Goal: Task Accomplishment & Management: Manage account settings

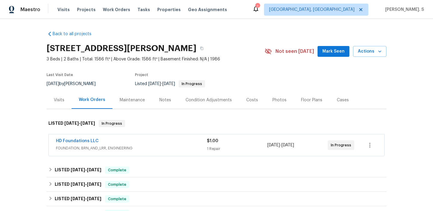
click at [44, 94] on div "Back to all projects 8109 Weatherly Dr, Rowlett, TX 75089 3 Beds | 2 Baths | To…" at bounding box center [216, 115] width 433 height 192
click at [69, 105] on div "Visits" at bounding box center [59, 100] width 25 height 18
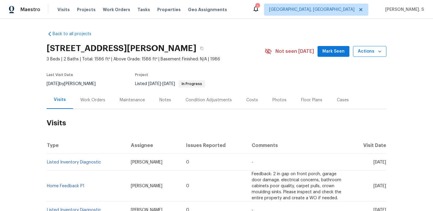
click at [366, 48] on span "Actions" at bounding box center [370, 52] width 24 height 8
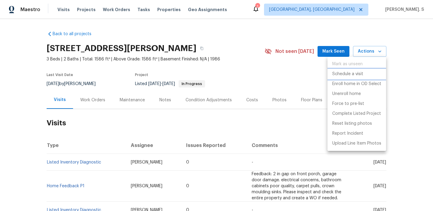
click at [350, 71] on p "Schedule a visit" at bounding box center [347, 74] width 31 height 6
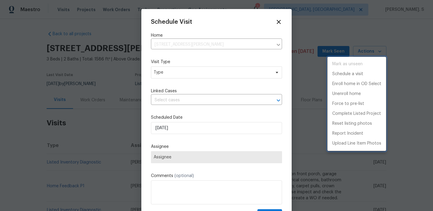
click at [182, 72] on div at bounding box center [216, 105] width 433 height 211
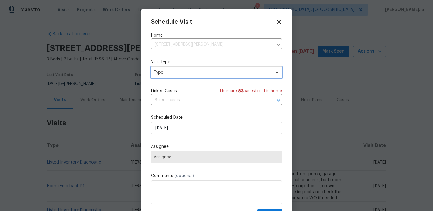
click at [155, 72] on span "Type" at bounding box center [212, 72] width 117 height 6
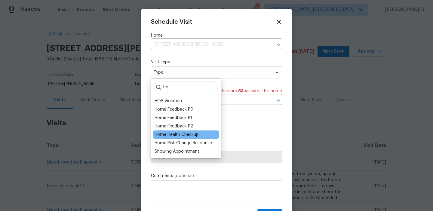
type input "ho"
click at [166, 131] on div "Home Health Checkup" at bounding box center [186, 135] width 66 height 8
click at [184, 134] on div "Home Health Checkup" at bounding box center [177, 135] width 44 height 6
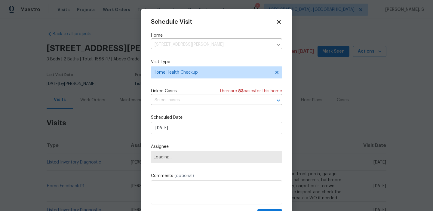
click at [188, 101] on input "text" at bounding box center [208, 100] width 114 height 9
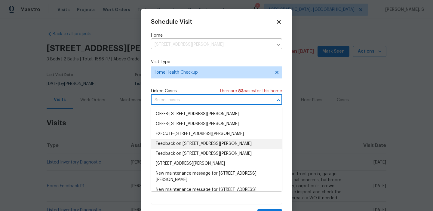
click at [178, 146] on li "Feedback on 8109 Weatherly Dr, Rowlett, TX 75089" at bounding box center [216, 144] width 131 height 10
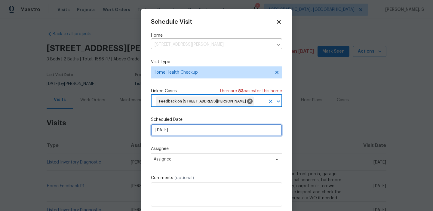
click at [173, 133] on input "[DATE]" at bounding box center [216, 130] width 131 height 12
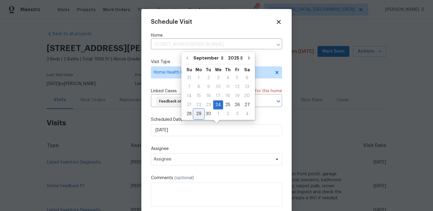
click at [199, 115] on div "29" at bounding box center [199, 114] width 10 height 8
type input "[DATE]"
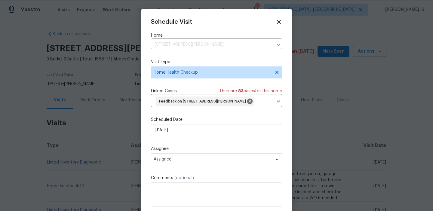
scroll to position [13, 0]
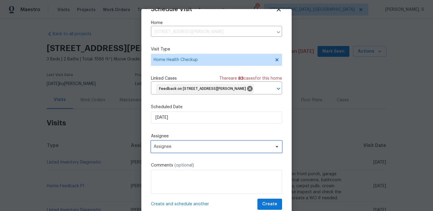
click at [168, 147] on span "Assignee" at bounding box center [213, 146] width 118 height 5
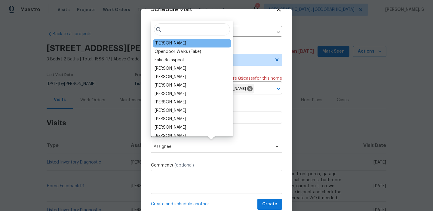
click at [169, 46] on div "[PERSON_NAME]" at bounding box center [192, 43] width 78 height 8
click at [163, 38] on div "Brad Limes Opendoor Walks (Fake) Fake Reinspect Lee Patton Spencer Kleintop Fra…" at bounding box center [192, 78] width 82 height 115
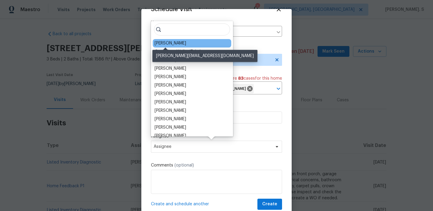
click at [162, 44] on div "[PERSON_NAME]" at bounding box center [171, 43] width 32 height 6
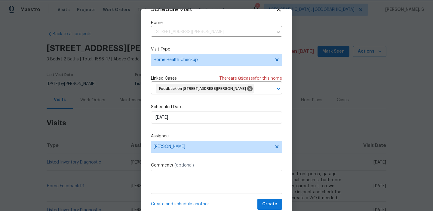
scroll to position [17, 0]
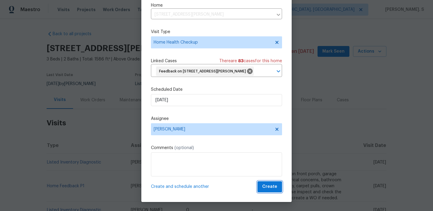
click at [268, 190] on span "Create" at bounding box center [269, 187] width 15 height 8
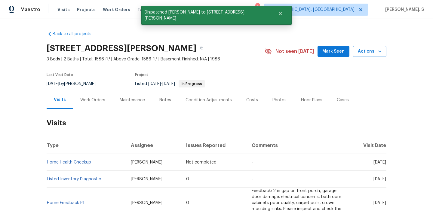
scroll to position [0, 0]
click at [69, 162] on link "Home Health Checkup" at bounding box center [69, 162] width 44 height 4
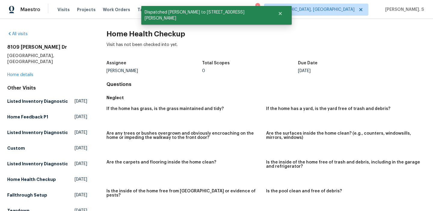
click at [118, 27] on div "All visits 8109 Weatherly Dr Rowlett, TX 75089 Home details Other Visits Listed…" at bounding box center [216, 115] width 433 height 192
copy h2 "Home Health Checkup"
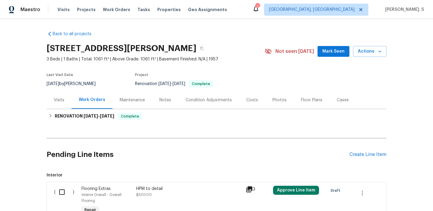
click at [62, 101] on div "Visits" at bounding box center [59, 100] width 11 height 6
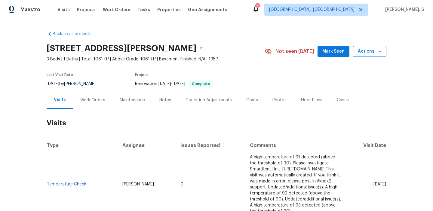
click at [365, 50] on span "Actions" at bounding box center [370, 52] width 24 height 8
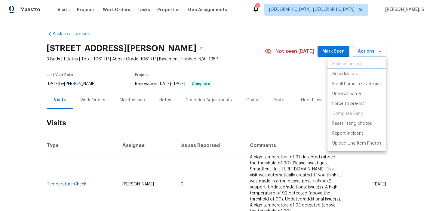
click at [355, 70] on li "Schedule a visit" at bounding box center [357, 74] width 59 height 10
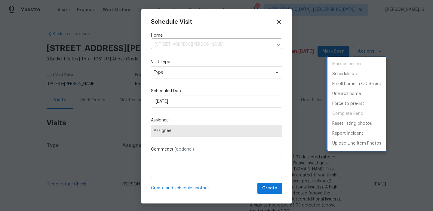
click at [187, 69] on div at bounding box center [216, 105] width 433 height 211
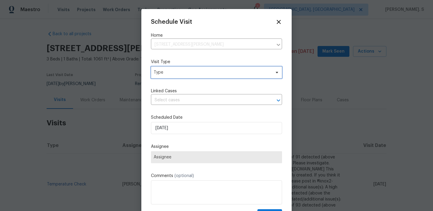
click at [173, 74] on span "Type" at bounding box center [212, 72] width 117 height 6
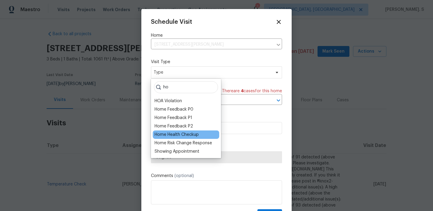
type input "ho"
click at [175, 132] on div "Home Health Checkup" at bounding box center [177, 135] width 44 height 6
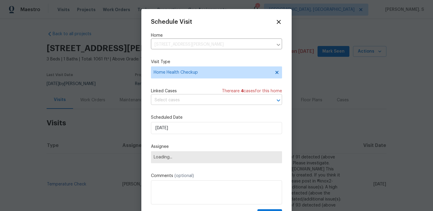
click at [184, 105] on input "text" at bounding box center [208, 100] width 114 height 9
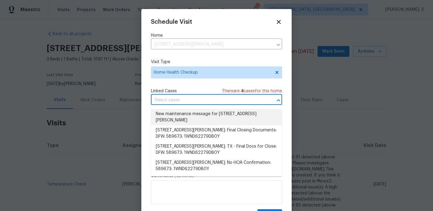
click at [181, 120] on li "New maintenance message for 435 Lynn St , Richardson, TX 75080" at bounding box center [216, 117] width 131 height 16
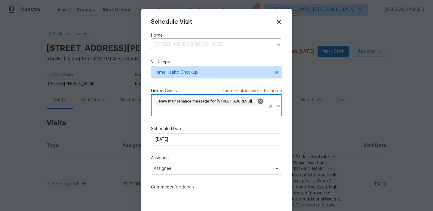
click at [176, 147] on div "Schedule Visit Home 435 Lynn St, Richardson, TX 75080 ​ Visit Type Home Health …" at bounding box center [216, 125] width 131 height 213
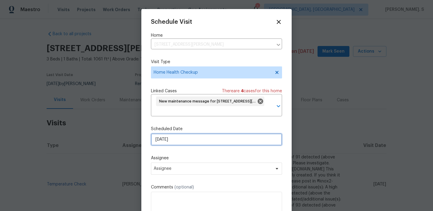
click at [178, 142] on input "[DATE]" at bounding box center [216, 140] width 131 height 12
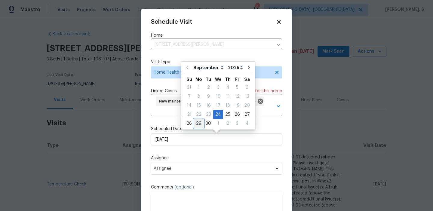
click at [198, 124] on div "29" at bounding box center [199, 123] width 10 height 8
type input "[DATE]"
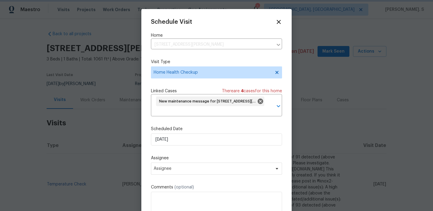
scroll to position [22, 0]
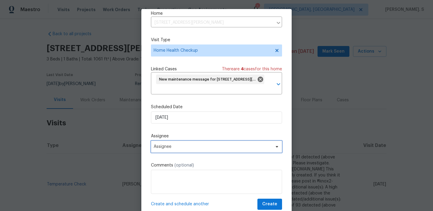
click at [181, 149] on span "Assignee" at bounding box center [216, 147] width 131 height 12
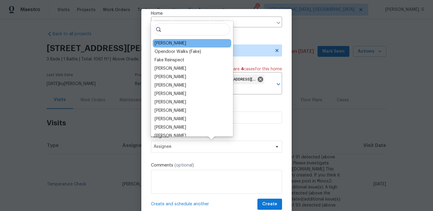
click at [174, 46] on div "[PERSON_NAME]" at bounding box center [192, 43] width 78 height 8
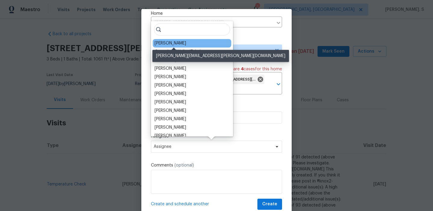
click at [171, 44] on div "[PERSON_NAME]" at bounding box center [171, 43] width 32 height 6
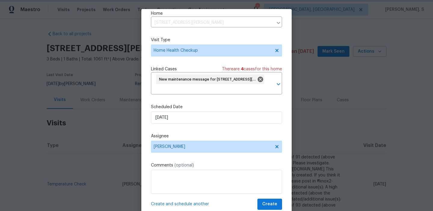
scroll to position [17, 0]
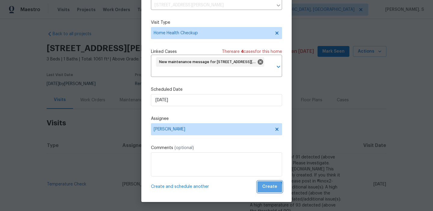
click at [265, 189] on span "Create" at bounding box center [269, 187] width 15 height 8
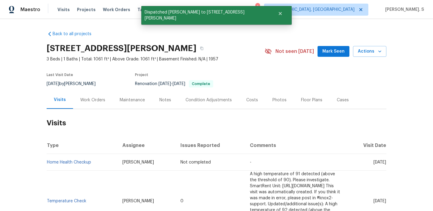
scroll to position [0, 0]
click at [72, 164] on link "Home Health Checkup" at bounding box center [69, 162] width 44 height 4
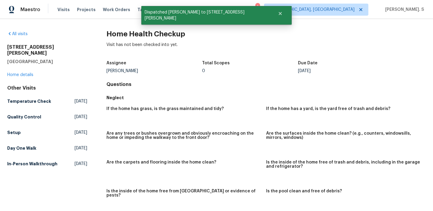
click at [121, 36] on h2 "Home Health Checkup" at bounding box center [265, 34] width 319 height 6
copy h2 "Home Health Checkup"
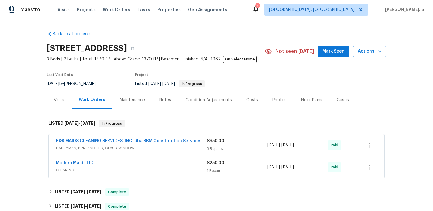
click at [59, 109] on div "Visits" at bounding box center [59, 100] width 25 height 18
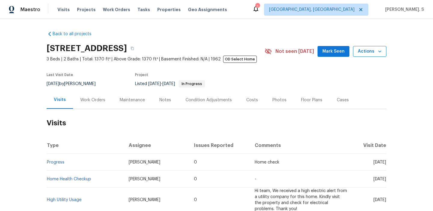
click at [371, 51] on span "Actions" at bounding box center [370, 52] width 24 height 8
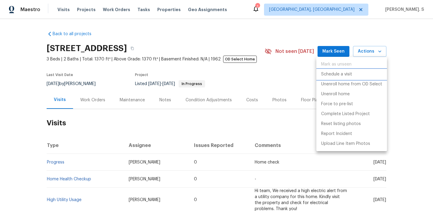
click at [349, 76] on p "Schedule a visit" at bounding box center [336, 74] width 31 height 6
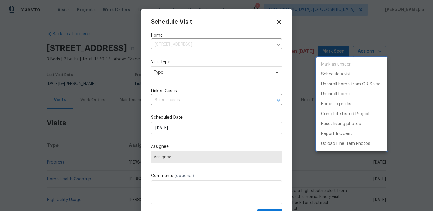
click at [180, 72] on div at bounding box center [216, 105] width 433 height 211
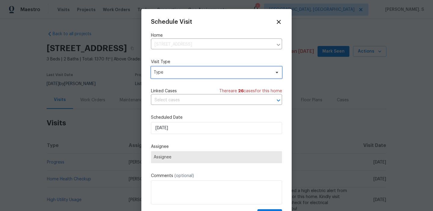
click at [163, 73] on span "Type" at bounding box center [212, 72] width 117 height 6
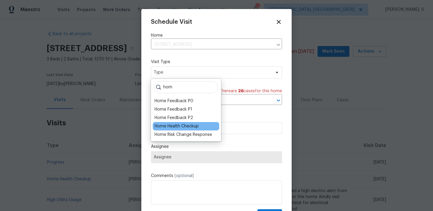
type input "hom"
click at [161, 124] on div "Home Health Checkup" at bounding box center [177, 126] width 44 height 6
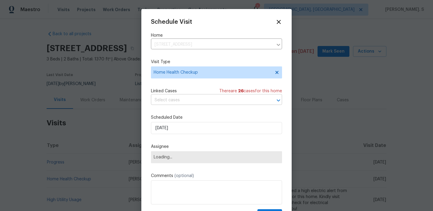
click at [186, 102] on input "text" at bounding box center [208, 100] width 114 height 9
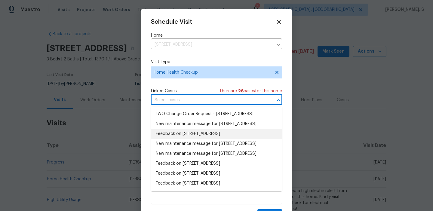
click at [188, 139] on li "Feedback on 8512 Charing Cross Ln, Dallas, TX 75238" at bounding box center [216, 134] width 131 height 10
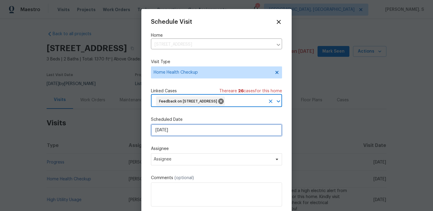
click at [177, 136] on input "[DATE]" at bounding box center [216, 130] width 131 height 12
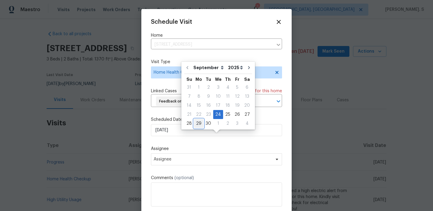
click at [198, 122] on div "29" at bounding box center [199, 123] width 10 height 8
type input "[DATE]"
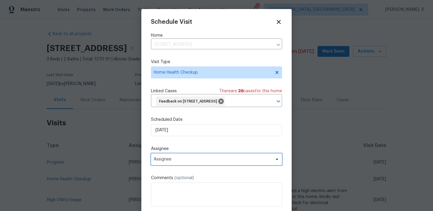
click at [188, 162] on span "Assignee" at bounding box center [213, 159] width 118 height 5
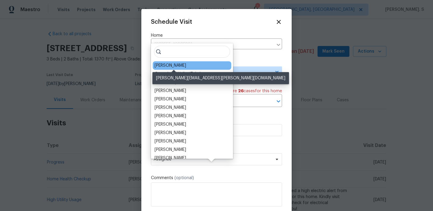
click at [171, 64] on div "[PERSON_NAME]" at bounding box center [171, 66] width 32 height 6
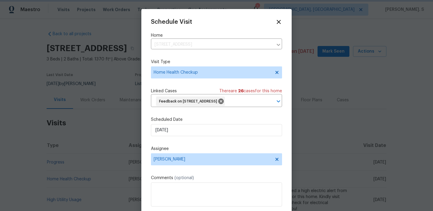
scroll to position [22, 0]
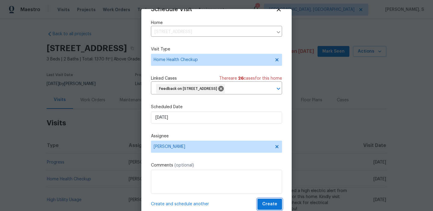
click at [269, 200] on button "Create" at bounding box center [269, 204] width 25 height 11
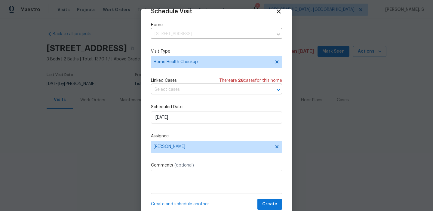
scroll to position [11, 0]
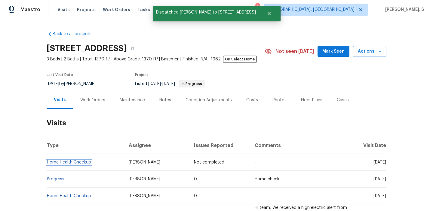
click at [76, 160] on link "Home Health Checkup" at bounding box center [69, 162] width 44 height 4
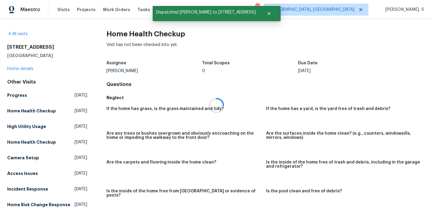
click at [143, 32] on div at bounding box center [216, 105] width 433 height 211
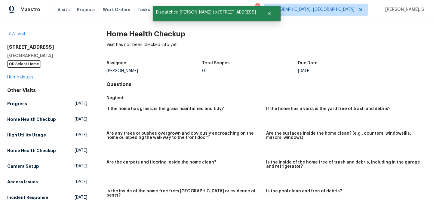
click at [143, 32] on h2 "Home Health Checkup" at bounding box center [265, 34] width 319 height 6
copy h2 "Home Health Checkup"
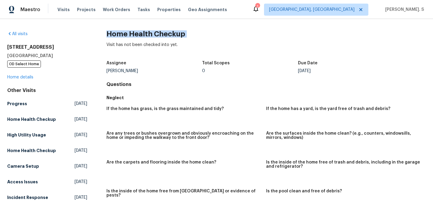
click at [48, 53] on h5 "Dallas, TX 75238" at bounding box center [47, 56] width 80 height 6
click at [32, 49] on h2 "8512 Charing Cross Ln" at bounding box center [47, 47] width 80 height 6
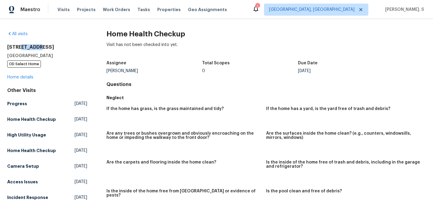
click at [32, 49] on h2 "8512 Charing Cross Ln" at bounding box center [47, 47] width 80 height 6
copy h2 "8512 Charing Cross Ln"
click at [37, 53] on h5 "Dallas, TX 75238" at bounding box center [47, 56] width 80 height 6
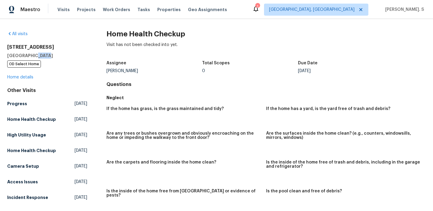
click at [37, 53] on h5 "Dallas, TX 75238" at bounding box center [47, 56] width 80 height 6
copy h5 "Dallas, TX 75238"
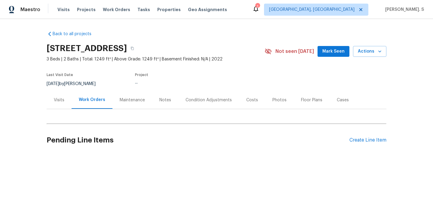
click at [64, 103] on div "Visits" at bounding box center [59, 100] width 25 height 18
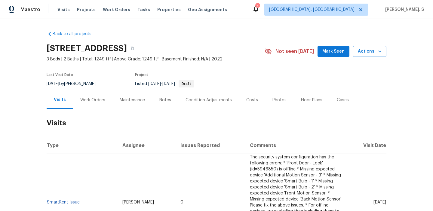
click at [135, 116] on h2 "Visits" at bounding box center [217, 123] width 340 height 28
click at [373, 52] on span "Actions" at bounding box center [370, 52] width 24 height 8
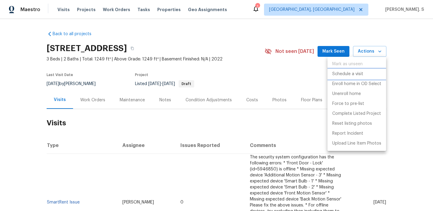
click at [357, 72] on p "Schedule a visit" at bounding box center [347, 74] width 31 height 6
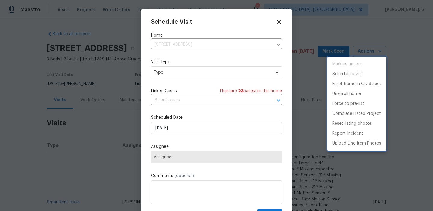
click at [200, 74] on div at bounding box center [216, 105] width 433 height 211
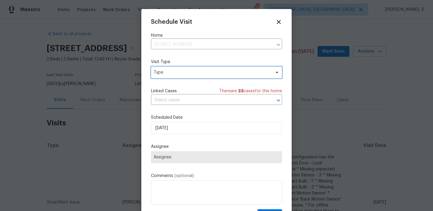
click at [182, 75] on span "Type" at bounding box center [212, 72] width 117 height 6
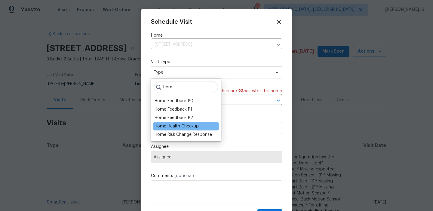
type input "hom"
click at [167, 124] on div "Home Health Checkup" at bounding box center [177, 126] width 44 height 6
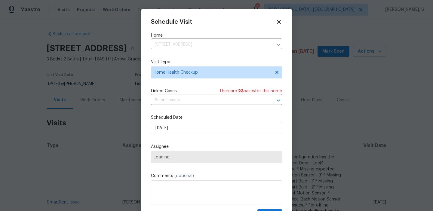
click at [194, 105] on div "Schedule Visit Home 480 Lake Erie Dr, Princeton, TX 75407 ​ Visit Type Home Hea…" at bounding box center [216, 120] width 131 height 202
click at [201, 101] on input "text" at bounding box center [208, 100] width 114 height 9
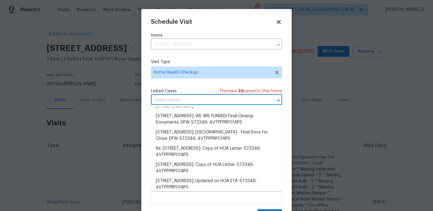
scroll to position [113, 0]
click at [190, 76] on li "New maintenance message for 480 Lake Erie Dr , Princeton, TX 75407" at bounding box center [216, 71] width 131 height 10
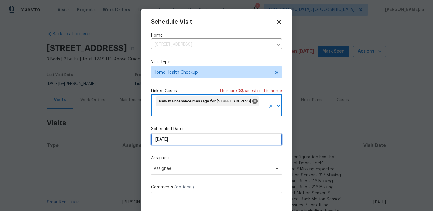
click at [173, 142] on input "[DATE]" at bounding box center [216, 140] width 131 height 12
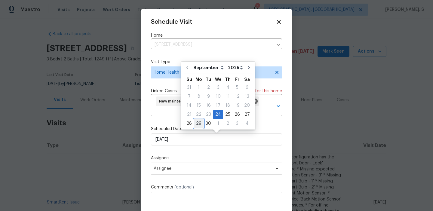
click at [197, 126] on div "29" at bounding box center [199, 123] width 10 height 8
type input "[DATE]"
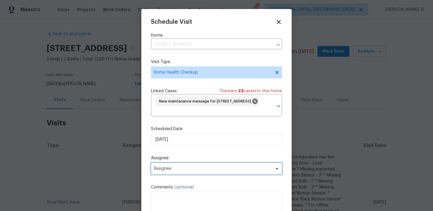
click at [197, 167] on span "Assignee" at bounding box center [213, 168] width 118 height 5
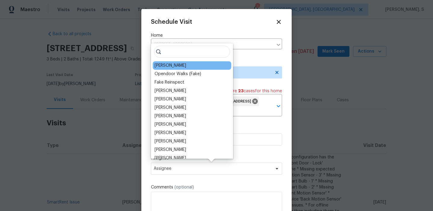
click at [174, 69] on div "[PERSON_NAME]" at bounding box center [192, 65] width 78 height 8
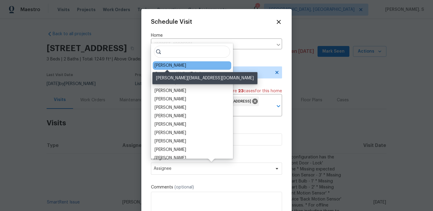
click at [167, 65] on div "[PERSON_NAME]" at bounding box center [171, 66] width 32 height 6
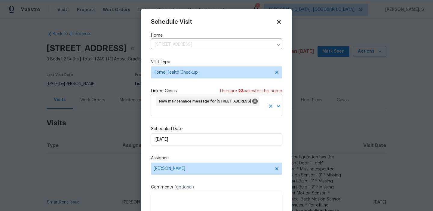
scroll to position [22, 0]
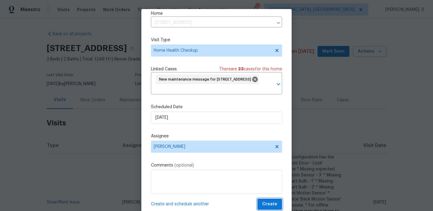
click at [269, 202] on span "Create" at bounding box center [269, 205] width 15 height 8
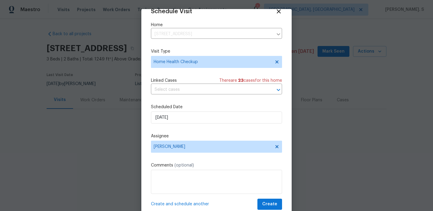
scroll to position [11, 0]
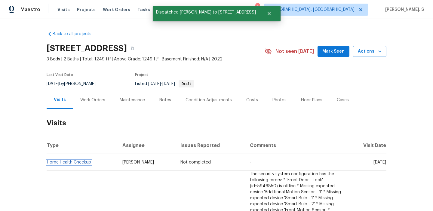
click at [61, 162] on link "Home Health Checkup" at bounding box center [69, 162] width 44 height 4
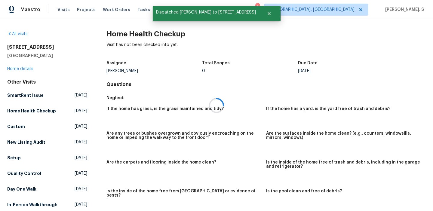
click at [133, 41] on div at bounding box center [216, 105] width 433 height 211
click at [140, 31] on h2 "Home Health Checkup" at bounding box center [265, 34] width 319 height 6
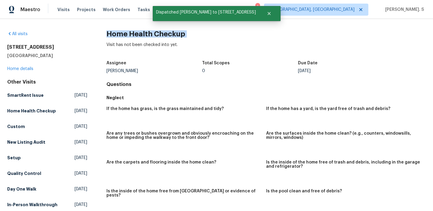
click at [140, 31] on h2 "Home Health Checkup" at bounding box center [265, 34] width 319 height 6
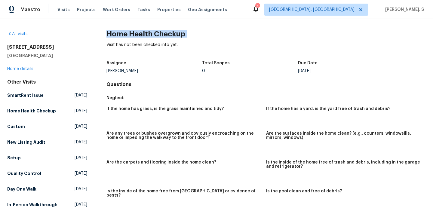
copy h2 "Home Health Checkup"
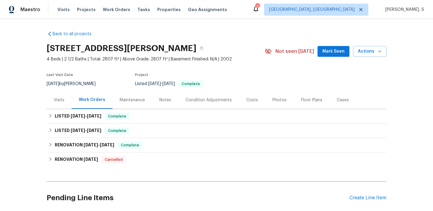
click at [62, 97] on div "Visits" at bounding box center [59, 100] width 11 height 6
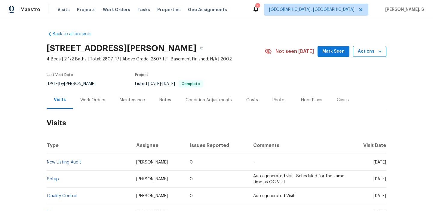
click at [364, 49] on span "Actions" at bounding box center [370, 52] width 24 height 8
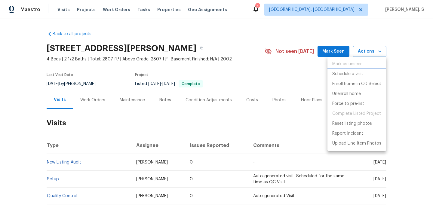
click at [346, 73] on p "Schedule a visit" at bounding box center [347, 74] width 31 height 6
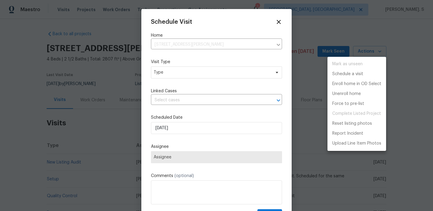
click at [192, 80] on div at bounding box center [216, 105] width 433 height 211
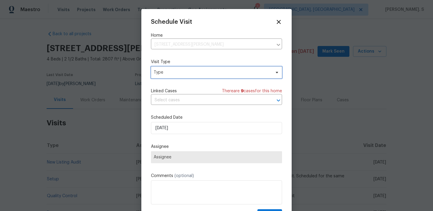
click at [187, 74] on span "Type" at bounding box center [212, 72] width 117 height 6
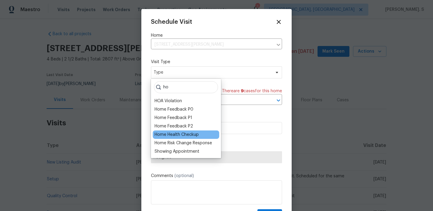
type input "ho"
click at [163, 133] on div "Home Health Checkup" at bounding box center [177, 135] width 44 height 6
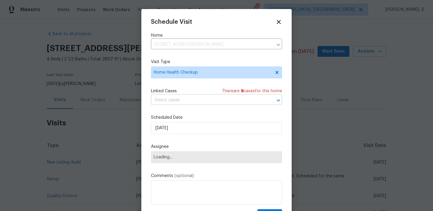
click at [192, 96] on input "text" at bounding box center [208, 100] width 114 height 9
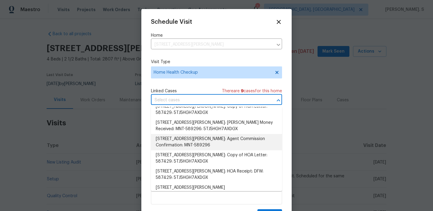
scroll to position [60, 0]
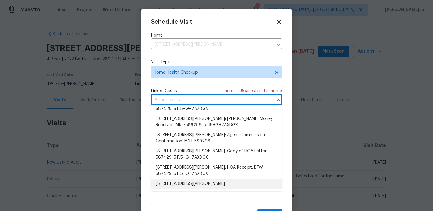
click at [192, 183] on li "309 Cherrywood Trl, Forney, TX 75126" at bounding box center [216, 184] width 131 height 10
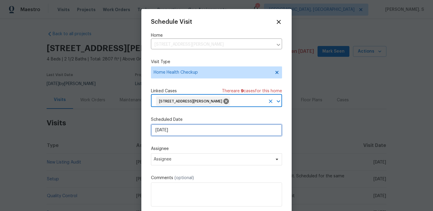
click at [181, 134] on input "[DATE]" at bounding box center [216, 130] width 131 height 12
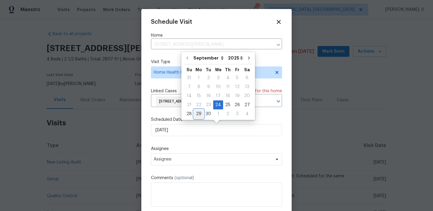
click at [197, 112] on div "29" at bounding box center [199, 114] width 10 height 8
type input "[DATE]"
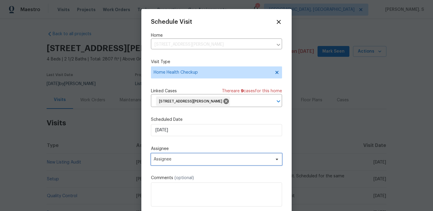
click at [187, 156] on span "Assignee" at bounding box center [216, 159] width 131 height 12
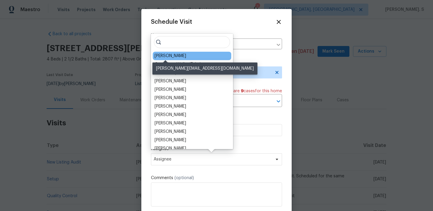
click at [170, 55] on div "[PERSON_NAME]" at bounding box center [171, 56] width 32 height 6
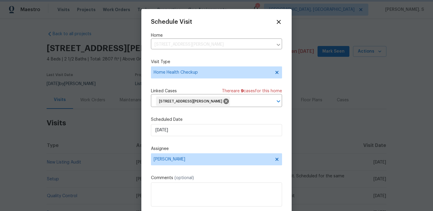
scroll to position [13, 0]
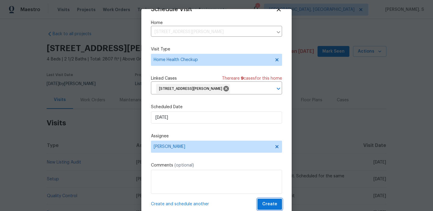
click at [269, 202] on span "Create" at bounding box center [269, 205] width 15 height 8
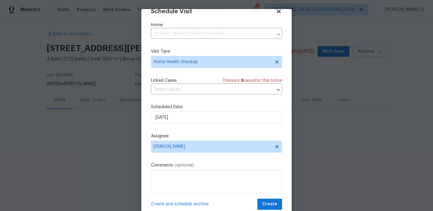
scroll to position [11, 0]
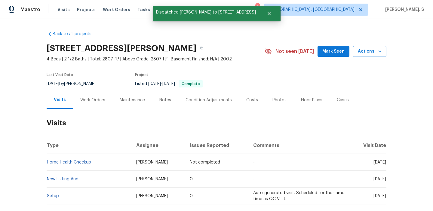
click at [71, 165] on td "Home Health Checkup" at bounding box center [89, 162] width 85 height 17
click at [77, 162] on link "Home Health Checkup" at bounding box center [69, 162] width 44 height 4
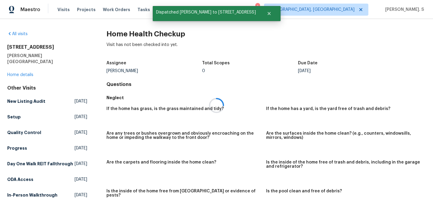
click at [143, 34] on div at bounding box center [216, 105] width 433 height 211
click at [143, 34] on h2 "Home Health Checkup" at bounding box center [265, 34] width 319 height 6
copy h2 "Home Health Checkup"
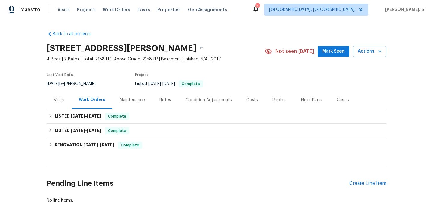
click at [62, 98] on div "Visits" at bounding box center [59, 100] width 11 height 6
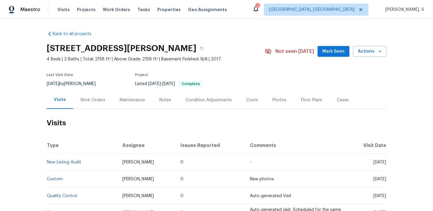
click at [364, 57] on div "[STREET_ADDRESS][PERSON_NAME] 4 Beds | 2 Baths | Total: 2158 ft² | Above Grade:…" at bounding box center [217, 52] width 340 height 22
click at [366, 53] on span "Actions" at bounding box center [370, 52] width 24 height 8
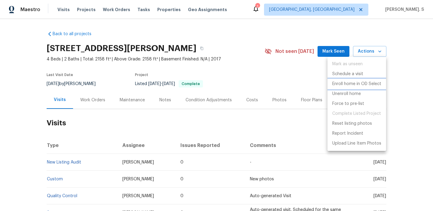
click at [359, 79] on li "Enroll home in OD Select" at bounding box center [357, 84] width 59 height 10
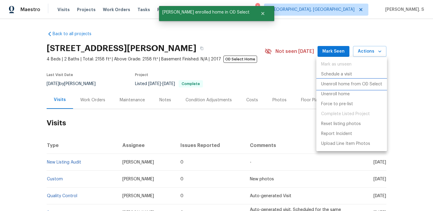
click at [343, 86] on p "Unenroll home from OD Select" at bounding box center [351, 84] width 61 height 6
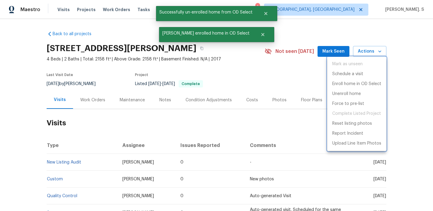
click at [368, 54] on div at bounding box center [216, 105] width 433 height 211
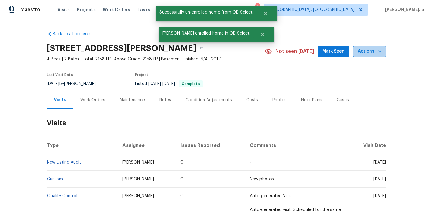
click at [365, 54] on span "Actions" at bounding box center [370, 52] width 24 height 8
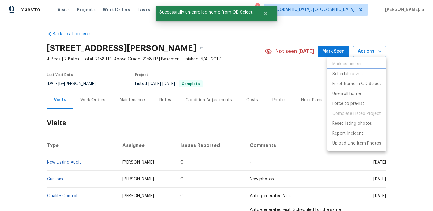
click at [352, 76] on p "Schedule a visit" at bounding box center [347, 74] width 31 height 6
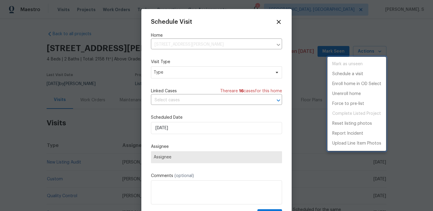
click at [187, 74] on div at bounding box center [216, 105] width 433 height 211
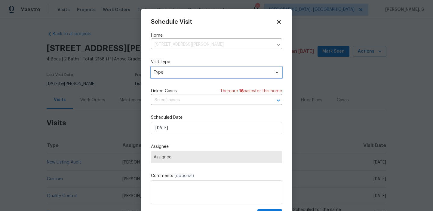
click at [187, 74] on span "Type" at bounding box center [212, 72] width 117 height 6
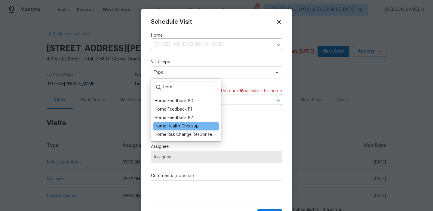
type input "hom"
click at [175, 125] on div "Home Health Checkup" at bounding box center [177, 126] width 44 height 6
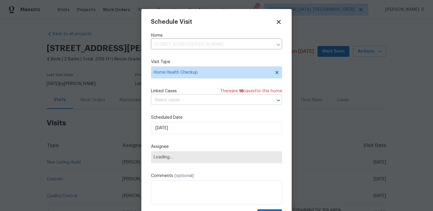
click at [189, 102] on input "text" at bounding box center [208, 100] width 114 height 9
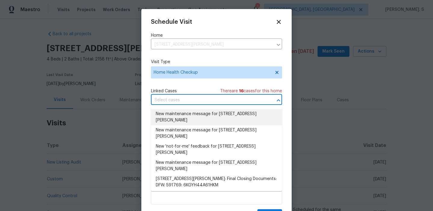
click at [186, 111] on li "New maintenance message for 9010 Bald Cypress St , Forney, TX 75126" at bounding box center [216, 117] width 131 height 16
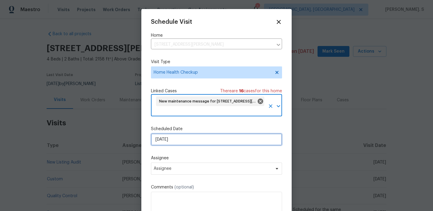
click at [183, 135] on input "[DATE]" at bounding box center [216, 140] width 131 height 12
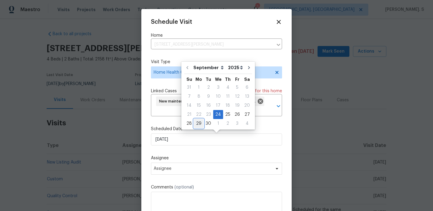
click at [197, 123] on div "29" at bounding box center [199, 123] width 10 height 8
type input "[DATE]"
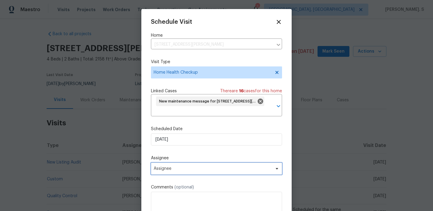
click at [178, 173] on span "Assignee" at bounding box center [216, 169] width 131 height 12
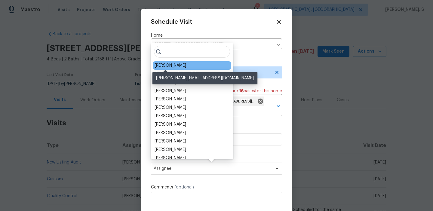
click at [168, 67] on div "Brad Limes" at bounding box center [171, 66] width 32 height 6
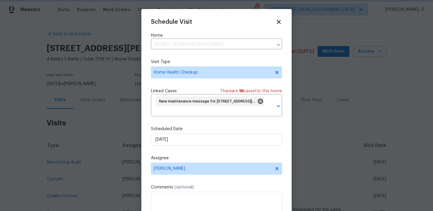
scroll to position [22, 0]
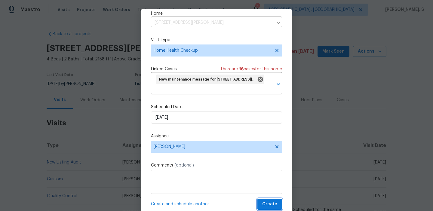
click at [263, 200] on button "Create" at bounding box center [269, 204] width 25 height 11
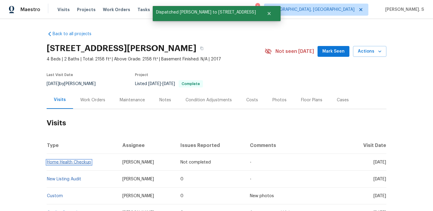
click at [67, 161] on link "Home Health Checkup" at bounding box center [69, 162] width 44 height 4
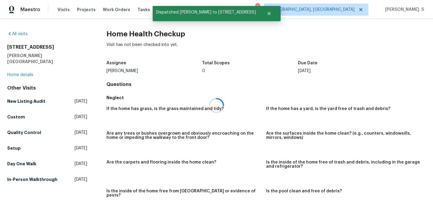
click at [127, 34] on div at bounding box center [216, 105] width 433 height 211
click at [127, 34] on h2 "Home Health Checkup" at bounding box center [265, 34] width 319 height 6
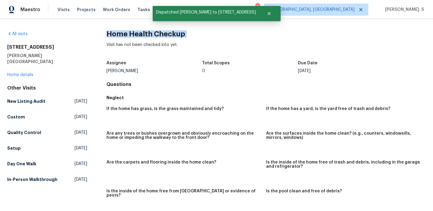
copy h2 "Home Health Checkup"
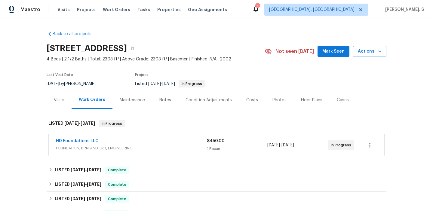
click at [57, 108] on div "Visits" at bounding box center [59, 100] width 25 height 18
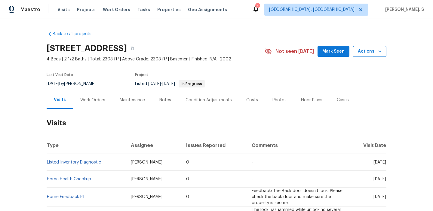
click at [363, 55] on span "Actions" at bounding box center [370, 52] width 24 height 8
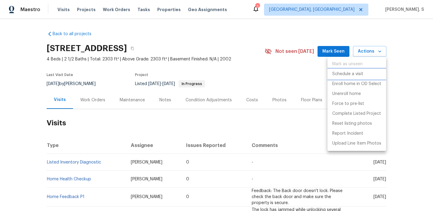
click at [356, 70] on li "Schedule a visit" at bounding box center [357, 74] width 59 height 10
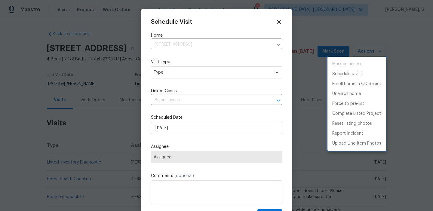
click at [185, 67] on div at bounding box center [216, 105] width 433 height 211
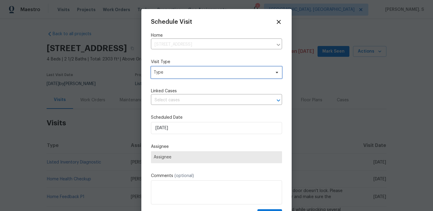
click at [183, 72] on span "Type" at bounding box center [212, 72] width 117 height 6
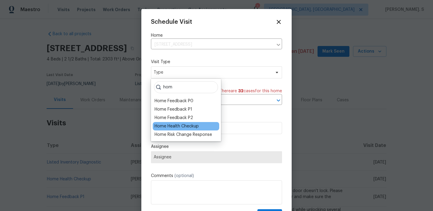
type input "hom"
click at [162, 126] on div "Home Health Checkup" at bounding box center [177, 126] width 44 height 6
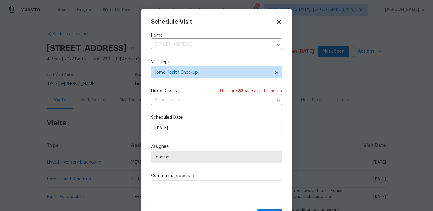
click at [197, 104] on input "text" at bounding box center [208, 100] width 114 height 9
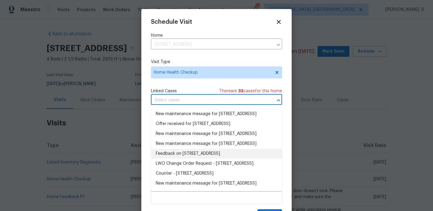
click at [197, 159] on li "Feedback on 802 Appalachian Dr, Wylie, TX 75098" at bounding box center [216, 154] width 131 height 10
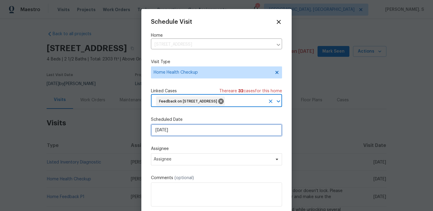
click at [191, 133] on input "[DATE]" at bounding box center [216, 130] width 131 height 12
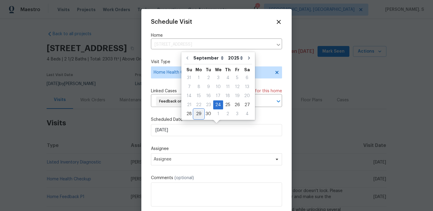
click at [197, 117] on div "29" at bounding box center [199, 114] width 10 height 8
type input "[DATE]"
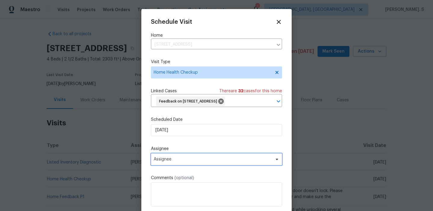
click at [189, 164] on span "Assignee" at bounding box center [216, 159] width 131 height 12
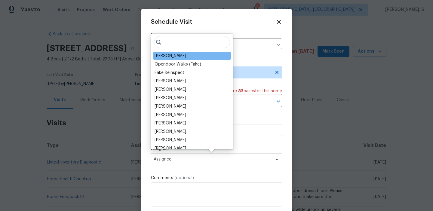
click at [172, 59] on div "Brad Limes" at bounding box center [192, 56] width 78 height 8
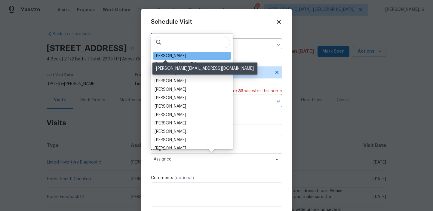
click at [166, 54] on div "Brad Limes" at bounding box center [171, 56] width 32 height 6
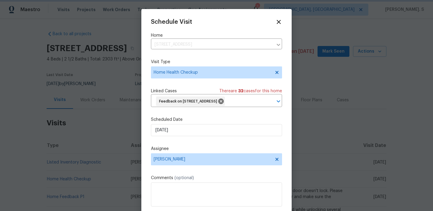
scroll to position [13, 0]
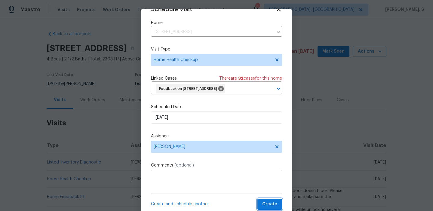
click at [273, 202] on span "Create" at bounding box center [269, 205] width 15 height 8
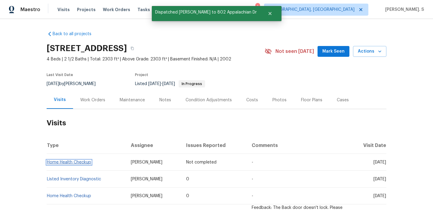
click at [76, 160] on link "Home Health Checkup" at bounding box center [69, 162] width 44 height 4
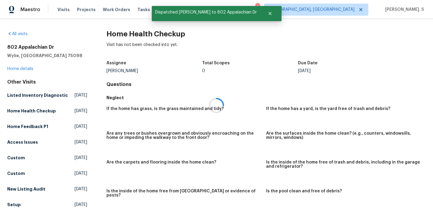
click at [115, 35] on div at bounding box center [216, 105] width 433 height 211
click at [115, 35] on h2 "Home Health Checkup" at bounding box center [265, 34] width 319 height 6
copy h2 "Home Health Checkup"
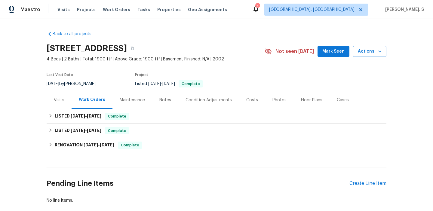
click at [61, 104] on div "Visits" at bounding box center [59, 100] width 25 height 18
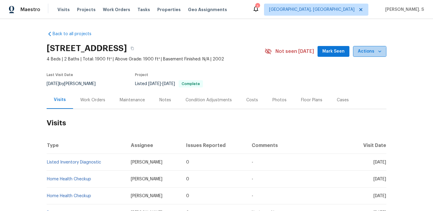
click at [359, 57] on button "Actions" at bounding box center [369, 51] width 33 height 11
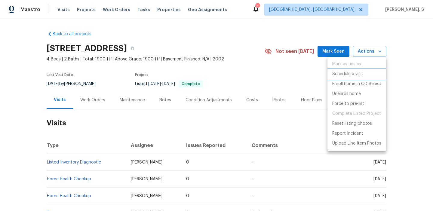
click at [356, 75] on p "Schedule a visit" at bounding box center [347, 74] width 31 height 6
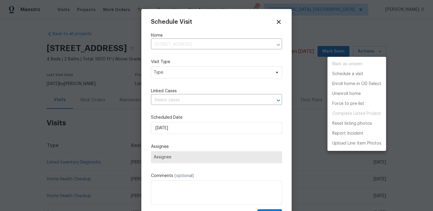
click at [177, 73] on div at bounding box center [216, 105] width 433 height 211
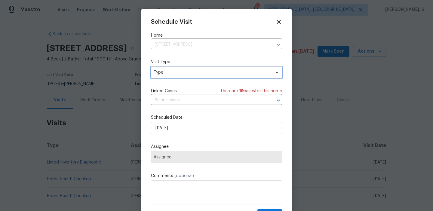
click at [177, 73] on span "Type" at bounding box center [212, 72] width 117 height 6
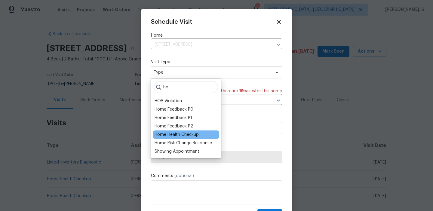
type input "ho"
click at [166, 136] on div "Home Health Checkup" at bounding box center [177, 135] width 44 height 6
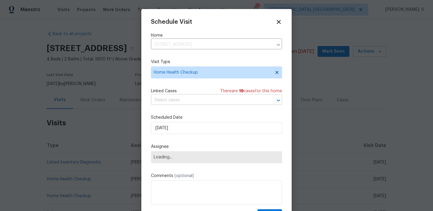
click at [198, 97] on input "text" at bounding box center [208, 100] width 114 height 9
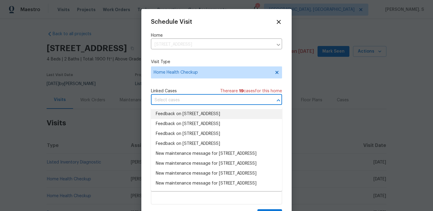
click at [193, 118] on li "Feedback on [STREET_ADDRESS]" at bounding box center [216, 114] width 131 height 10
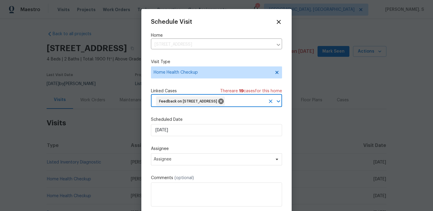
click at [189, 124] on div "Schedule Visit Home [STREET_ADDRESS] ​ Visit Type Home Health Checkup Linked Ca…" at bounding box center [216, 121] width 131 height 204
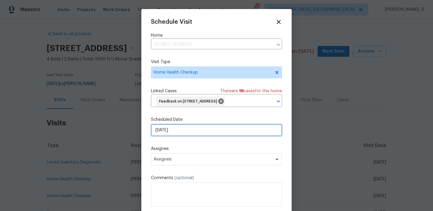
click at [188, 136] on input "[DATE]" at bounding box center [216, 130] width 131 height 12
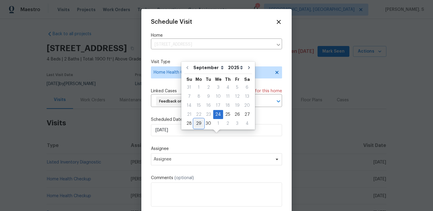
click at [196, 123] on div "29" at bounding box center [199, 123] width 10 height 8
type input "[DATE]"
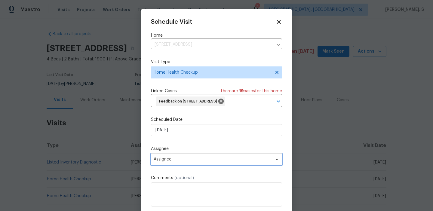
click at [194, 162] on span "Assignee" at bounding box center [213, 159] width 118 height 5
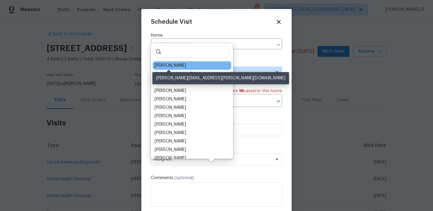
click at [179, 65] on div "[PERSON_NAME]" at bounding box center [171, 66] width 32 height 6
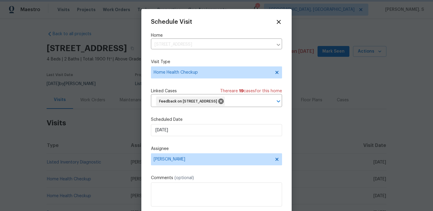
scroll to position [22, 0]
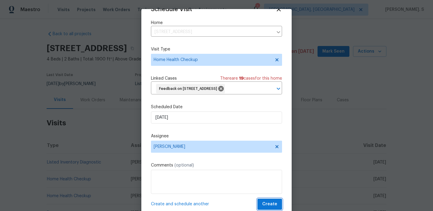
click at [281, 206] on button "Create" at bounding box center [269, 204] width 25 height 11
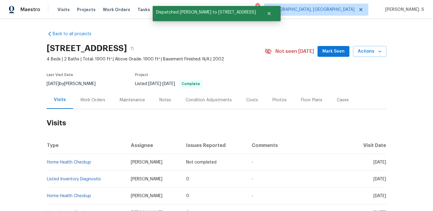
click at [78, 159] on td "Home Health Checkup" at bounding box center [86, 162] width 79 height 17
click at [78, 161] on link "Home Health Checkup" at bounding box center [69, 162] width 44 height 4
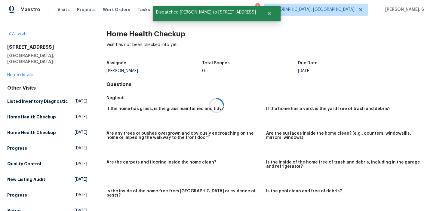
click at [126, 26] on div at bounding box center [216, 105] width 433 height 211
click at [126, 26] on div "All visits 2233 Old Foundry Rd Weatherford, TX 76087 Home details Other Visits …" at bounding box center [216, 115] width 433 height 192
copy h2 "Home Health Checkup"
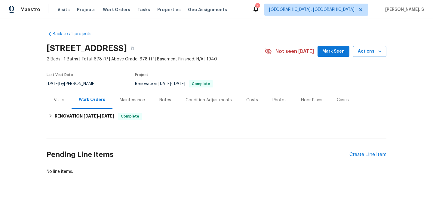
click at [54, 97] on div "Visits" at bounding box center [59, 100] width 11 height 6
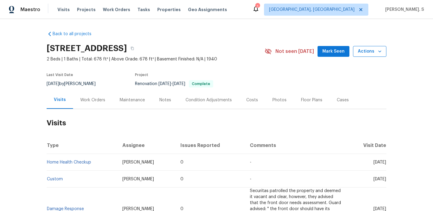
click at [368, 50] on span "Actions" at bounding box center [370, 52] width 24 height 8
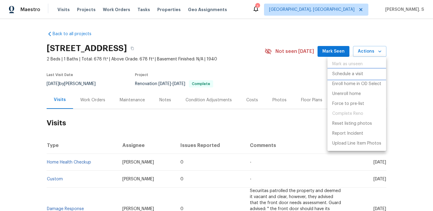
click at [350, 74] on p "Schedule a visit" at bounding box center [347, 74] width 31 height 6
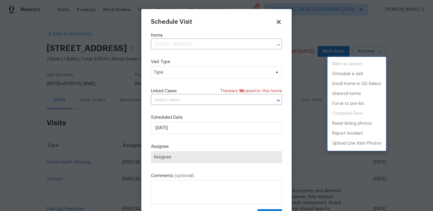
click at [170, 73] on div at bounding box center [216, 105] width 433 height 211
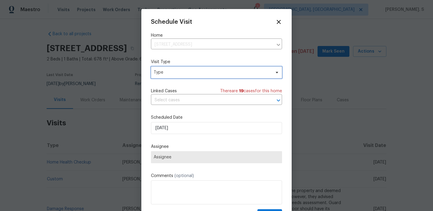
click at [157, 74] on span "Type" at bounding box center [212, 72] width 117 height 6
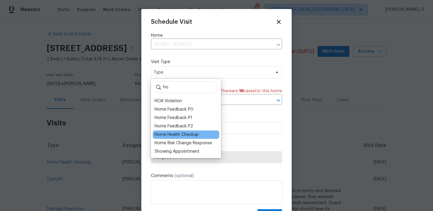
type input "ho"
click at [165, 136] on div "Home Health Checkup" at bounding box center [177, 135] width 44 height 6
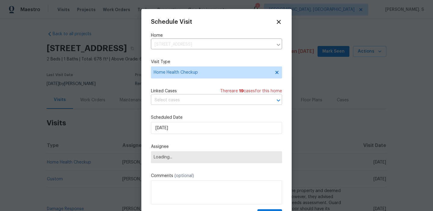
click at [189, 99] on input "text" at bounding box center [208, 100] width 114 height 9
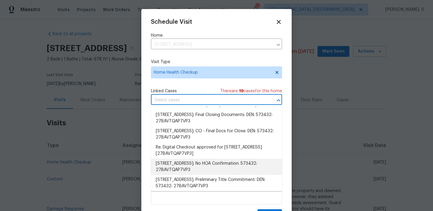
scroll to position [120, 0]
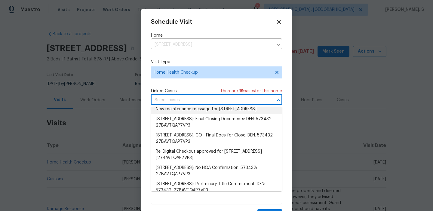
click at [183, 114] on li "New maintenance message for 438 S 7th Ave , Brighton, CO 80601" at bounding box center [216, 109] width 131 height 10
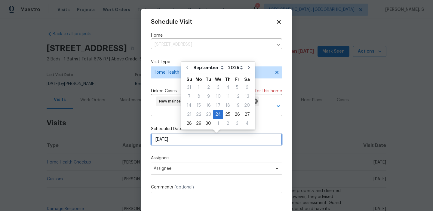
click at [164, 141] on input "[DATE]" at bounding box center [216, 140] width 131 height 12
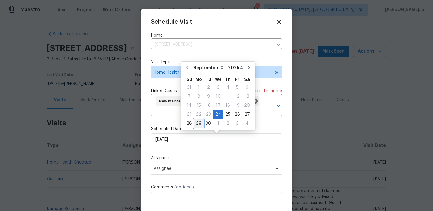
click at [196, 125] on div "29" at bounding box center [199, 123] width 10 height 8
type input "[DATE]"
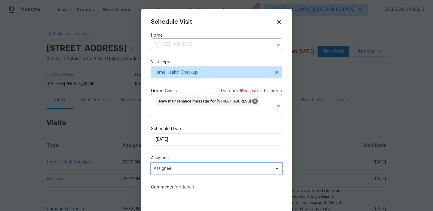
click at [185, 168] on span "Assignee" at bounding box center [213, 168] width 118 height 5
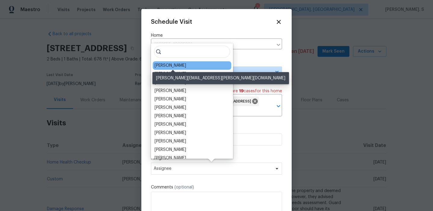
click at [177, 66] on div "[PERSON_NAME]" at bounding box center [171, 66] width 32 height 6
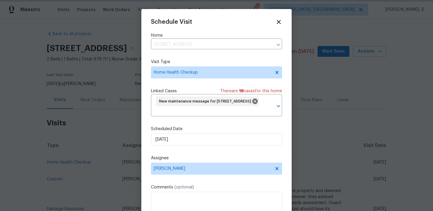
scroll to position [22, 0]
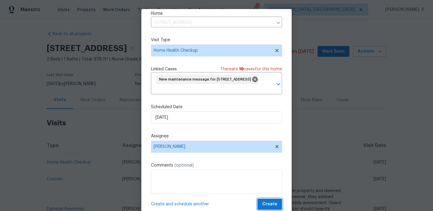
click at [272, 202] on span "Create" at bounding box center [269, 205] width 15 height 8
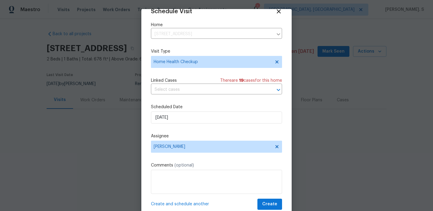
scroll to position [11, 0]
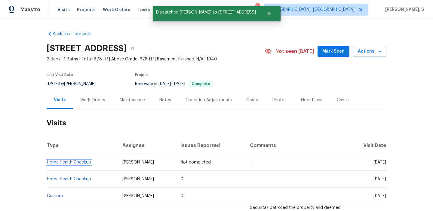
click at [70, 162] on link "Home Health Checkup" at bounding box center [69, 162] width 44 height 4
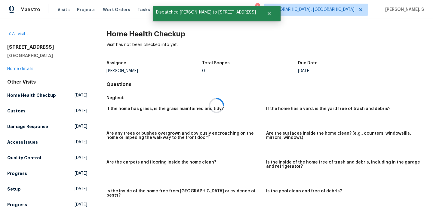
click at [135, 33] on div at bounding box center [216, 105] width 433 height 211
click at [135, 33] on h2 "Home Health Checkup" at bounding box center [265, 34] width 319 height 6
copy h2 "Home Health Checkup"
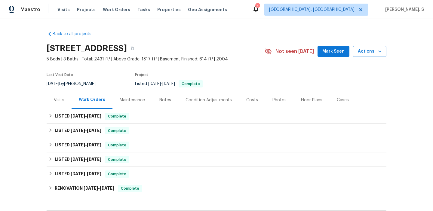
click at [54, 104] on div "Visits" at bounding box center [59, 100] width 25 height 18
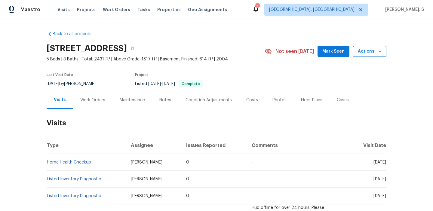
click at [368, 53] on span "Actions" at bounding box center [370, 52] width 24 height 8
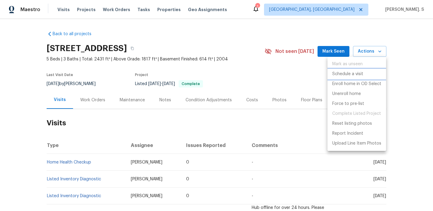
click at [351, 73] on p "Schedule a visit" at bounding box center [347, 74] width 31 height 6
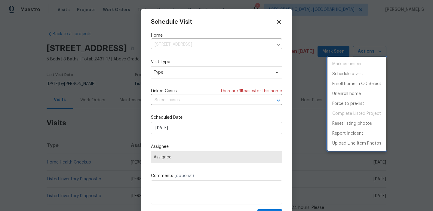
click at [183, 65] on div at bounding box center [216, 105] width 433 height 211
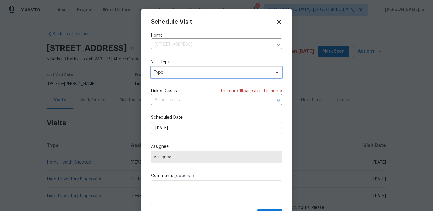
click at [177, 77] on span "Type" at bounding box center [216, 72] width 131 height 12
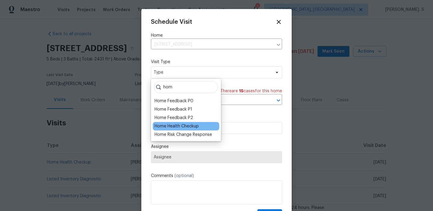
type input "hom"
click at [159, 126] on div "Home Health Checkup" at bounding box center [177, 126] width 44 height 6
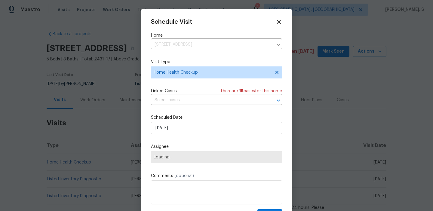
click at [210, 100] on input "text" at bounding box center [208, 100] width 114 height 9
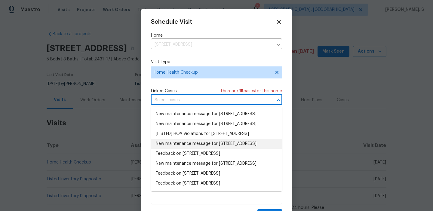
scroll to position [12, 0]
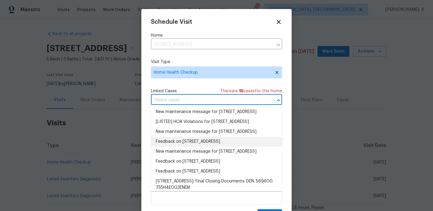
click at [199, 147] on li "Feedback on [STREET_ADDRESS]" at bounding box center [216, 142] width 131 height 10
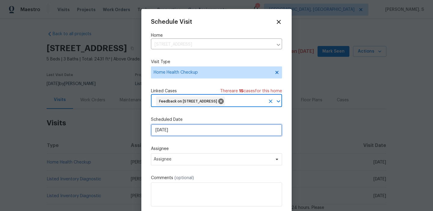
click at [190, 136] on input "[DATE]" at bounding box center [216, 130] width 131 height 12
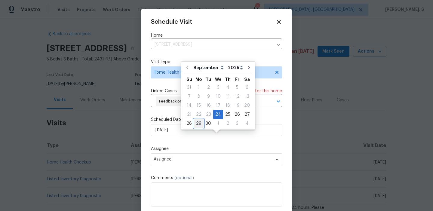
click at [201, 122] on div "29" at bounding box center [199, 123] width 10 height 8
type input "[DATE]"
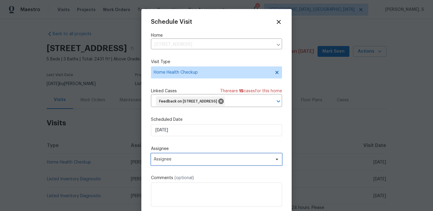
click at [188, 165] on span "Assignee" at bounding box center [216, 159] width 131 height 12
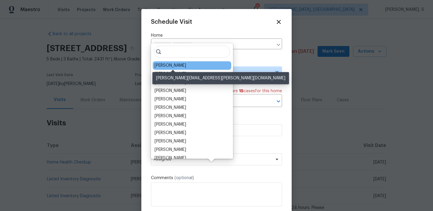
click at [172, 66] on div "[PERSON_NAME]" at bounding box center [171, 66] width 32 height 6
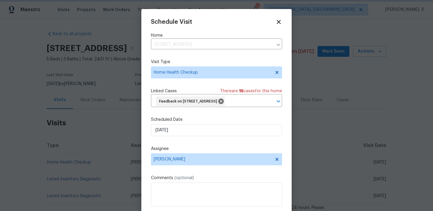
scroll to position [22, 0]
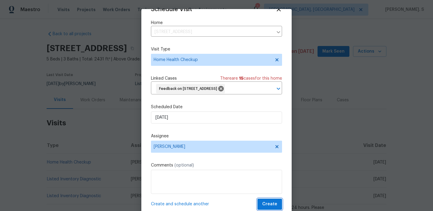
click at [263, 202] on span "Create" at bounding box center [269, 205] width 15 height 8
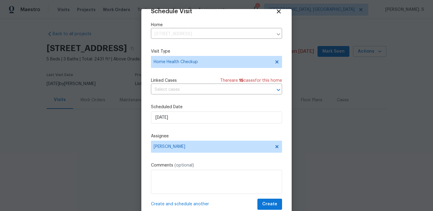
scroll to position [11, 0]
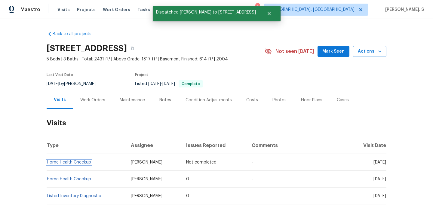
click at [71, 163] on link "Home Health Checkup" at bounding box center [69, 162] width 44 height 4
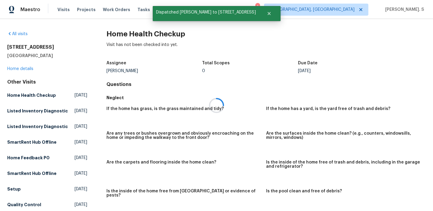
click at [134, 32] on h2 "Home Health Checkup" at bounding box center [265, 34] width 319 height 6
copy h2 "Home Health Checkup"
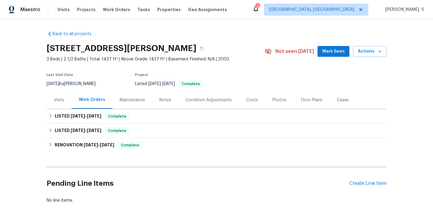
click at [45, 100] on div "Back to all projects 10674 Cherrington St, Highlands Ranch, CO 80126 3 Beds | 2…" at bounding box center [216, 115] width 433 height 192
click at [53, 100] on div "Visits" at bounding box center [59, 100] width 25 height 18
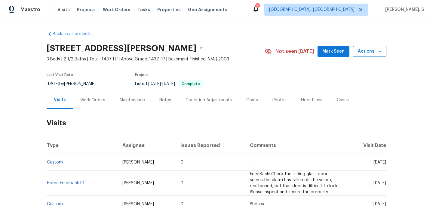
click at [373, 49] on span "Actions" at bounding box center [370, 52] width 24 height 8
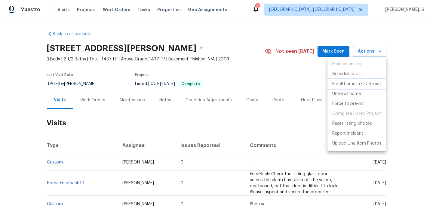
click at [345, 82] on p "Enroll home in OD Select" at bounding box center [356, 84] width 49 height 6
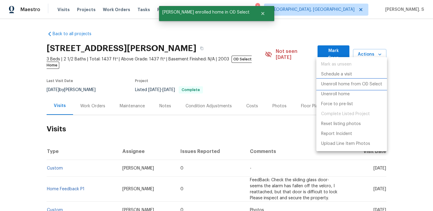
click at [343, 82] on p "Unenroll home from OD Select" at bounding box center [351, 84] width 61 height 6
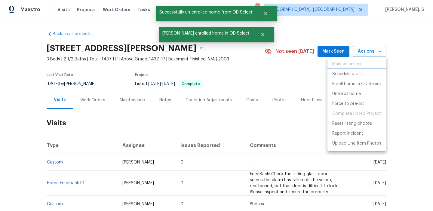
click at [351, 71] on li "Schedule a visit" at bounding box center [357, 74] width 59 height 10
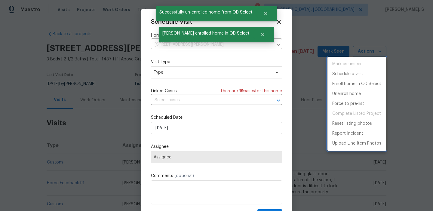
click at [196, 69] on div at bounding box center [216, 105] width 433 height 211
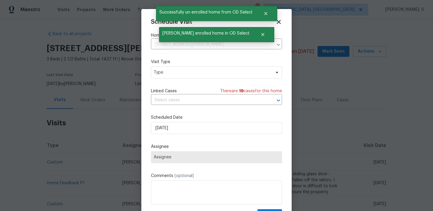
click at [174, 78] on div "Schedule Visit Home 10674 Cherrington St, Highlands Ranch, CO 80126 ​ Visit Typ…" at bounding box center [216, 120] width 131 height 202
click at [182, 78] on span "Type" at bounding box center [216, 72] width 131 height 12
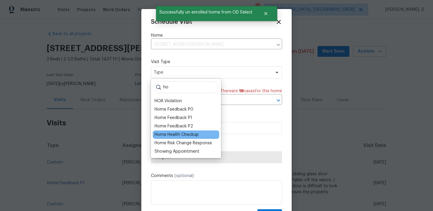
type input "ho"
click at [189, 134] on div "Home Health Checkup" at bounding box center [177, 135] width 44 height 6
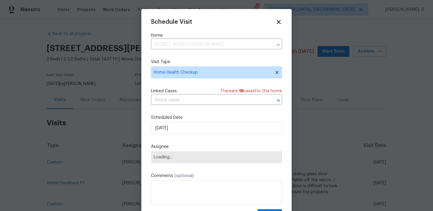
click at [197, 106] on div "Schedule Visit Home 10674 Cherrington St, Highlands Ranch, CO 80126 ​ Visit Typ…" at bounding box center [216, 120] width 131 height 202
click at [198, 96] on input "text" at bounding box center [208, 100] width 114 height 9
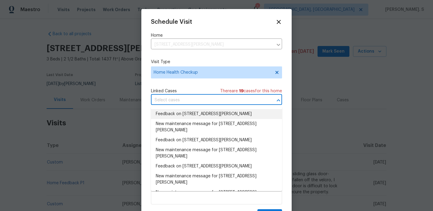
click at [188, 119] on li "Feedback on 10674 Cherrington St, Highlands Ranch, CO 80126" at bounding box center [216, 114] width 131 height 10
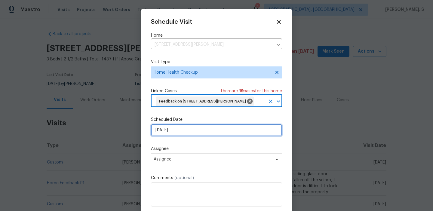
click at [181, 136] on input "[DATE]" at bounding box center [216, 130] width 131 height 12
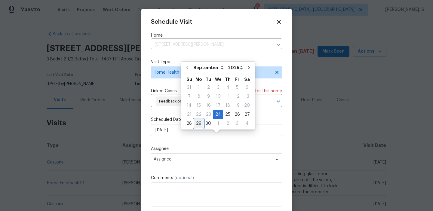
click at [196, 122] on div "29" at bounding box center [199, 123] width 10 height 8
type input "[DATE]"
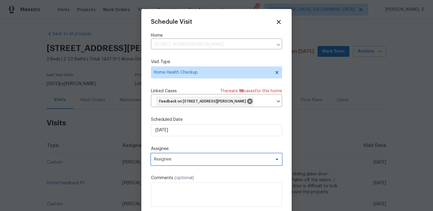
click at [186, 162] on span "Assignee" at bounding box center [213, 159] width 118 height 5
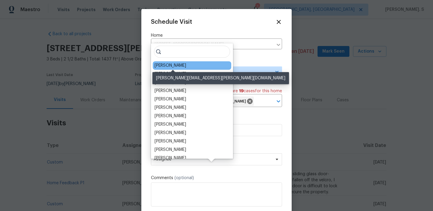
click at [174, 67] on div "Andrew McCuskey" at bounding box center [171, 66] width 32 height 6
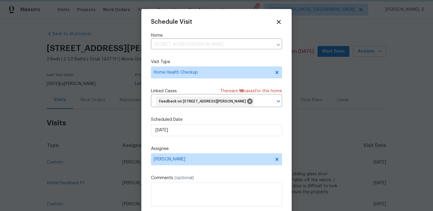
scroll to position [22, 0]
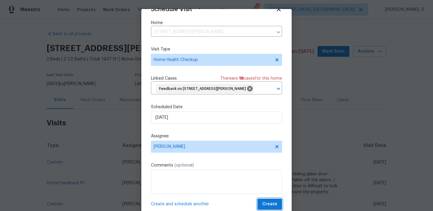
click at [265, 206] on span "Create" at bounding box center [269, 205] width 15 height 8
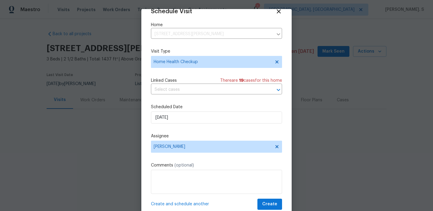
scroll to position [11, 0]
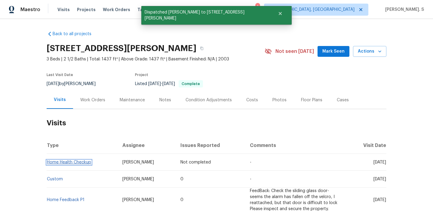
click at [67, 162] on link "Home Health Checkup" at bounding box center [69, 162] width 44 height 4
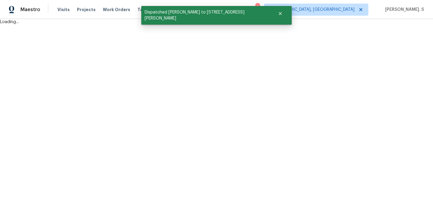
click at [137, 25] on html "Maestro Visits Projects Work Orders Tasks Properties Geo Assignments 1 Albuquer…" at bounding box center [216, 12] width 433 height 25
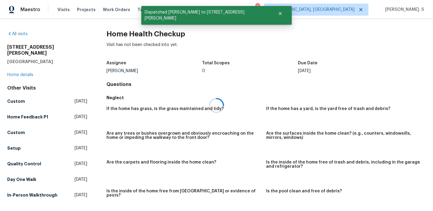
click at [137, 30] on div at bounding box center [216, 105] width 433 height 211
click at [137, 30] on div "All visits 10674 Cherrington St Highlands Ranch, CO 80126 Home details Other Vi…" at bounding box center [216, 115] width 433 height 192
copy h2 "Home Health Checkup"
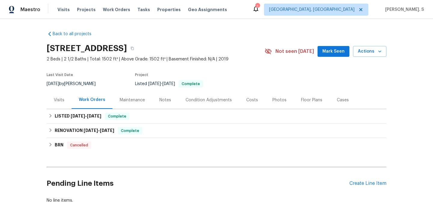
click at [61, 93] on div "Visits" at bounding box center [59, 100] width 25 height 18
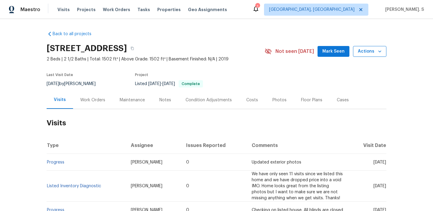
click at [373, 52] on span "Actions" at bounding box center [370, 52] width 24 height 8
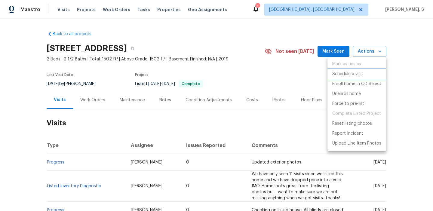
click at [354, 76] on p "Schedule a visit" at bounding box center [347, 74] width 31 height 6
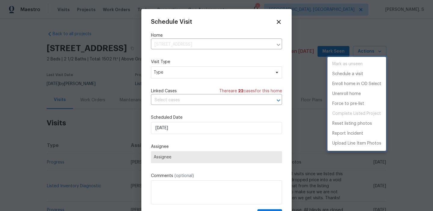
click at [173, 78] on div at bounding box center [216, 105] width 433 height 211
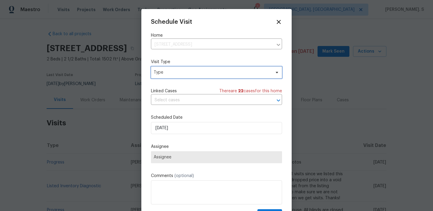
click at [172, 73] on span "Type" at bounding box center [212, 72] width 117 height 6
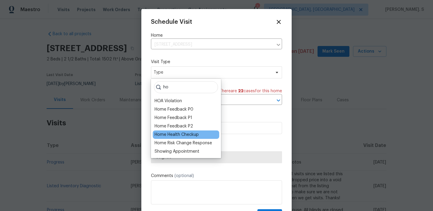
type input "ho"
click at [168, 134] on div "Home Health Checkup" at bounding box center [177, 135] width 44 height 6
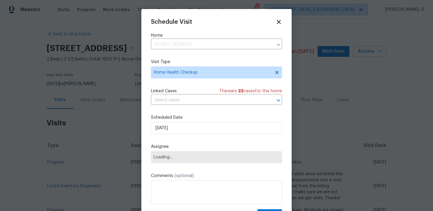
click at [181, 105] on div "Schedule Visit Home 14948 E Belleview Ave, Aurora, CO 80015 ​ Visit Type Home H…" at bounding box center [216, 120] width 131 height 202
click at [184, 100] on input "text" at bounding box center [208, 100] width 114 height 9
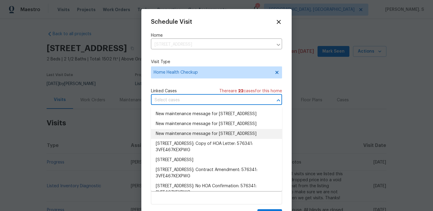
click at [177, 139] on li "New maintenance message for 14948 E Belleview Ave , Aurora, CO 80015" at bounding box center [216, 134] width 131 height 10
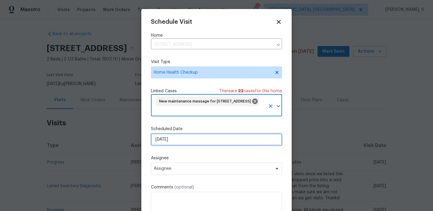
click at [171, 141] on input "[DATE]" at bounding box center [216, 140] width 131 height 12
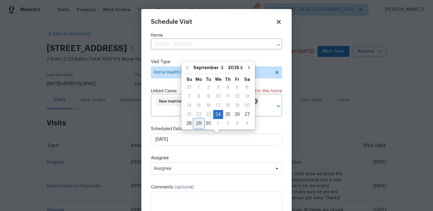
click at [200, 123] on div "29" at bounding box center [199, 123] width 10 height 8
type input "[DATE]"
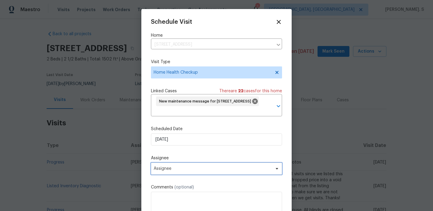
click at [195, 168] on span "Assignee" at bounding box center [213, 168] width 118 height 5
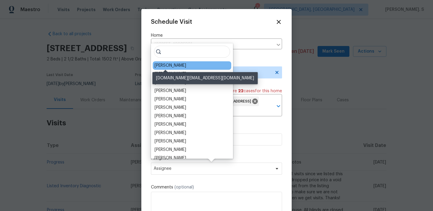
click at [176, 63] on div "David Page" at bounding box center [171, 66] width 32 height 6
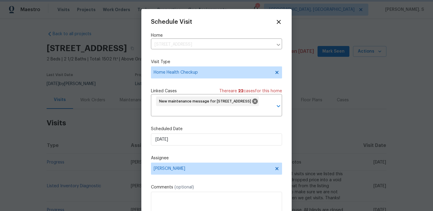
scroll to position [22, 0]
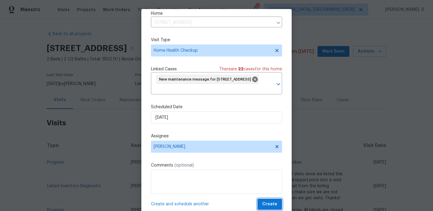
click at [278, 201] on button "Create" at bounding box center [269, 204] width 25 height 11
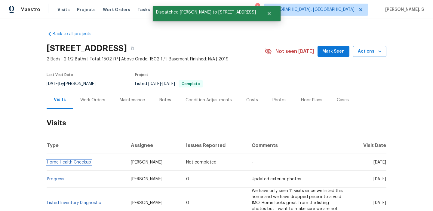
click at [65, 162] on link "Home Health Checkup" at bounding box center [69, 162] width 44 height 4
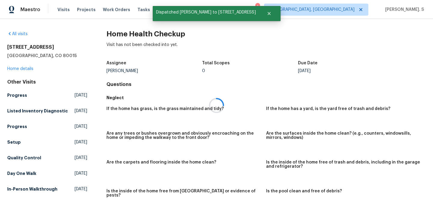
click at [148, 33] on div at bounding box center [216, 105] width 433 height 211
click at [148, 33] on h2 "Home Health Checkup" at bounding box center [265, 34] width 319 height 6
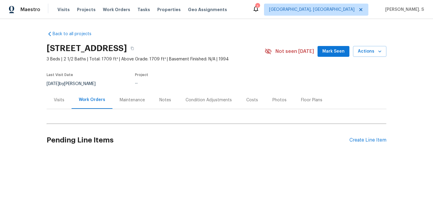
click at [66, 100] on div "Visits" at bounding box center [59, 100] width 25 height 18
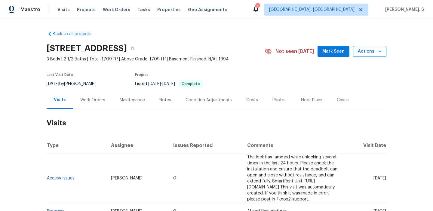
click at [362, 53] on span "Actions" at bounding box center [370, 52] width 24 height 8
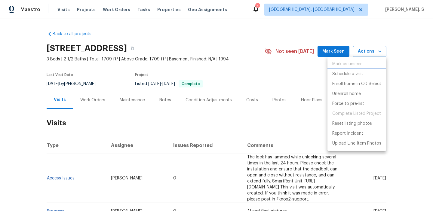
click at [356, 77] on p "Schedule a visit" at bounding box center [347, 74] width 31 height 6
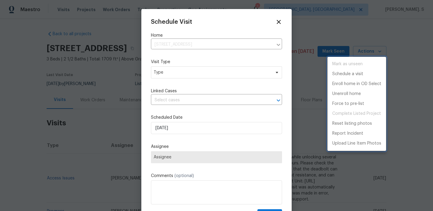
click at [186, 74] on div at bounding box center [216, 105] width 433 height 211
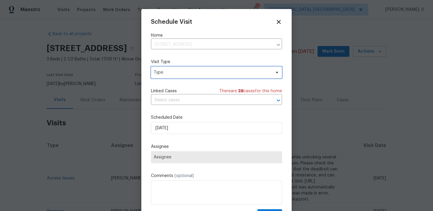
click at [170, 75] on span "Type" at bounding box center [212, 72] width 117 height 6
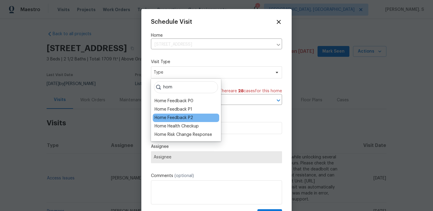
type input "hom"
click at [164, 121] on div "Home Feedback P2" at bounding box center [186, 118] width 66 height 8
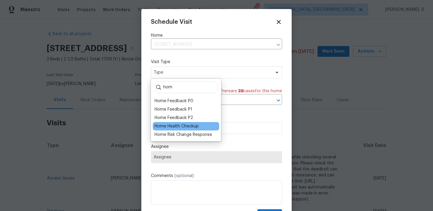
click at [165, 126] on div "Home Health Checkup" at bounding box center [177, 126] width 44 height 6
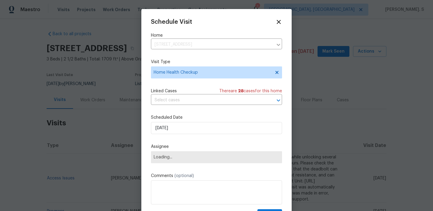
click at [202, 91] on div "Linked Cases There are 28 case s for this home" at bounding box center [216, 91] width 131 height 6
click at [197, 102] on input "text" at bounding box center [208, 100] width 114 height 9
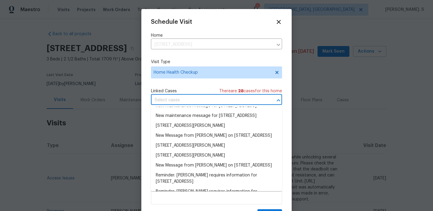
scroll to position [148, 0]
click at [199, 71] on li "Feedback on 1200 Salem Crossing Rd, Kernersville, NC 27284" at bounding box center [216, 66] width 131 height 10
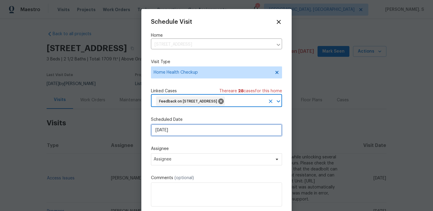
click at [184, 136] on input "[DATE]" at bounding box center [216, 130] width 131 height 12
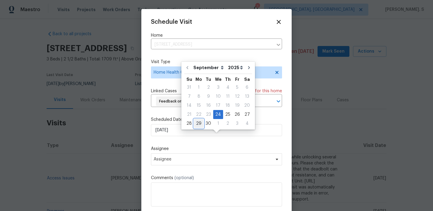
click at [198, 123] on div "29" at bounding box center [199, 123] width 10 height 8
type input "[DATE]"
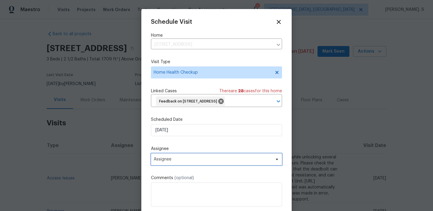
click at [182, 162] on span "Assignee" at bounding box center [213, 159] width 118 height 5
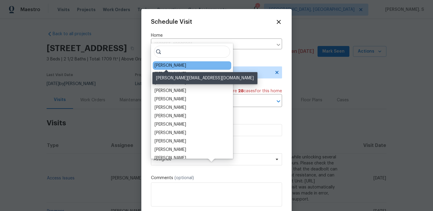
click at [171, 66] on div "[PERSON_NAME]" at bounding box center [171, 66] width 32 height 6
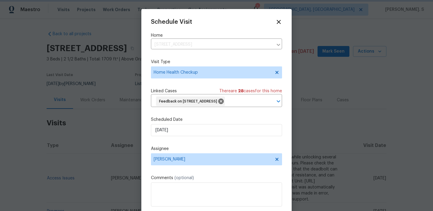
scroll to position [22, 0]
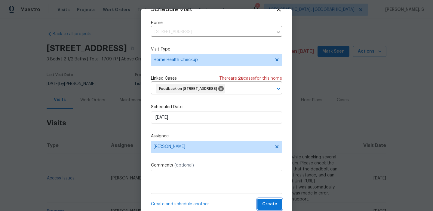
click at [266, 201] on span "Create" at bounding box center [269, 205] width 15 height 8
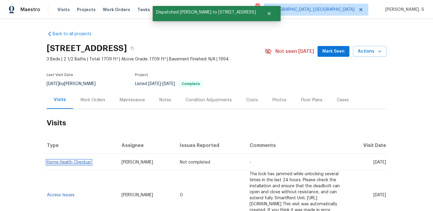
click at [65, 161] on link "Home Health Checkup" at bounding box center [69, 162] width 44 height 4
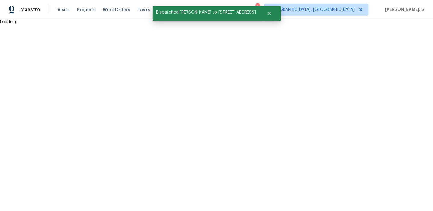
click at [126, 25] on html "Maestro Visits Projects Work Orders Tasks Properties Geo Assignments 1 Albuquer…" at bounding box center [216, 12] width 433 height 25
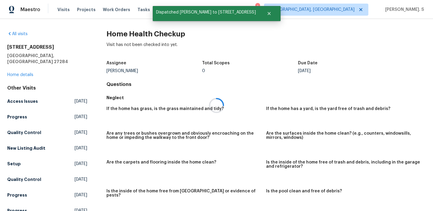
click at [126, 35] on div at bounding box center [216, 105] width 433 height 211
click at [126, 35] on h2 "Home Health Checkup" at bounding box center [265, 34] width 319 height 6
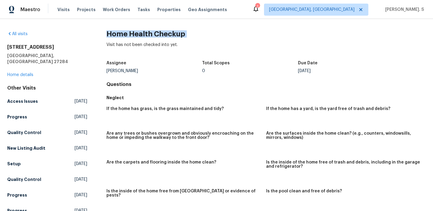
click at [289, 0] on div "Maestro Visits Projects Work Orders Tasks Properties Geo Assignments 1 Albuquer…" at bounding box center [216, 9] width 433 height 19
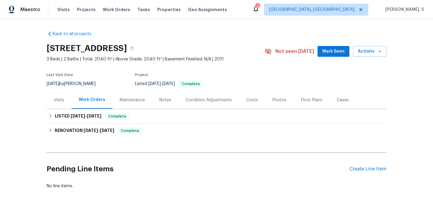
scroll to position [1, 0]
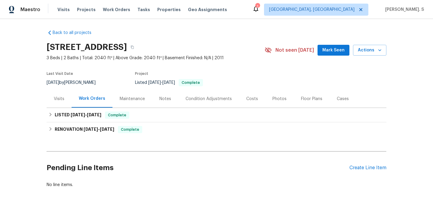
click at [66, 103] on div "Visits" at bounding box center [59, 99] width 25 height 18
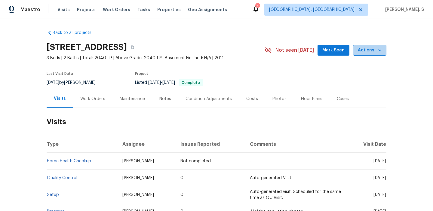
click at [374, 54] on button "Actions" at bounding box center [369, 50] width 33 height 11
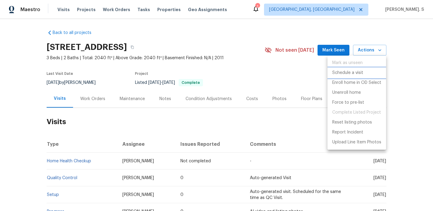
click at [350, 68] on li "Schedule a visit" at bounding box center [357, 73] width 59 height 10
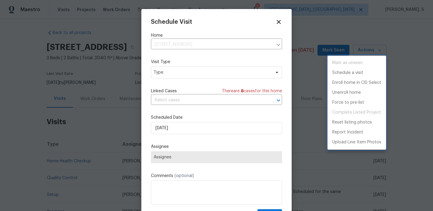
click at [152, 66] on div at bounding box center [216, 105] width 433 height 211
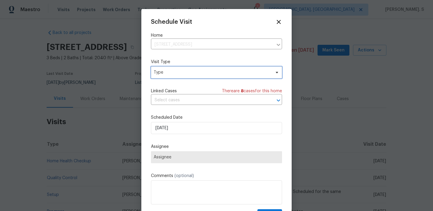
click at [160, 72] on span "Type" at bounding box center [212, 72] width 117 height 6
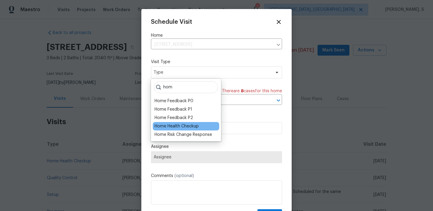
type input "hom"
click at [165, 125] on div "Home Health Checkup" at bounding box center [177, 126] width 44 height 6
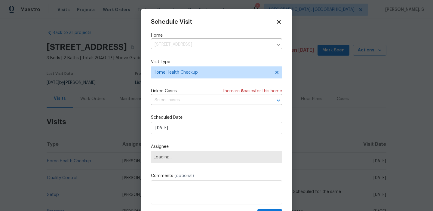
click at [193, 100] on input "text" at bounding box center [208, 100] width 114 height 9
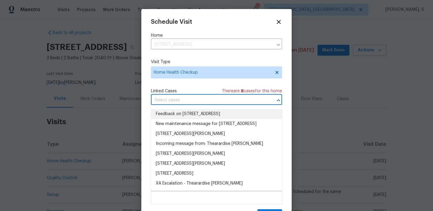
click at [192, 114] on li "Feedback on 5272 Esher Dr, Walkertown, NC 27051" at bounding box center [216, 114] width 131 height 10
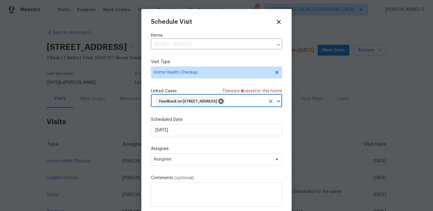
click at [185, 140] on div "Schedule Visit Home 5272 Esher Dr, Walkertown, NC 27051 ​ Visit Type Home Healt…" at bounding box center [216, 121] width 131 height 204
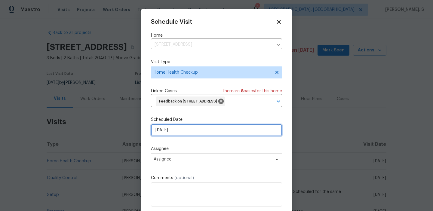
click at [186, 133] on input "[DATE]" at bounding box center [216, 130] width 131 height 12
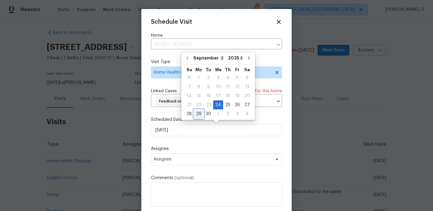
click at [196, 115] on div "29" at bounding box center [199, 114] width 10 height 8
type input "[DATE]"
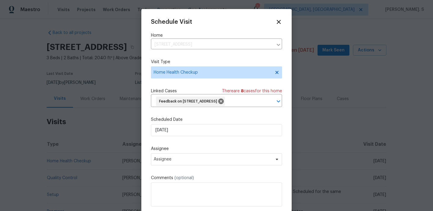
click at [188, 168] on div "Schedule Visit Home 5272 Esher Dr, Walkertown, NC 27051 ​ Visit Type Home Healt…" at bounding box center [216, 121] width 131 height 204
click at [189, 161] on span "Assignee" at bounding box center [213, 159] width 118 height 5
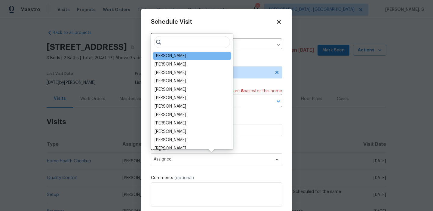
click at [171, 52] on div "[PERSON_NAME]" at bounding box center [192, 56] width 78 height 8
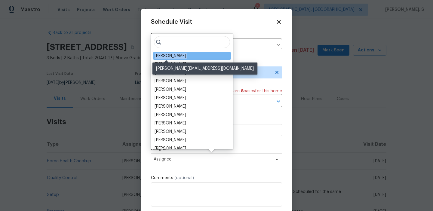
click at [171, 55] on div "[PERSON_NAME]" at bounding box center [171, 56] width 32 height 6
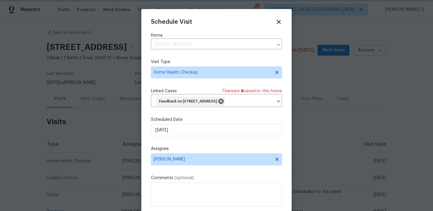
scroll to position [13, 0]
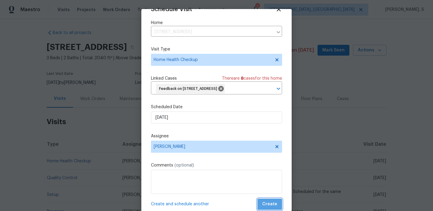
click at [278, 209] on button "Create" at bounding box center [269, 204] width 25 height 11
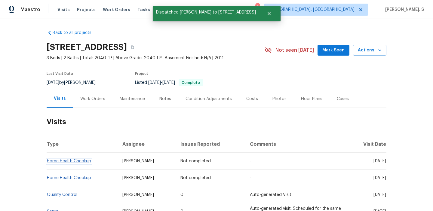
click at [60, 159] on link "Home Health Checkup" at bounding box center [69, 161] width 44 height 4
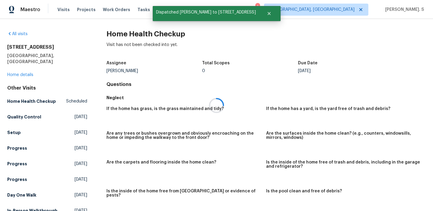
click at [120, 24] on div at bounding box center [216, 105] width 433 height 211
click at [120, 24] on div "All visits 5272 Esher Dr Walkertown, NC 27051 Home details Other Visits Home He…" at bounding box center [216, 115] width 433 height 192
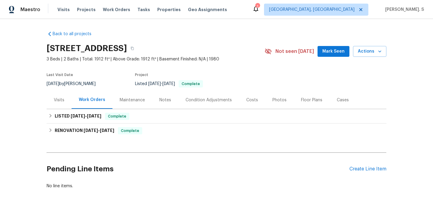
click at [45, 98] on div "Back to all projects [STREET_ADDRESS] 3 Beds | 2 Baths | Total: 1912 ft² | Abov…" at bounding box center [216, 115] width 433 height 192
click at [69, 99] on div "Visits" at bounding box center [59, 100] width 25 height 18
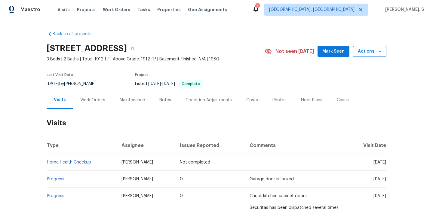
click at [366, 50] on span "Actions" at bounding box center [370, 52] width 24 height 8
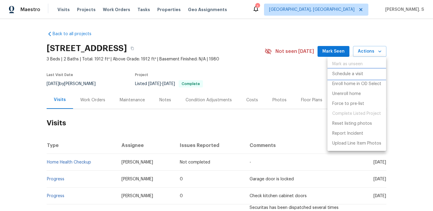
click at [343, 77] on p "Schedule a visit" at bounding box center [347, 74] width 31 height 6
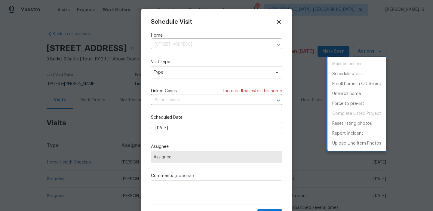
click at [177, 72] on div at bounding box center [216, 105] width 433 height 211
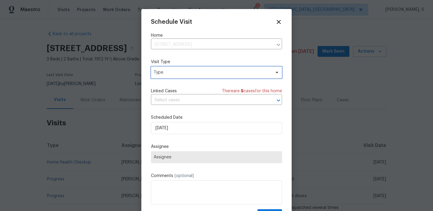
click at [160, 74] on span "Type" at bounding box center [212, 72] width 117 height 6
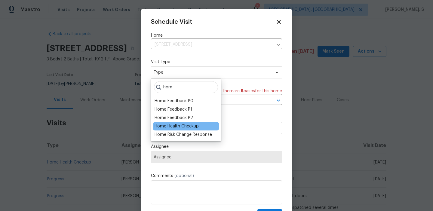
type input "hom"
click at [168, 122] on div "Home Health Checkup" at bounding box center [186, 126] width 66 height 8
click at [175, 124] on div "Home Health Checkup" at bounding box center [177, 126] width 44 height 6
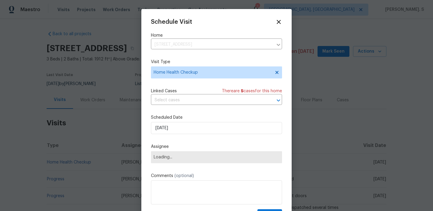
click at [178, 108] on div "Schedule Visit Home [STREET_ADDRESS] ​ Visit Type Home Health Checkup Linked Ca…" at bounding box center [216, 120] width 131 height 202
click at [179, 101] on input "text" at bounding box center [208, 100] width 114 height 9
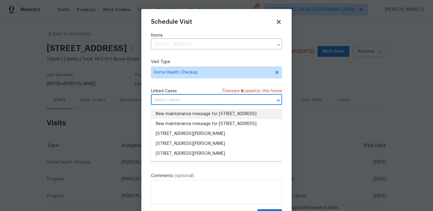
click at [177, 119] on li "New maintenance message for [STREET_ADDRESS]" at bounding box center [216, 114] width 131 height 10
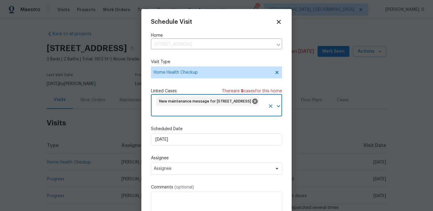
click at [211, 121] on div "Schedule Visit Home [STREET_ADDRESS] ​ Visit Type Home Health Checkup Linked Ca…" at bounding box center [216, 125] width 131 height 213
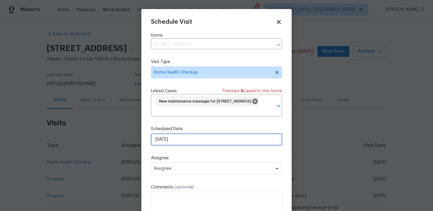
click at [200, 140] on input "[DATE]" at bounding box center [216, 140] width 131 height 12
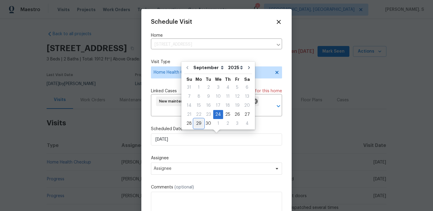
click at [196, 125] on div "29" at bounding box center [199, 123] width 10 height 8
type input "[DATE]"
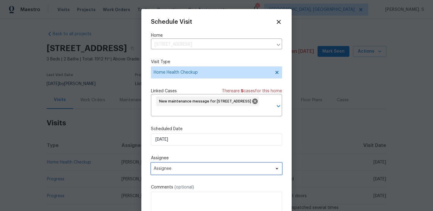
click at [189, 168] on span "Assignee" at bounding box center [213, 168] width 118 height 5
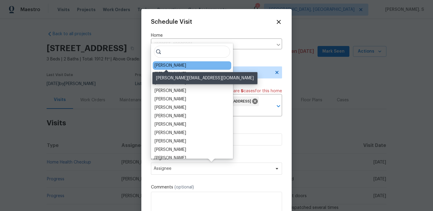
click at [167, 66] on div "[PERSON_NAME]" at bounding box center [171, 66] width 32 height 6
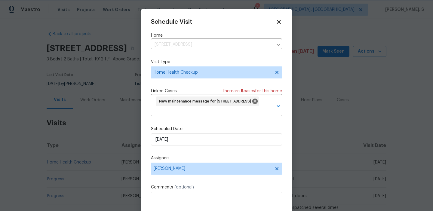
scroll to position [22, 0]
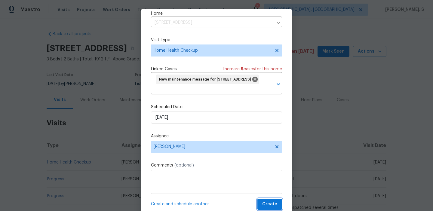
click at [266, 202] on span "Create" at bounding box center [269, 205] width 15 height 8
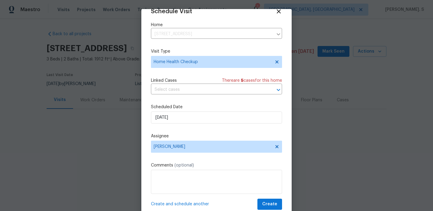
scroll to position [11, 0]
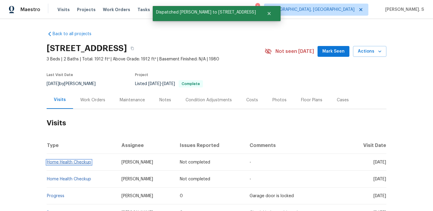
click at [67, 161] on link "Home Health Checkup" at bounding box center [69, 162] width 44 height 4
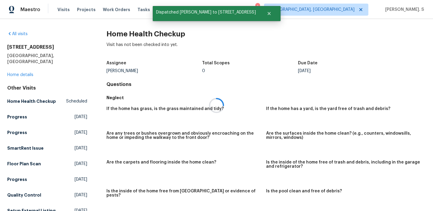
click at [121, 31] on div at bounding box center [216, 105] width 433 height 211
click at [121, 31] on h2 "Home Health Checkup" at bounding box center [265, 34] width 319 height 6
copy h2 "Home Health Checkup"
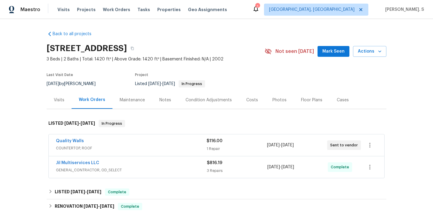
click at [59, 103] on div "Visits" at bounding box center [59, 100] width 25 height 18
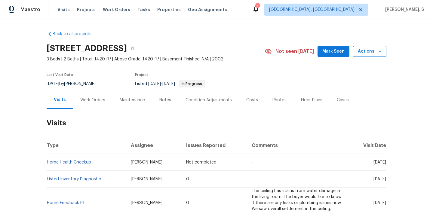
click at [366, 51] on span "Actions" at bounding box center [370, 52] width 24 height 8
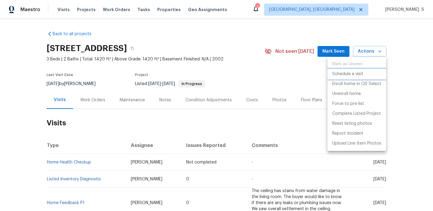
click at [355, 71] on p "Schedule a visit" at bounding box center [347, 74] width 31 height 6
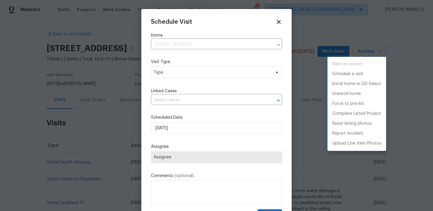
click at [170, 69] on div at bounding box center [216, 105] width 433 height 211
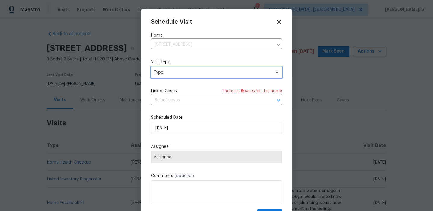
click at [151, 76] on span "Type" at bounding box center [216, 72] width 131 height 12
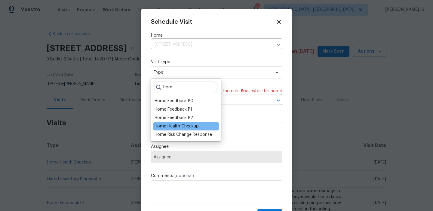
type input "hom"
click at [170, 127] on div "Home Health Checkup" at bounding box center [177, 126] width 44 height 6
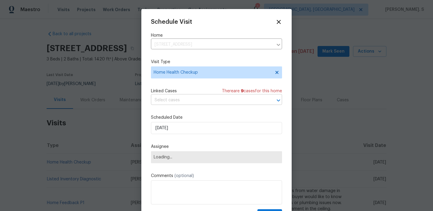
click at [189, 99] on input "text" at bounding box center [208, 100] width 114 height 9
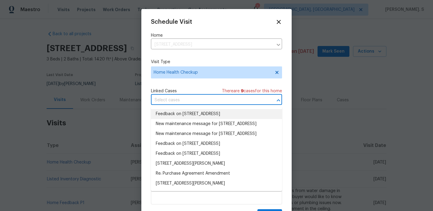
click at [188, 116] on li "Feedback on 301 Bedford Park Dr, Winston Salem, NC 27107" at bounding box center [216, 114] width 131 height 10
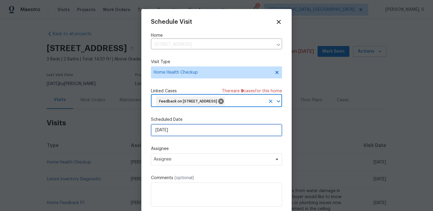
click at [180, 134] on input "[DATE]" at bounding box center [216, 130] width 131 height 12
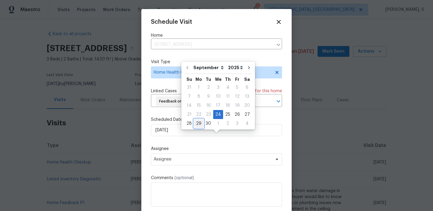
click at [199, 123] on div "29" at bounding box center [199, 123] width 10 height 8
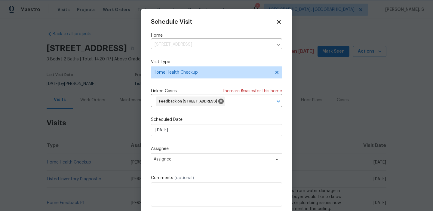
type input "[DATE]"
click at [181, 162] on span "Assignee" at bounding box center [213, 159] width 118 height 5
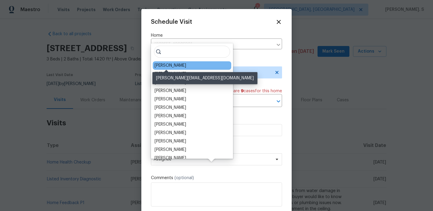
click at [171, 65] on div "[PERSON_NAME]" at bounding box center [171, 66] width 32 height 6
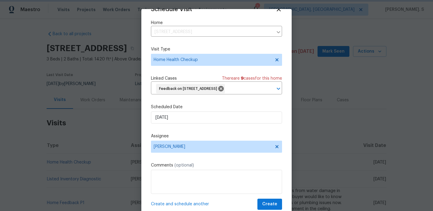
scroll to position [22, 0]
click at [264, 204] on span "Create" at bounding box center [269, 205] width 15 height 8
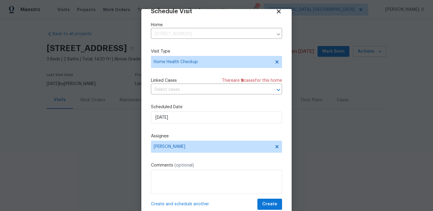
scroll to position [11, 0]
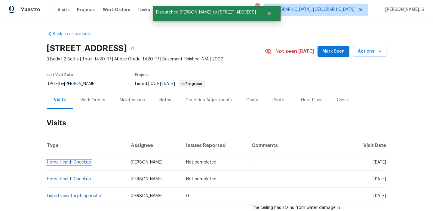
click at [64, 162] on link "Home Health Checkup" at bounding box center [69, 162] width 44 height 4
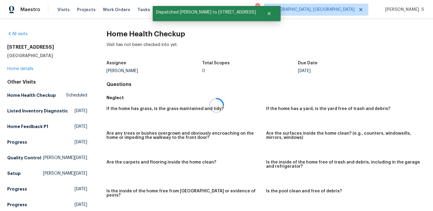
click at [119, 30] on div "All visits 301 Bedford Park Dr Winston Salem, NC 27107 Home details Other Visit…" at bounding box center [216, 115] width 433 height 192
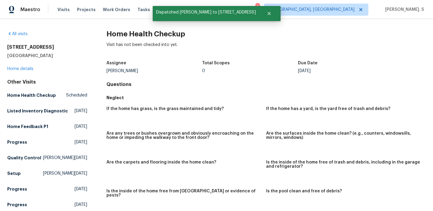
click at [119, 30] on div "All visits 301 Bedford Park Dr Winston Salem, NC 27107 Home details Other Visit…" at bounding box center [216, 115] width 433 height 192
copy h2 "Home Health Checkup"
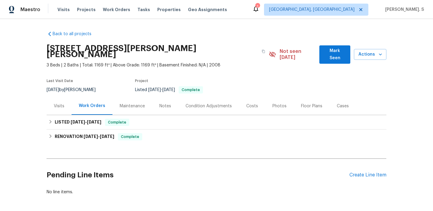
click at [51, 107] on div "Visits" at bounding box center [59, 106] width 25 height 18
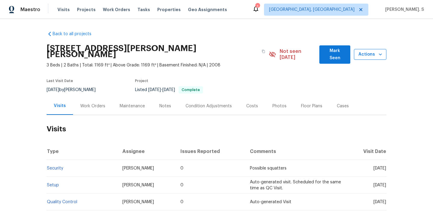
click at [369, 53] on span "Actions" at bounding box center [370, 55] width 23 height 8
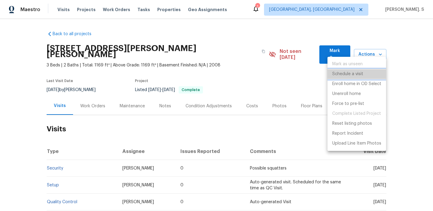
click at [352, 75] on p "Schedule a visit" at bounding box center [347, 74] width 31 height 6
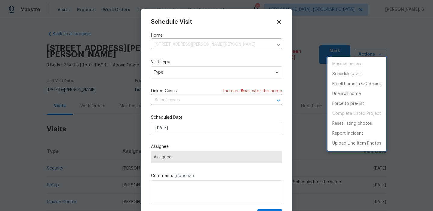
click at [180, 75] on div at bounding box center [216, 105] width 433 height 211
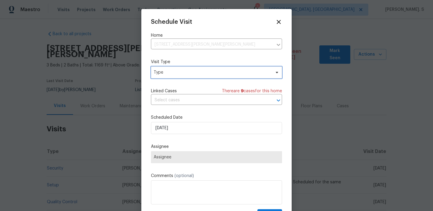
click at [157, 70] on span "Type" at bounding box center [212, 72] width 117 height 6
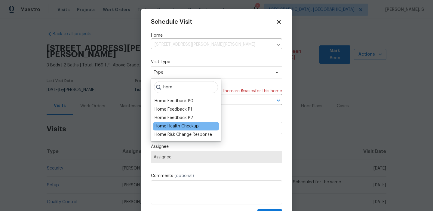
type input "hom"
click at [167, 124] on div "Home Health Checkup" at bounding box center [177, 126] width 44 height 6
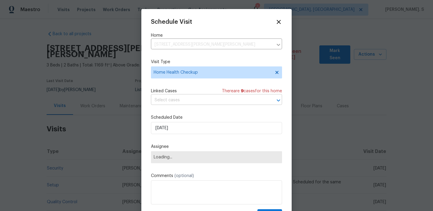
click at [166, 98] on input "text" at bounding box center [208, 100] width 114 height 9
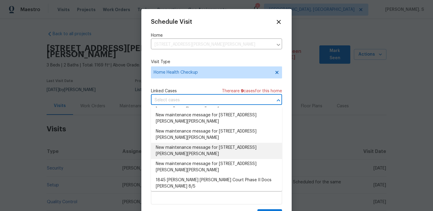
scroll to position [4, 0]
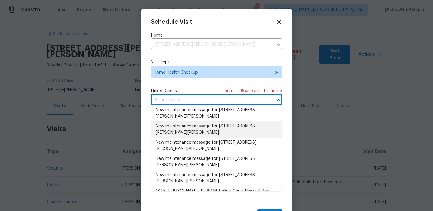
click at [176, 125] on li "New maintenance message for 1845 Pope Hill Ct , Kernersville, NC 27284" at bounding box center [216, 130] width 131 height 16
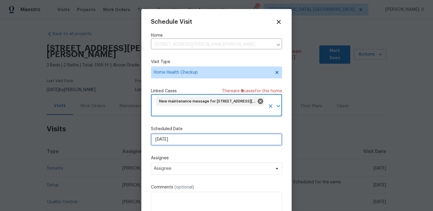
click at [176, 137] on input "[DATE]" at bounding box center [216, 140] width 131 height 12
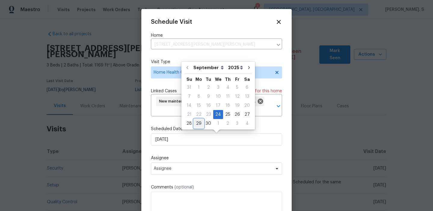
click at [195, 124] on div "29" at bounding box center [199, 123] width 10 height 8
type input "[DATE]"
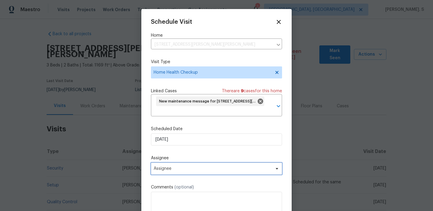
click at [190, 165] on span "Assignee" at bounding box center [216, 169] width 131 height 12
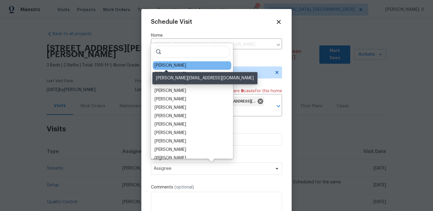
click at [170, 65] on div "[PERSON_NAME]" at bounding box center [171, 66] width 32 height 6
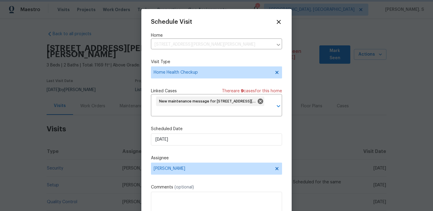
scroll to position [22, 0]
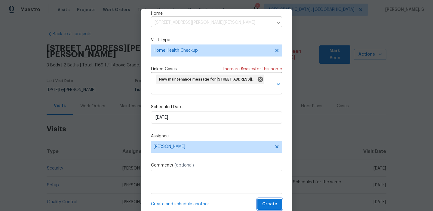
click at [263, 204] on button "Create" at bounding box center [269, 204] width 25 height 11
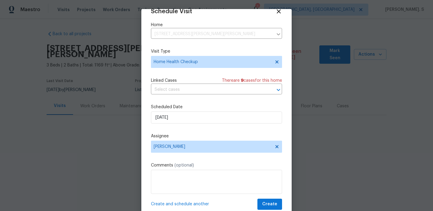
scroll to position [11, 0]
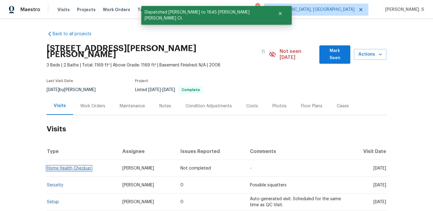
click at [72, 166] on link "Home Health Checkup" at bounding box center [69, 168] width 44 height 4
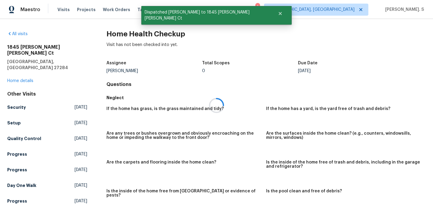
click at [118, 27] on div at bounding box center [216, 105] width 433 height 211
click at [118, 27] on div "All visits 1845 Pope Hill Ct Kernersville, NC 27284 Home details Other Visits S…" at bounding box center [216, 115] width 433 height 192
copy h2 "Home Health Checkup"
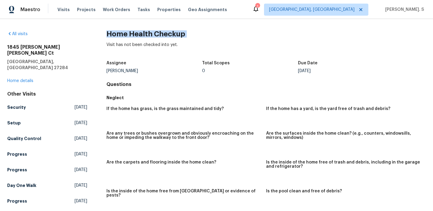
click at [307, 1] on div "Maestro Visits Projects Work Orders Tasks Properties Geo Assignments 1 Albuquer…" at bounding box center [216, 9] width 433 height 19
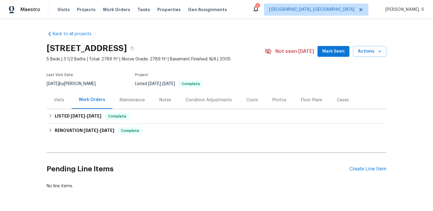
click at [57, 104] on div "Visits" at bounding box center [59, 100] width 25 height 18
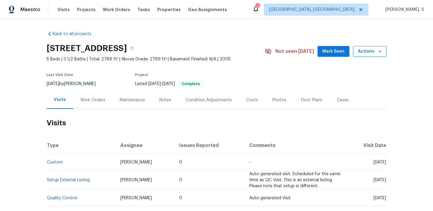
click at [371, 50] on span "Actions" at bounding box center [370, 52] width 24 height 8
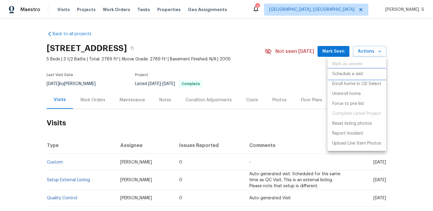
click at [346, 72] on p "Schedule a visit" at bounding box center [347, 74] width 31 height 6
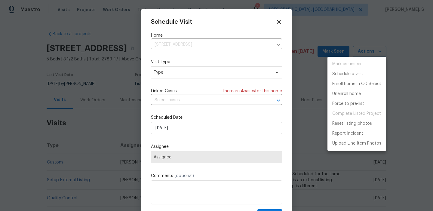
click at [179, 70] on div at bounding box center [216, 105] width 433 height 211
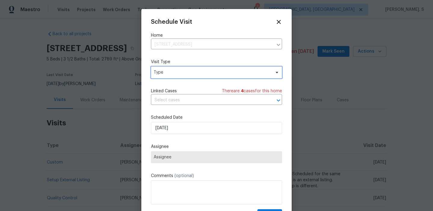
click at [156, 75] on span "Type" at bounding box center [212, 72] width 117 height 6
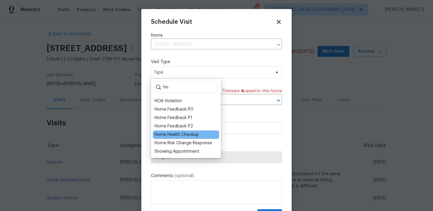
type input "ho"
click at [168, 131] on div "Home Health Checkup" at bounding box center [186, 135] width 66 height 8
click at [171, 133] on div "Home Health Checkup" at bounding box center [177, 135] width 44 height 6
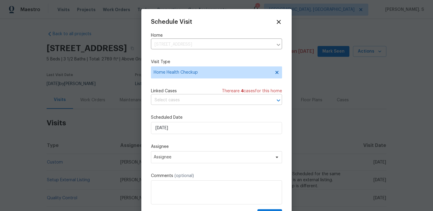
click at [179, 103] on input "text" at bounding box center [208, 100] width 114 height 9
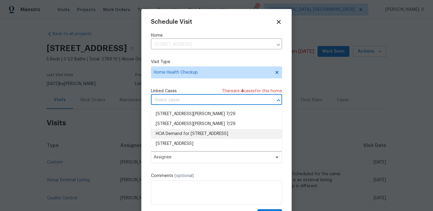
click at [176, 130] on li "HOA Demand for 12 Silverbrook Ct, Mc Leansville, NC 27301" at bounding box center [216, 134] width 131 height 10
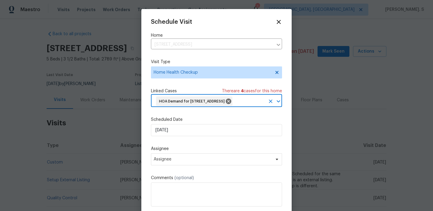
click at [233, 106] on input "text" at bounding box center [249, 101] width 32 height 9
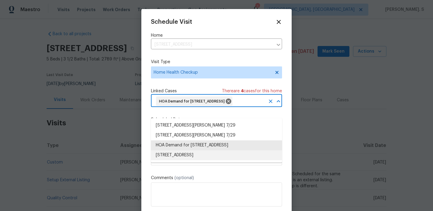
click at [188, 158] on li "12 Silverbrook Ct, Mc Leansville, NC 27301" at bounding box center [216, 155] width 131 height 10
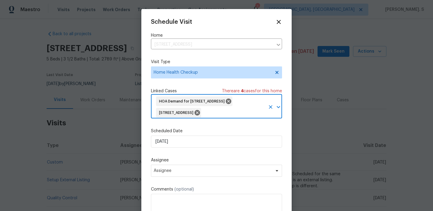
click at [172, 135] on div "Scheduled Date 9/24/2025" at bounding box center [216, 138] width 131 height 20
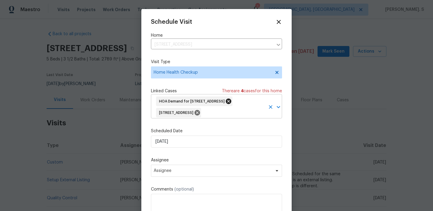
click at [231, 103] on icon at bounding box center [228, 101] width 5 height 5
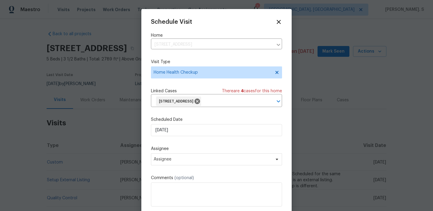
click at [213, 137] on div "Schedule Visit Home 12 Silverbrook Ct, Mc Leansville, NC 27301 ​ Visit Type Hom…" at bounding box center [216, 121] width 131 height 204
click at [211, 130] on input "[DATE]" at bounding box center [216, 130] width 131 height 12
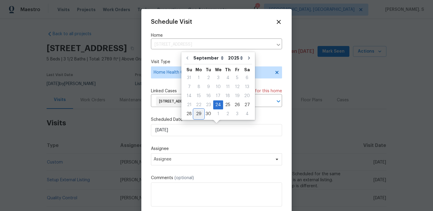
click at [200, 114] on div "29" at bounding box center [199, 114] width 10 height 8
type input "[DATE]"
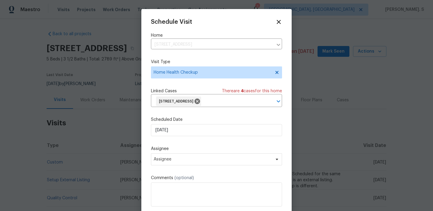
click at [199, 151] on label "Assignee" at bounding box center [216, 149] width 131 height 6
click at [200, 158] on span "Assignee" at bounding box center [213, 159] width 118 height 5
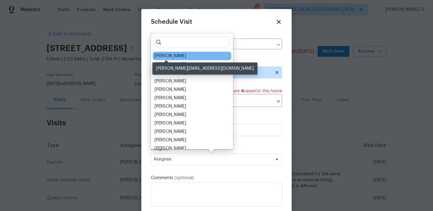
click at [173, 57] on div "Ken Romain" at bounding box center [171, 56] width 32 height 6
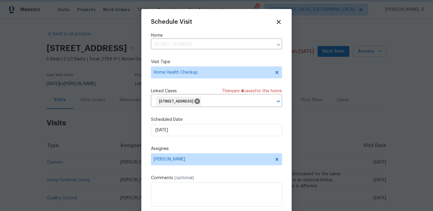
scroll to position [13, 0]
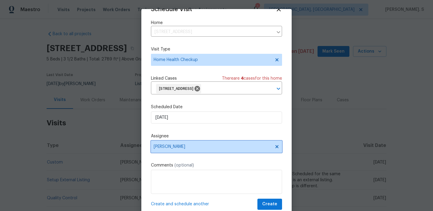
click at [176, 141] on span "Ken Romain" at bounding box center [216, 147] width 131 height 12
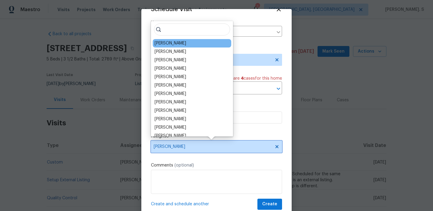
click at [177, 143] on span "Ken Romain" at bounding box center [216, 147] width 131 height 12
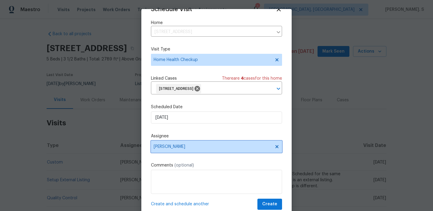
click at [177, 143] on span "Ken Romain" at bounding box center [216, 147] width 131 height 12
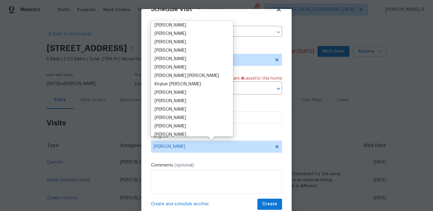
scroll to position [401, 0]
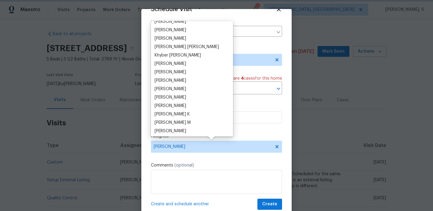
click at [124, 151] on div at bounding box center [216, 105] width 433 height 211
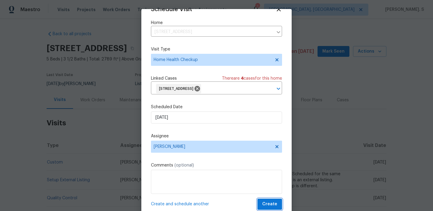
click at [266, 200] on button "Create" at bounding box center [269, 204] width 25 height 11
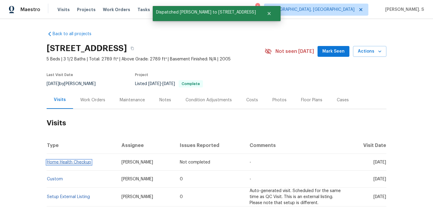
click at [80, 163] on link "Home Health Checkup" at bounding box center [69, 162] width 44 height 4
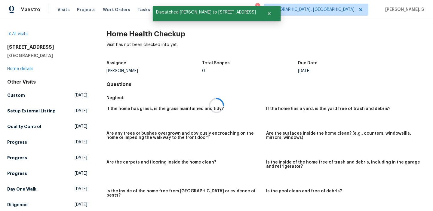
click at [131, 32] on h2 "Home Health Checkup" at bounding box center [265, 34] width 319 height 6
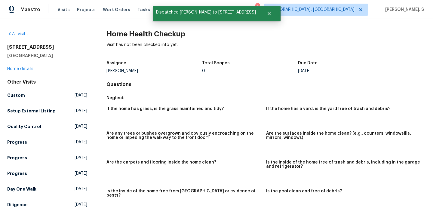
click at [131, 32] on h2 "Home Health Checkup" at bounding box center [265, 34] width 319 height 6
copy h2 "Home Health Checkup"
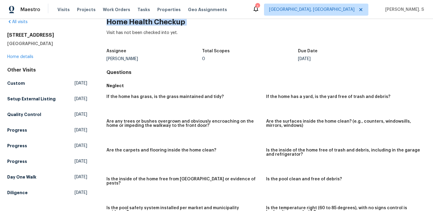
scroll to position [13, 0]
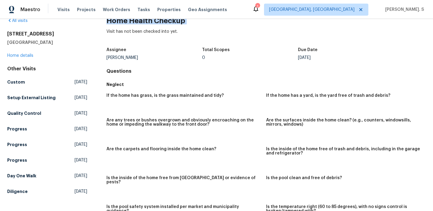
click at [165, 19] on h2 "Home Health Checkup" at bounding box center [265, 21] width 319 height 6
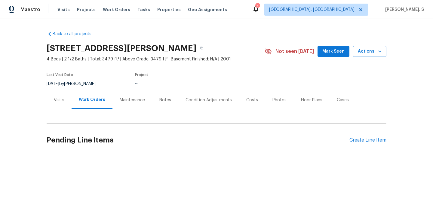
click at [66, 106] on div "Visits" at bounding box center [59, 100] width 25 height 18
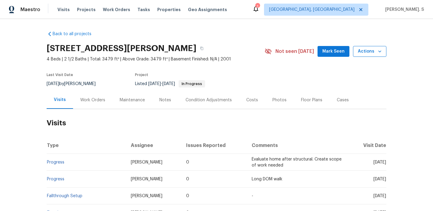
click at [371, 51] on span "Actions" at bounding box center [370, 52] width 24 height 8
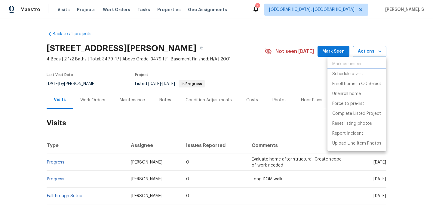
click at [357, 72] on p "Schedule a visit" at bounding box center [347, 74] width 31 height 6
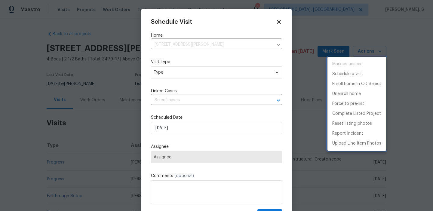
click at [180, 74] on div at bounding box center [216, 105] width 433 height 211
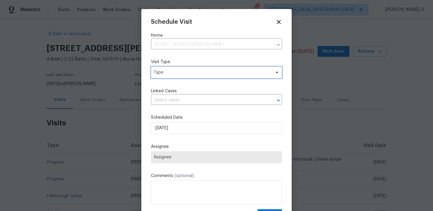
click at [166, 74] on span "Type" at bounding box center [212, 72] width 117 height 6
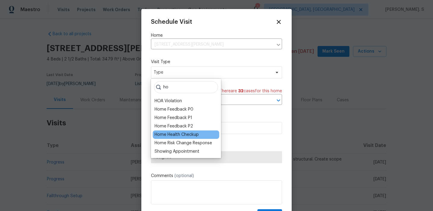
type input "ho"
click at [172, 135] on div "Home Health Checkup" at bounding box center [177, 135] width 44 height 6
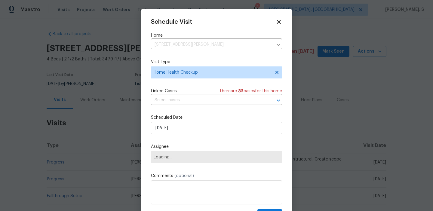
click at [187, 103] on input "text" at bounding box center [208, 100] width 114 height 9
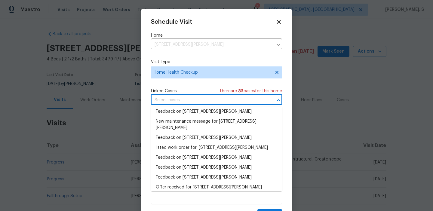
scroll to position [161, 0]
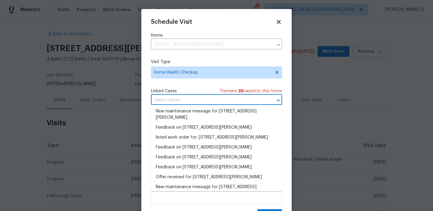
click at [183, 106] on li "Feedback on 224 Kailin Shea Ave, Pacolet, SC 29372" at bounding box center [216, 102] width 131 height 10
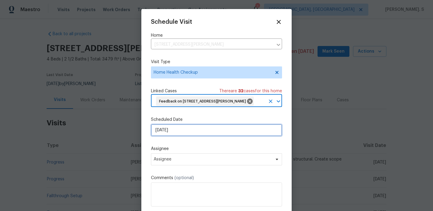
click at [183, 136] on input "[DATE]" at bounding box center [216, 130] width 131 height 12
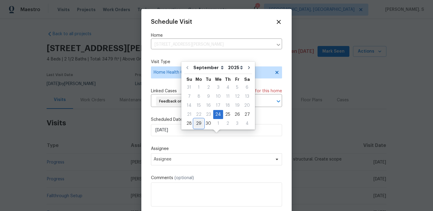
click at [195, 122] on div "29" at bounding box center [199, 123] width 10 height 8
type input "[DATE]"
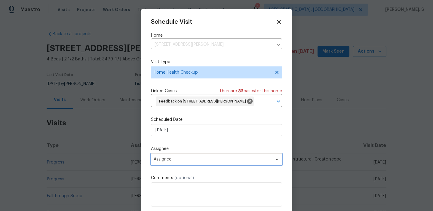
click at [183, 162] on span "Assignee" at bounding box center [213, 159] width 118 height 5
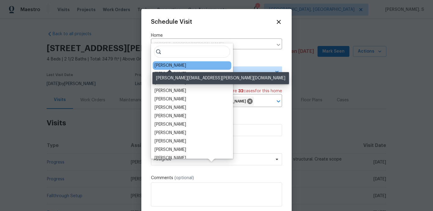
click at [165, 67] on div "[PERSON_NAME]" at bounding box center [171, 66] width 32 height 6
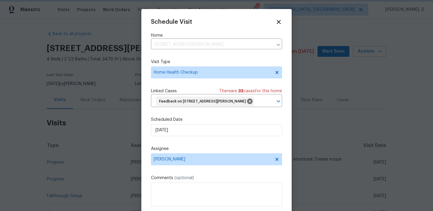
scroll to position [22, 0]
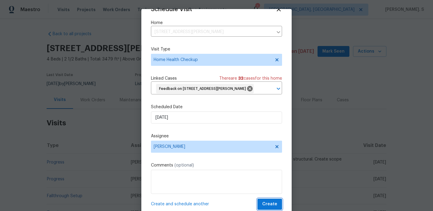
click at [264, 204] on span "Create" at bounding box center [269, 205] width 15 height 8
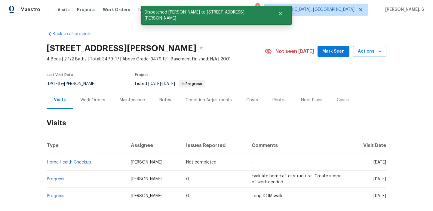
click at [71, 160] on td "Home Health Checkup" at bounding box center [86, 162] width 79 height 17
click at [71, 161] on link "Home Health Checkup" at bounding box center [69, 162] width 44 height 4
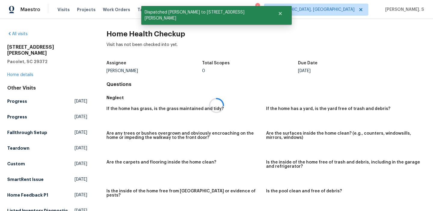
click at [135, 38] on div at bounding box center [216, 105] width 433 height 211
click at [145, 26] on div "All visits 224 Kailin Shea Ave Pacolet, SC 29372 Home details Other Visits Prog…" at bounding box center [216, 115] width 433 height 192
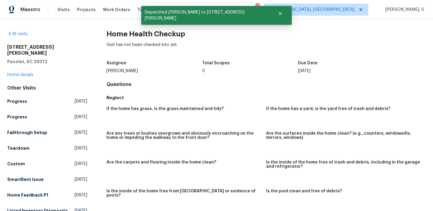
click at [145, 26] on div "All visits 224 Kailin Shea Ave Pacolet, SC 29372 Home details Other Visits Prog…" at bounding box center [216, 115] width 433 height 192
copy h2 "Home Health Checkup"
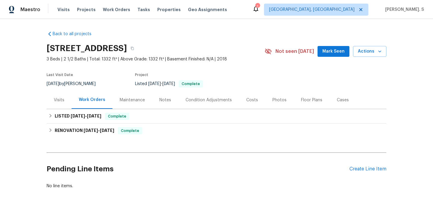
click at [60, 99] on div "Visits" at bounding box center [59, 100] width 11 height 6
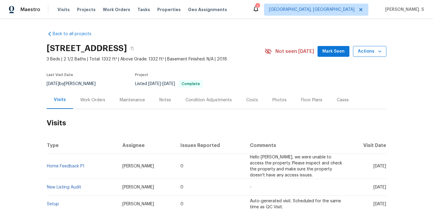
click at [367, 52] on span "Actions" at bounding box center [370, 52] width 24 height 8
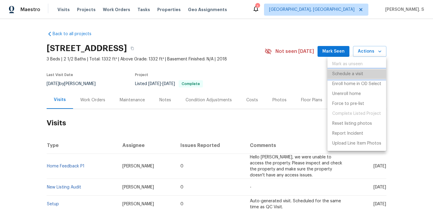
click at [358, 72] on p "Schedule a visit" at bounding box center [347, 74] width 31 height 6
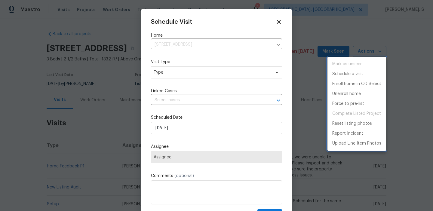
click at [171, 70] on div at bounding box center [216, 105] width 433 height 211
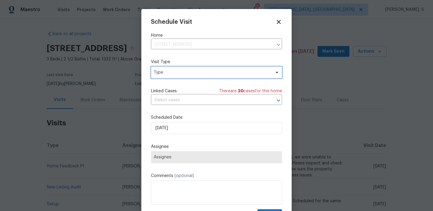
click at [161, 72] on span "Type" at bounding box center [212, 72] width 117 height 6
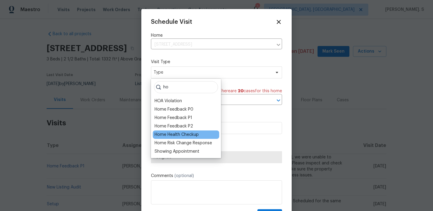
type input "ho"
click at [168, 132] on div "Home Health Checkup" at bounding box center [177, 135] width 44 height 6
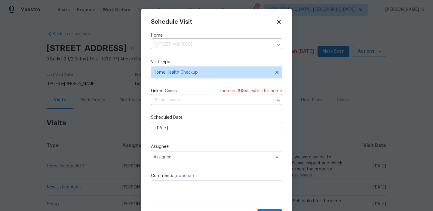
click at [181, 101] on input "text" at bounding box center [208, 100] width 114 height 9
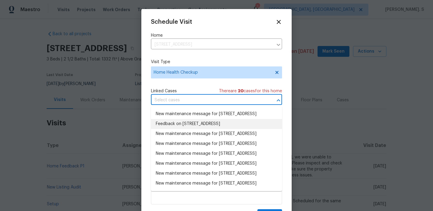
click at [182, 129] on li "Feedback on 139 Evvalane Dr, Spartanburg, SC 29302" at bounding box center [216, 124] width 131 height 10
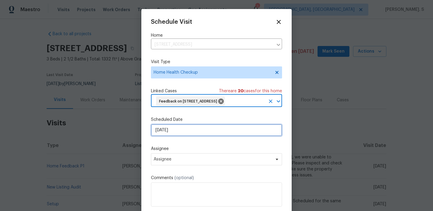
click at [179, 135] on input "[DATE]" at bounding box center [216, 130] width 131 height 12
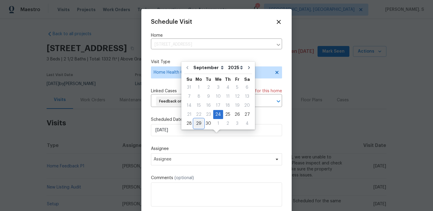
click at [196, 127] on div "29" at bounding box center [199, 123] width 10 height 8
type input "[DATE]"
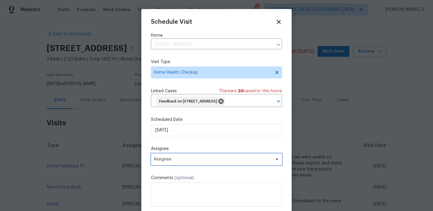
click at [190, 165] on span "Assignee" at bounding box center [216, 159] width 131 height 12
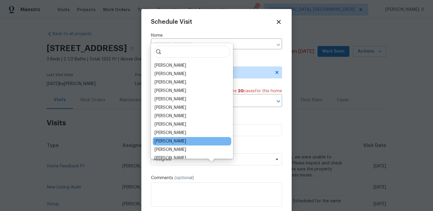
click at [170, 137] on div "[PERSON_NAME]" at bounding box center [192, 141] width 78 height 8
click at [171, 140] on div "[PERSON_NAME]" at bounding box center [171, 141] width 32 height 6
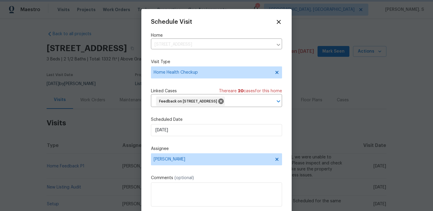
scroll to position [22, 0]
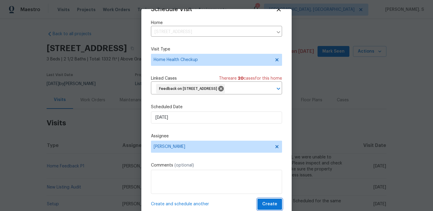
click at [271, 201] on span "Create" at bounding box center [269, 205] width 15 height 8
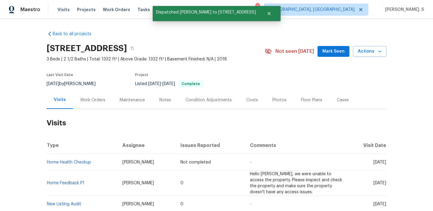
click at [69, 160] on td "Home Health Checkup" at bounding box center [82, 162] width 71 height 17
click at [69, 162] on link "Home Health Checkup" at bounding box center [69, 162] width 44 height 4
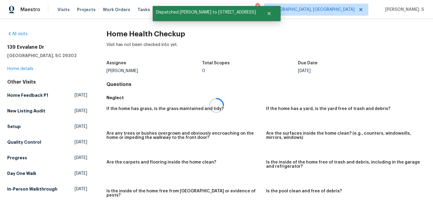
click at [122, 37] on div at bounding box center [216, 105] width 433 height 211
click at [122, 37] on h2 "Home Health Checkup" at bounding box center [265, 34] width 319 height 6
copy h2 "Home Health Checkup"
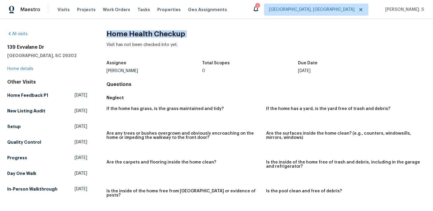
click at [31, 20] on div "All visits 139 Evvalane Dr Spartanburg, SC 29302 Home details Other Visits Home…" at bounding box center [216, 115] width 433 height 192
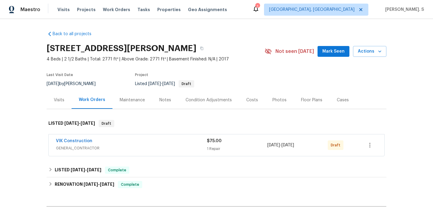
click at [55, 100] on div "Visits" at bounding box center [59, 100] width 11 height 6
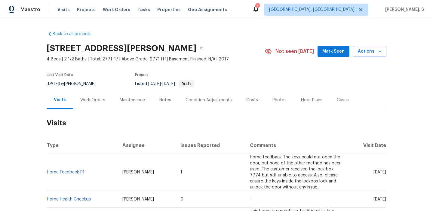
click at [74, 103] on div "Work Orders" at bounding box center [92, 100] width 39 height 18
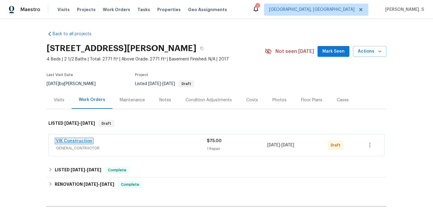
click at [79, 142] on link "VIK Construction" at bounding box center [74, 141] width 36 height 4
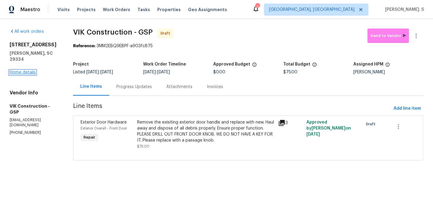
click at [28, 70] on link "Home details" at bounding box center [23, 72] width 26 height 4
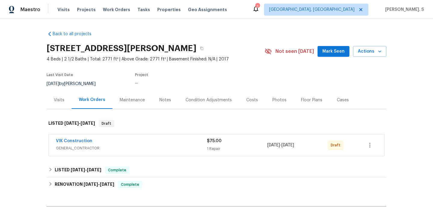
click at [55, 109] on div "Visits Work Orders Maintenance Notes Condition Adjustments Costs Photos Floor P…" at bounding box center [217, 100] width 340 height 18
click at [55, 100] on div "Visits" at bounding box center [59, 100] width 11 height 6
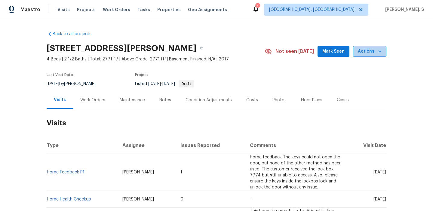
click at [366, 54] on span "Actions" at bounding box center [370, 52] width 24 height 8
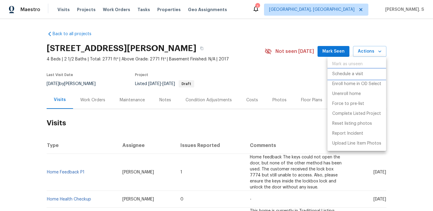
click at [355, 76] on p "Schedule a visit" at bounding box center [347, 74] width 31 height 6
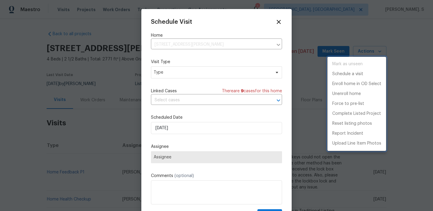
click at [175, 75] on div at bounding box center [216, 105] width 433 height 211
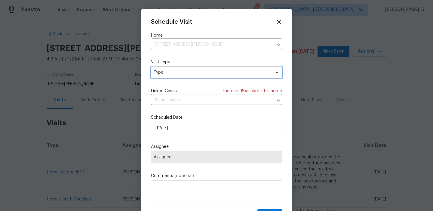
click at [171, 74] on span "Type" at bounding box center [212, 72] width 117 height 6
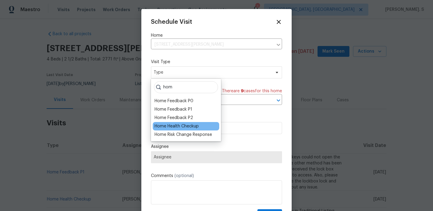
type input "hom"
click at [167, 127] on div "Home Health Checkup" at bounding box center [177, 126] width 44 height 6
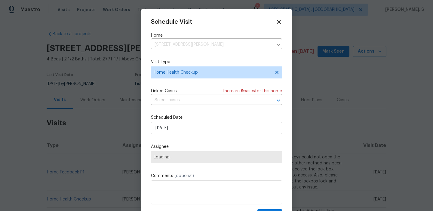
click at [188, 98] on input "text" at bounding box center [208, 100] width 114 height 9
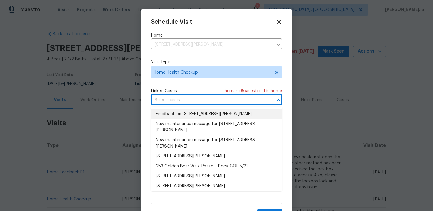
click at [186, 111] on li "Feedback on 253 Golden Bear Walk, Duncan, SC 29334" at bounding box center [216, 114] width 131 height 10
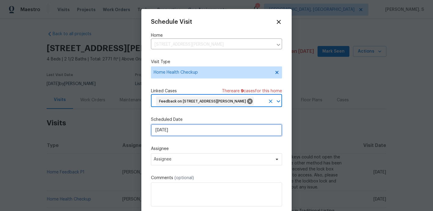
click at [175, 136] on input "[DATE]" at bounding box center [216, 130] width 131 height 12
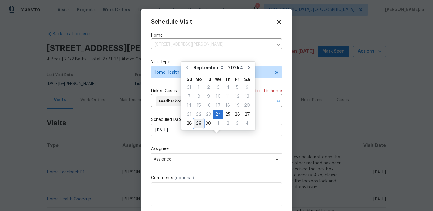
click at [197, 120] on div "29" at bounding box center [199, 123] width 10 height 8
type input "[DATE]"
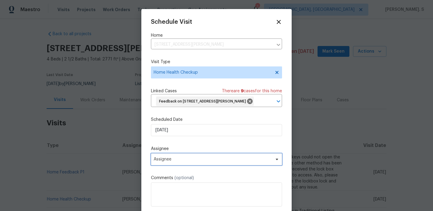
click at [174, 162] on span "Assignee" at bounding box center [213, 159] width 118 height 5
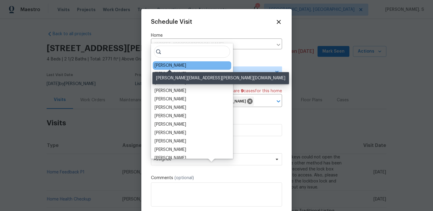
click at [166, 64] on div "[PERSON_NAME]" at bounding box center [171, 66] width 32 height 6
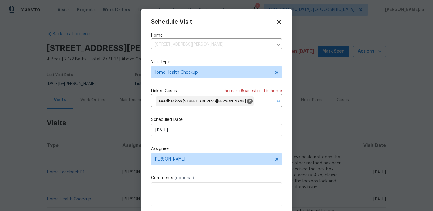
scroll to position [22, 0]
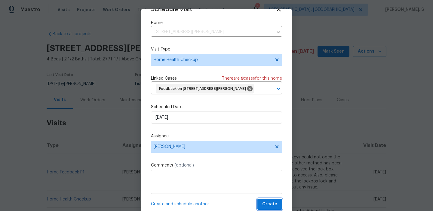
click at [273, 201] on span "Create" at bounding box center [269, 205] width 15 height 8
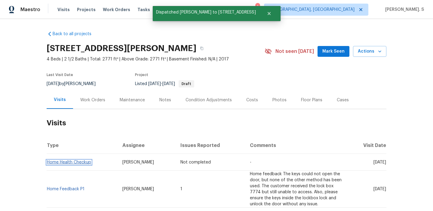
click at [80, 163] on link "Home Health Checkup" at bounding box center [69, 162] width 44 height 4
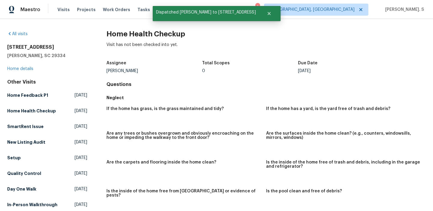
click at [174, 30] on div "All visits 253 Golden Bear Walk Duncan, SC 29334 Home details Other Visits Home…" at bounding box center [216, 115] width 433 height 192
copy h2 "Home Health Checkup"
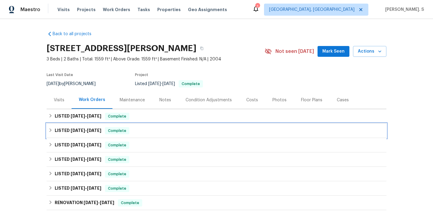
click at [75, 132] on span "[DATE]" at bounding box center [78, 130] width 14 height 4
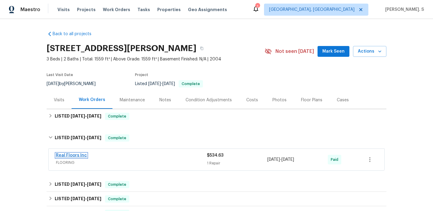
click at [78, 156] on link "Real Floors Inc" at bounding box center [71, 155] width 31 height 4
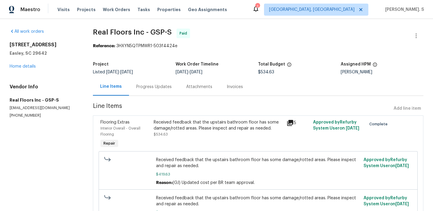
click at [30, 63] on div "323 Springfield Cir Easley, SC 29642 Home details" at bounding box center [44, 56] width 69 height 28
click at [29, 66] on link "Home details" at bounding box center [23, 66] width 26 height 4
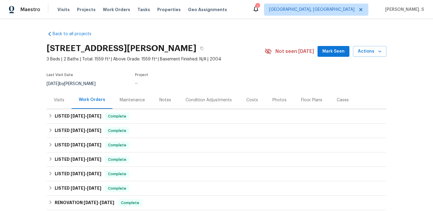
click at [58, 92] on div "Visits" at bounding box center [59, 100] width 25 height 18
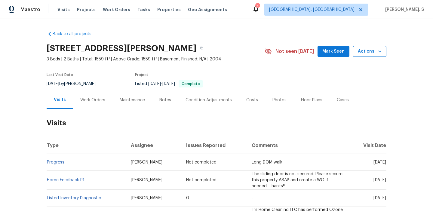
click at [370, 48] on span "Actions" at bounding box center [370, 52] width 24 height 8
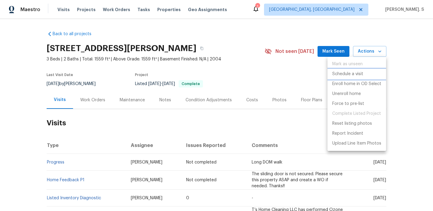
click at [363, 71] on li "Schedule a visit" at bounding box center [357, 74] width 59 height 10
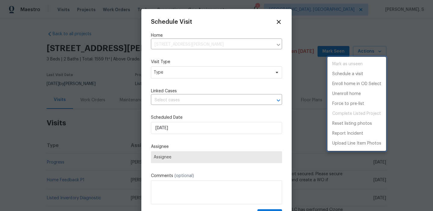
click at [194, 72] on div at bounding box center [216, 105] width 433 height 211
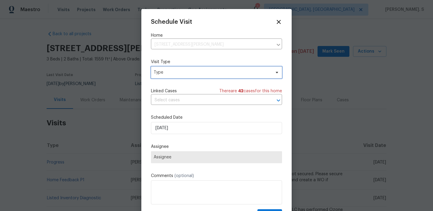
click at [164, 78] on span "Type" at bounding box center [216, 72] width 131 height 12
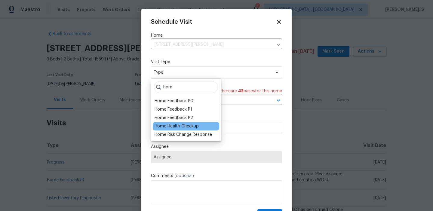
type input "hom"
click at [163, 128] on div "Home Health Checkup" at bounding box center [177, 126] width 44 height 6
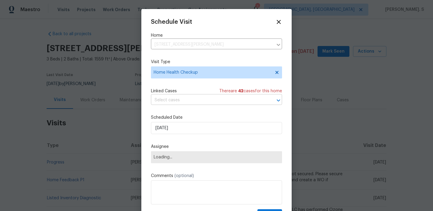
click at [193, 98] on input "text" at bounding box center [208, 100] width 114 height 9
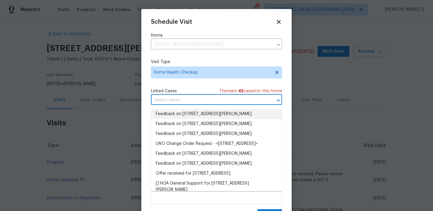
click at [191, 117] on li "Feedback on 323 Springfield Cir, Easley, SC 29642" at bounding box center [216, 114] width 131 height 10
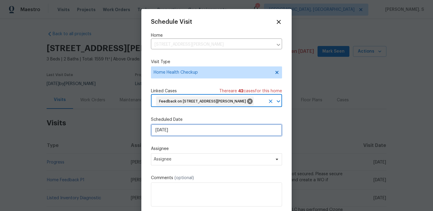
click at [183, 131] on input "[DATE]" at bounding box center [216, 130] width 131 height 12
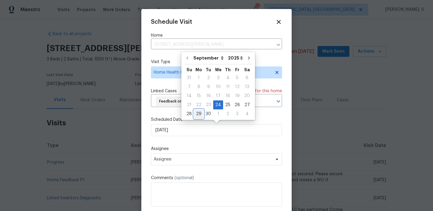
click at [200, 112] on div "29" at bounding box center [199, 114] width 10 height 8
type input "[DATE]"
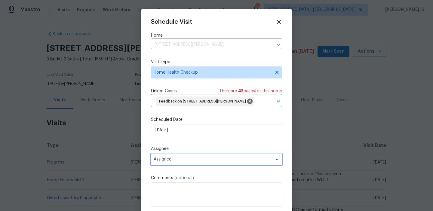
click at [190, 159] on span "Assignee" at bounding box center [213, 159] width 118 height 5
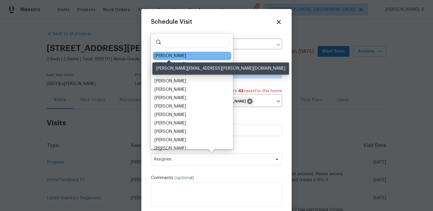
click at [175, 54] on div "William Bynum" at bounding box center [171, 56] width 32 height 6
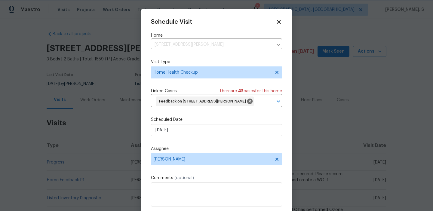
scroll to position [13, 0]
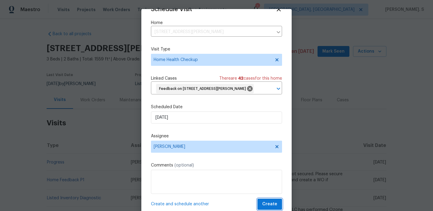
click at [273, 204] on span "Create" at bounding box center [269, 205] width 15 height 8
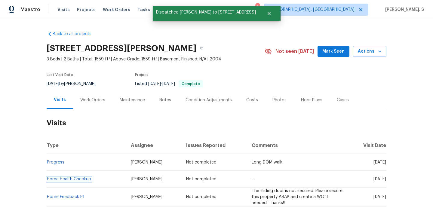
click at [74, 180] on link "Home Health Checkup" at bounding box center [69, 179] width 44 height 4
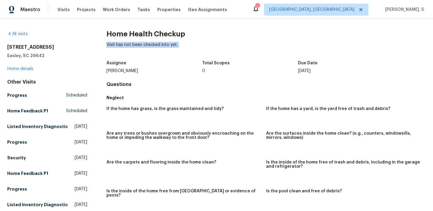
click at [140, 25] on div "All visits 323 Springfield Cir Easley, SC 29642 Home details Other Visits Progr…" at bounding box center [216, 115] width 433 height 192
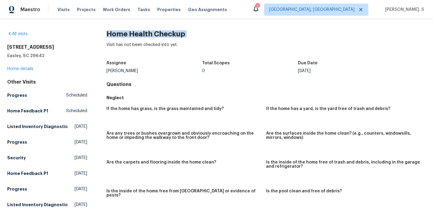
copy h2 "Home Health Checkup"
click at [311, 2] on div "Maestro Visits Projects Work Orders Tasks Properties Geo Assignments 1 Albuquer…" at bounding box center [216, 9] width 433 height 19
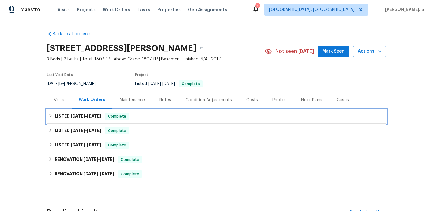
click at [66, 110] on div "LISTED [DATE] - [DATE] Complete" at bounding box center [217, 116] width 340 height 14
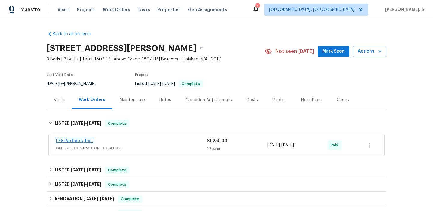
click at [77, 143] on link "LFS Partners, Inc." at bounding box center [74, 141] width 37 height 4
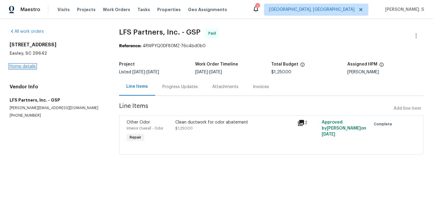
click at [31, 65] on link "Home details" at bounding box center [23, 66] width 26 height 4
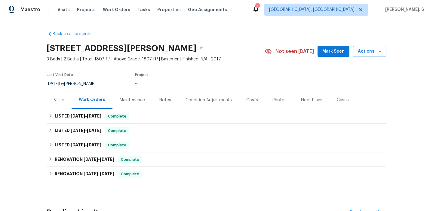
click at [50, 104] on div "Visits" at bounding box center [59, 100] width 25 height 18
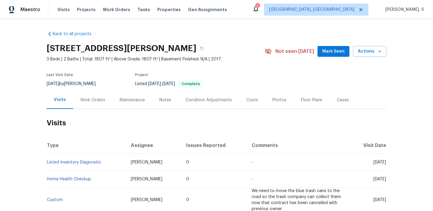
click at [363, 59] on div "[STREET_ADDRESS][PERSON_NAME] 3 Beds | 2 Baths | Total: 1807 ft² | Above Grade:…" at bounding box center [217, 52] width 340 height 22
click at [365, 55] on span "Actions" at bounding box center [370, 52] width 24 height 8
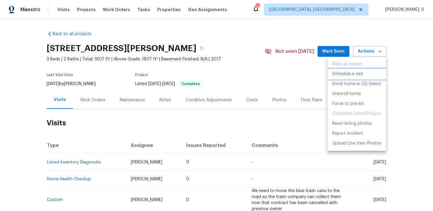
click at [359, 73] on p "Schedule a visit" at bounding box center [347, 74] width 31 height 6
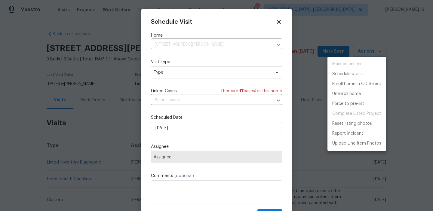
click at [191, 72] on div at bounding box center [216, 105] width 433 height 211
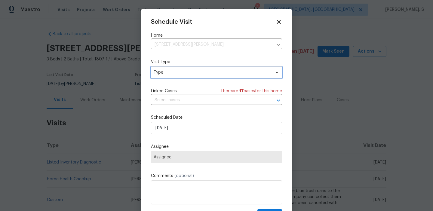
click at [179, 75] on span "Type" at bounding box center [212, 72] width 117 height 6
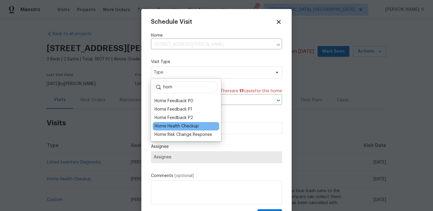
type input "hom"
click at [180, 124] on div "Home Health Checkup" at bounding box center [177, 126] width 44 height 6
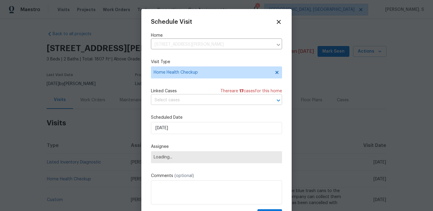
click at [203, 99] on input "text" at bounding box center [208, 100] width 114 height 9
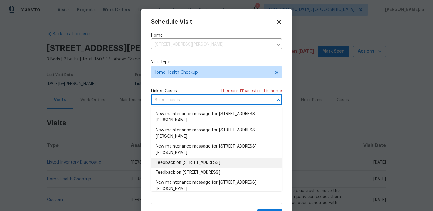
click at [188, 166] on li "Feedback on [STREET_ADDRESS]" at bounding box center [216, 163] width 131 height 10
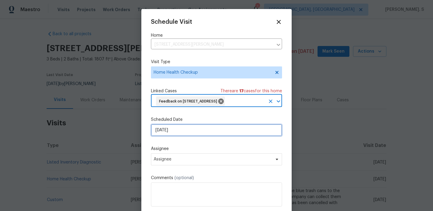
click at [182, 128] on input "[DATE]" at bounding box center [216, 130] width 131 height 12
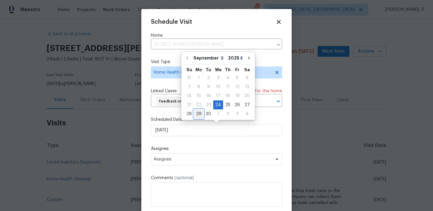
click at [197, 111] on div "29" at bounding box center [199, 114] width 10 height 8
type input "[DATE]"
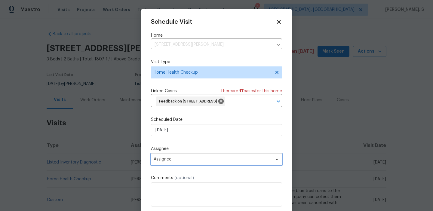
click at [192, 162] on span "Assignee" at bounding box center [213, 159] width 118 height 5
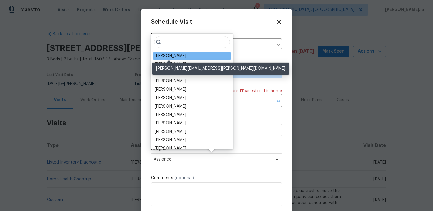
click at [180, 55] on div "William Bynum" at bounding box center [171, 56] width 32 height 6
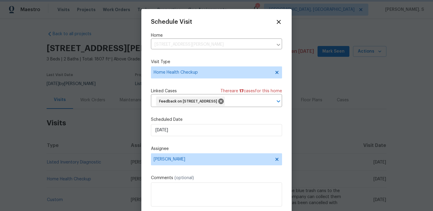
scroll to position [13, 0]
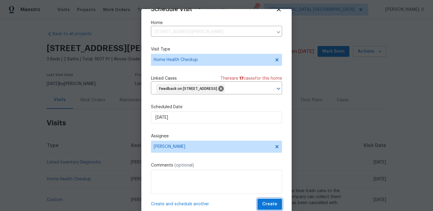
click at [272, 204] on span "Create" at bounding box center [269, 205] width 15 height 8
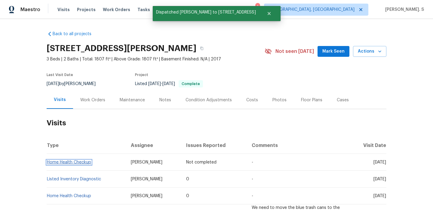
click at [57, 164] on link "Home Health Checkup" at bounding box center [69, 162] width 44 height 4
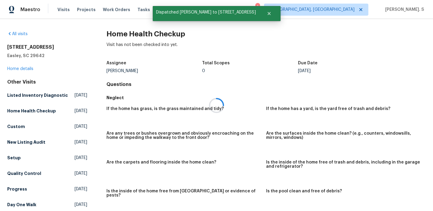
click at [154, 31] on div at bounding box center [216, 105] width 433 height 211
click at [154, 31] on h2 "Home Health Checkup" at bounding box center [265, 34] width 319 height 6
copy h2 "Home Health Checkup"
click at [302, 1] on div "Maestro Visits Projects Work Orders Tasks Properties Geo Assignments 1 Albuquer…" at bounding box center [216, 9] width 433 height 19
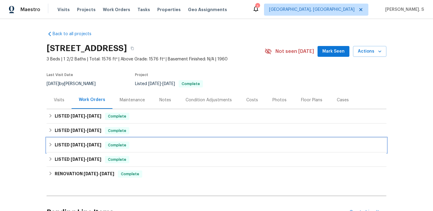
click at [70, 141] on div "LISTED 6/14/24 - 6/17/24 Complete" at bounding box center [217, 145] width 340 height 14
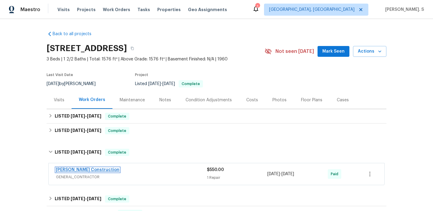
click at [86, 168] on link "Urling Construction" at bounding box center [87, 170] width 63 height 4
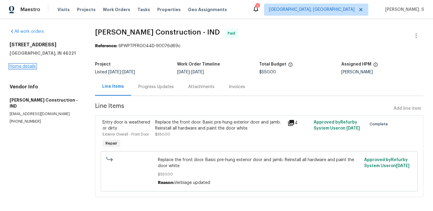
click at [27, 64] on link "Home details" at bounding box center [23, 66] width 26 height 4
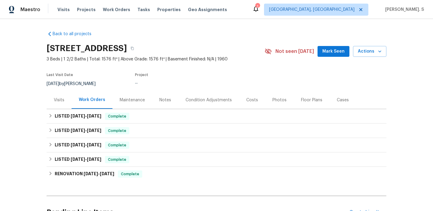
click at [48, 100] on div "Visits" at bounding box center [59, 100] width 25 height 18
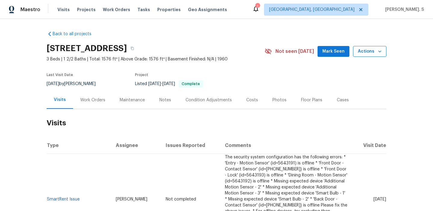
click at [361, 54] on span "Actions" at bounding box center [370, 52] width 24 height 8
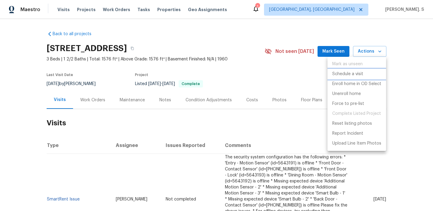
click at [350, 75] on p "Schedule a visit" at bounding box center [347, 74] width 31 height 6
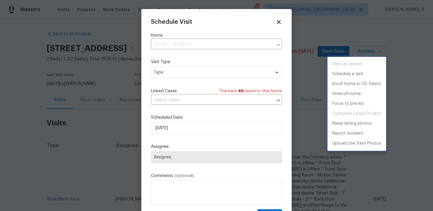
click at [172, 79] on div at bounding box center [216, 105] width 433 height 211
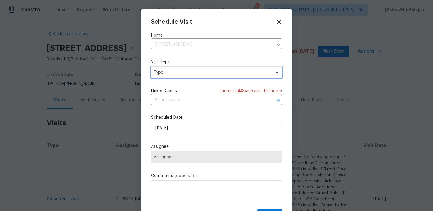
click at [173, 72] on span "Type" at bounding box center [212, 72] width 117 height 6
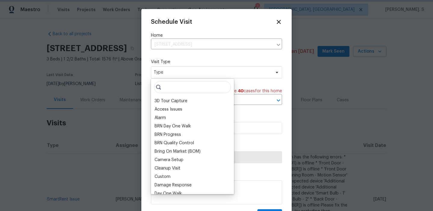
click at [172, 69] on span "Type" at bounding box center [216, 72] width 131 height 12
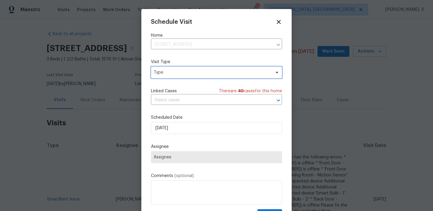
click at [173, 70] on span "Type" at bounding box center [212, 72] width 117 height 6
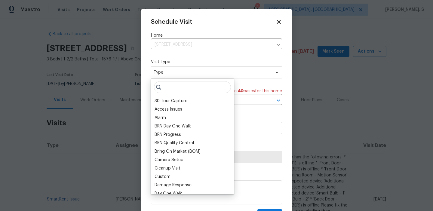
click at [254, 135] on div "Schedule Visit Home 4125 Rainbow View Dr, Indianapolis, IN 46221 ​ Visit Type T…" at bounding box center [216, 120] width 131 height 202
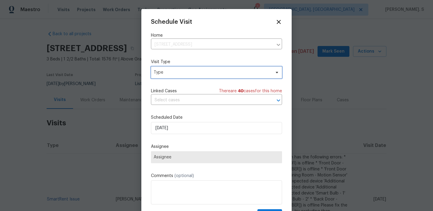
click at [230, 68] on span "Type" at bounding box center [216, 72] width 131 height 12
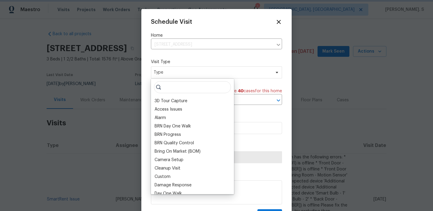
click at [285, 112] on div "Schedule Visit Home 4125 Rainbow View Dr, Indianapolis, IN 46221 ​ Visit Type T…" at bounding box center [216, 114] width 150 height 211
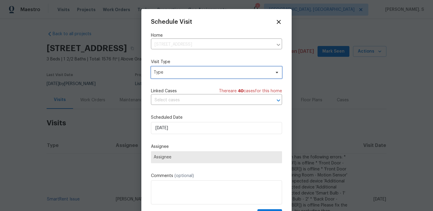
click at [181, 70] on span "Type" at bounding box center [212, 72] width 117 height 6
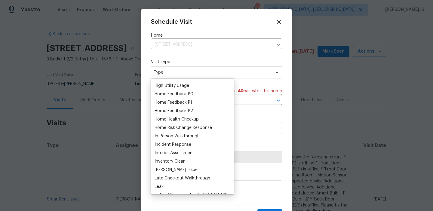
scroll to position [188, 0]
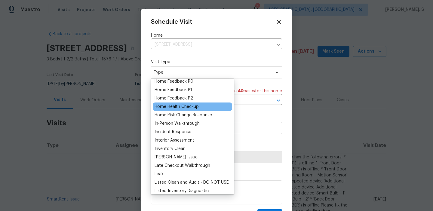
click at [174, 105] on div "Home Health Checkup" at bounding box center [177, 107] width 44 height 6
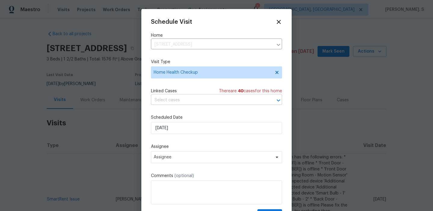
click at [188, 98] on input "text" at bounding box center [208, 100] width 114 height 9
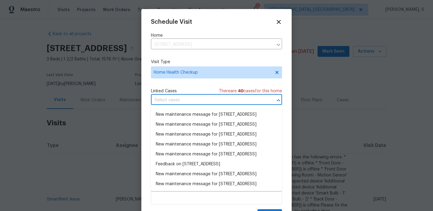
scroll to position [162, 0]
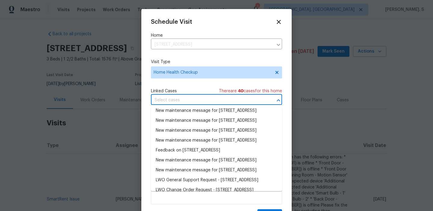
click at [193, 96] on li "Feedback on 4125 Rainbow View Dr, Indianapolis, IN 46221" at bounding box center [216, 91] width 131 height 10
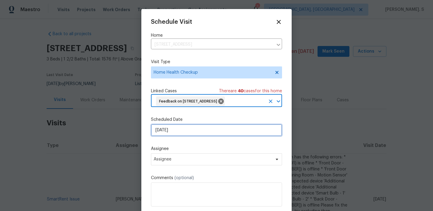
click at [182, 136] on input "[DATE]" at bounding box center [216, 130] width 131 height 12
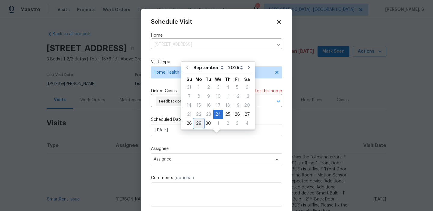
click at [197, 126] on div "29" at bounding box center [199, 123] width 10 height 8
type input "9/29/2025"
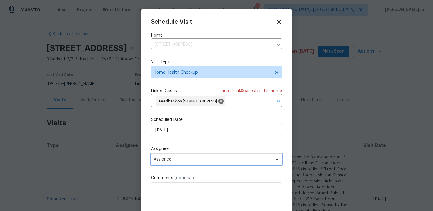
click at [186, 165] on span "Assignee" at bounding box center [216, 159] width 131 height 12
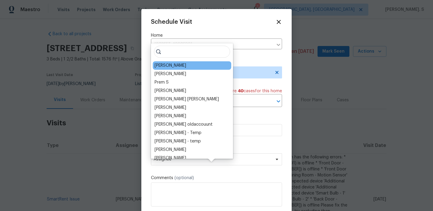
click at [172, 66] on div "Dodd Drayer" at bounding box center [171, 66] width 32 height 6
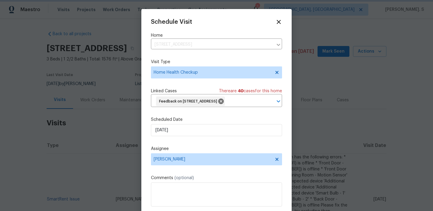
scroll to position [22, 0]
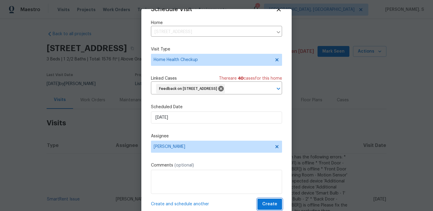
click at [269, 203] on span "Create" at bounding box center [269, 205] width 15 height 8
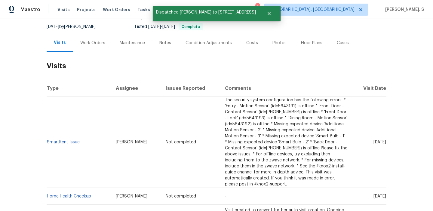
scroll to position [61, 0]
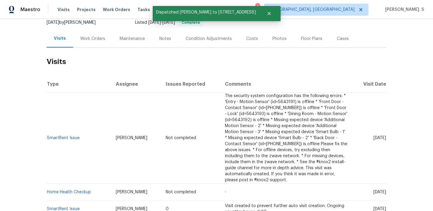
click at [67, 184] on td "Home Health Checkup" at bounding box center [79, 192] width 64 height 17
click at [67, 190] on link "Home Health Checkup" at bounding box center [69, 192] width 44 height 4
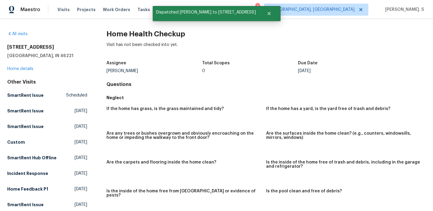
click at [152, 32] on h2 "Home Health Checkup" at bounding box center [265, 34] width 319 height 6
copy h2 "Home Health Checkup"
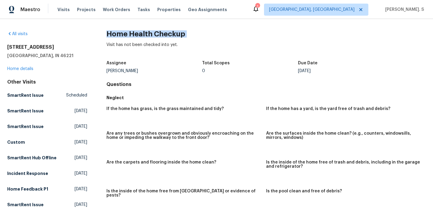
click at [156, 34] on h2 "Home Health Checkup" at bounding box center [265, 34] width 319 height 6
click at [166, 25] on div "All visits 4125 Rainbow View Dr Indianapolis, IN 46221 Home details Other Visit…" at bounding box center [216, 115] width 433 height 192
click at [167, 32] on h2 "Home Health Checkup" at bounding box center [265, 34] width 319 height 6
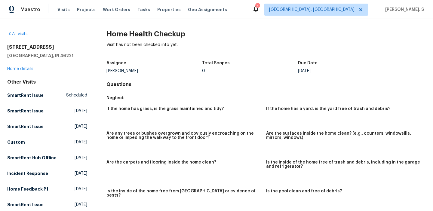
click at [167, 32] on h2 "Home Health Checkup" at bounding box center [265, 34] width 319 height 6
copy h2 "Home Health Checkup"
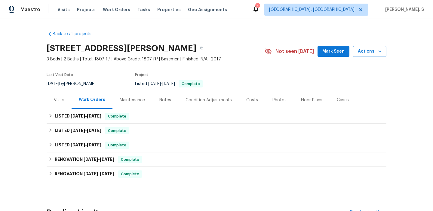
click at [57, 104] on div "Visits" at bounding box center [59, 100] width 25 height 18
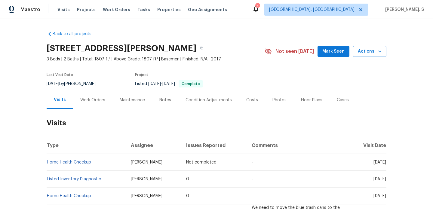
click at [72, 165] on td "Home Health Checkup" at bounding box center [86, 162] width 79 height 17
click at [75, 161] on link "Home Health Checkup" at bounding box center [69, 162] width 44 height 4
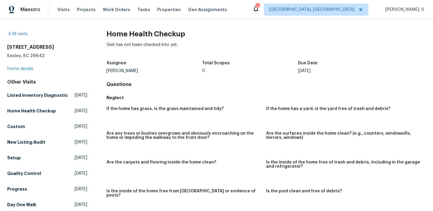
click at [152, 31] on h2 "Home Health Checkup" at bounding box center [265, 34] width 319 height 6
copy h2 "Home Health Checkup"
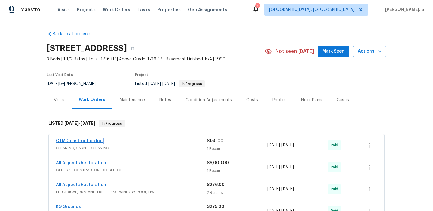
click at [75, 140] on link "CTM Construction Inc" at bounding box center [79, 141] width 47 height 4
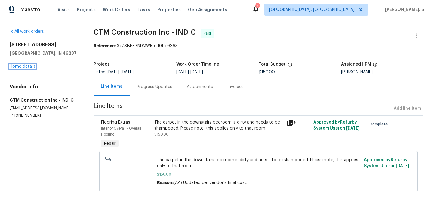
click at [24, 66] on link "Home details" at bounding box center [23, 66] width 26 height 4
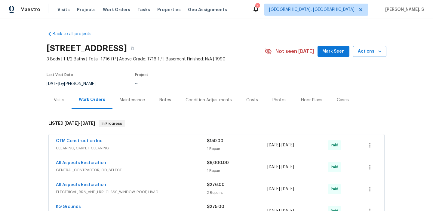
click at [56, 106] on div "Visits" at bounding box center [59, 100] width 25 height 18
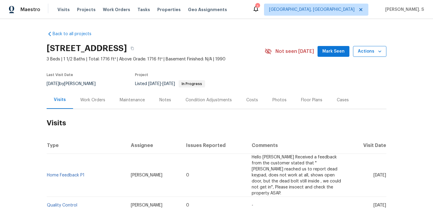
click at [363, 49] on span "Actions" at bounding box center [370, 52] width 24 height 8
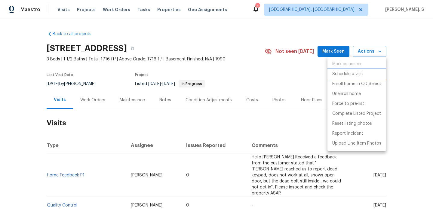
click at [357, 73] on p "Schedule a visit" at bounding box center [347, 74] width 31 height 6
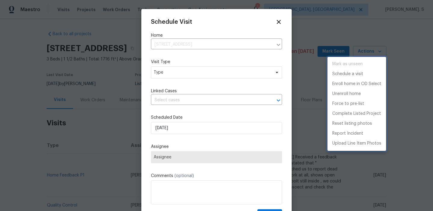
click at [180, 75] on div at bounding box center [216, 105] width 433 height 211
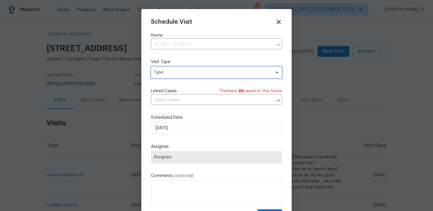
click at [158, 74] on span "Type" at bounding box center [212, 72] width 117 height 6
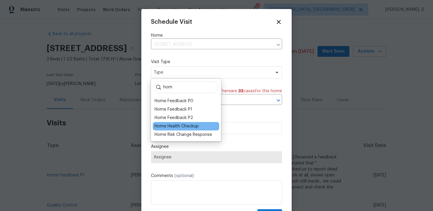
type input "hom"
click at [172, 123] on div "Home Health Checkup" at bounding box center [186, 126] width 66 height 8
click at [187, 128] on div "Home Health Checkup" at bounding box center [177, 126] width 44 height 6
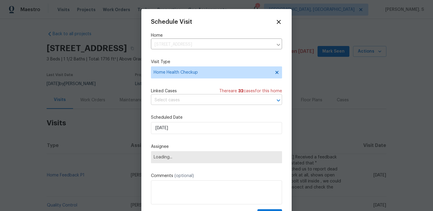
click at [201, 97] on input "text" at bounding box center [208, 100] width 114 height 9
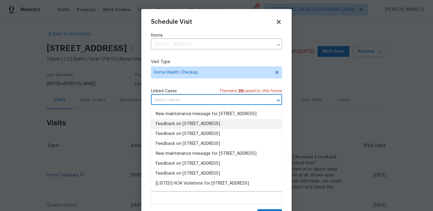
click at [197, 129] on li "Feedback on 5927 Timber Lake Blvd, Indianapolis, IN 46237" at bounding box center [216, 124] width 131 height 10
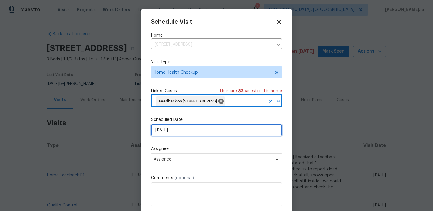
click at [183, 136] on input "[DATE]" at bounding box center [216, 130] width 131 height 12
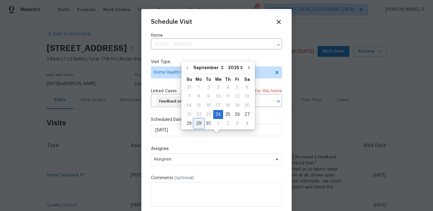
click at [199, 124] on div "29" at bounding box center [199, 123] width 10 height 8
type input "9/29/2025"
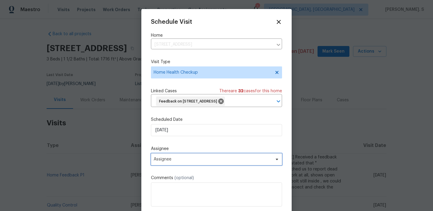
click at [186, 162] on span "Assignee" at bounding box center [213, 159] width 118 height 5
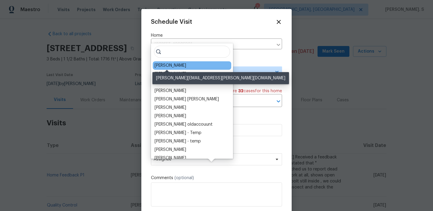
click at [177, 64] on div "Dodd Drayer" at bounding box center [171, 66] width 32 height 6
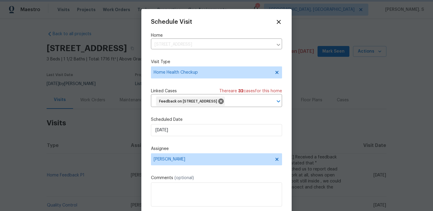
scroll to position [22, 0]
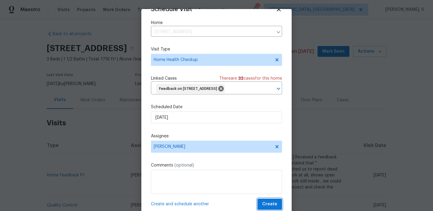
click at [265, 202] on span "Create" at bounding box center [269, 205] width 15 height 8
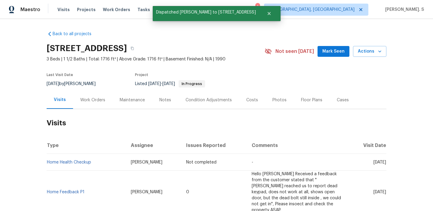
click at [73, 165] on td "Home Health Checkup" at bounding box center [86, 162] width 79 height 17
click at [78, 162] on link "Home Health Checkup" at bounding box center [69, 162] width 44 height 4
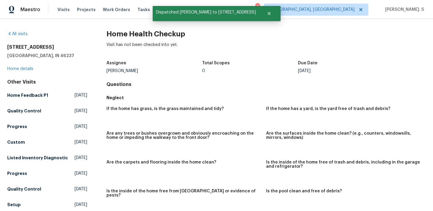
click at [131, 35] on h2 "Home Health Checkup" at bounding box center [265, 34] width 319 height 6
copy h2 "Home Health Checkup"
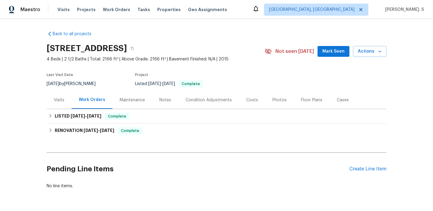
scroll to position [19, 0]
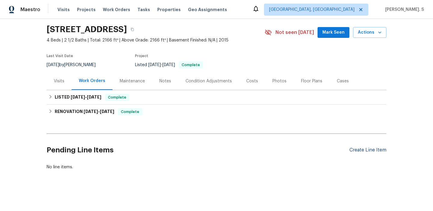
click at [365, 148] on div "Create Line Item" at bounding box center [367, 150] width 37 height 6
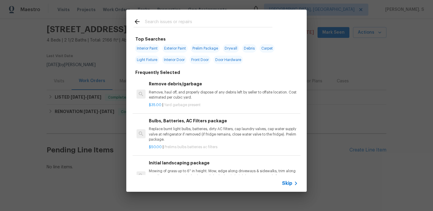
click at [189, 79] on div "Remove debris/garbage Remove, haul off, and properly dispose of any debris left…" at bounding box center [217, 94] width 168 height 39
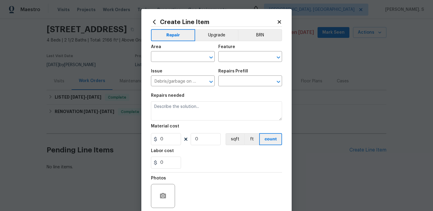
type input "Remove debris/garbage $35.00"
type textarea "Remove, haul off, and properly dispose of any debris left by seller to offsite …"
type input "35"
type input "1"
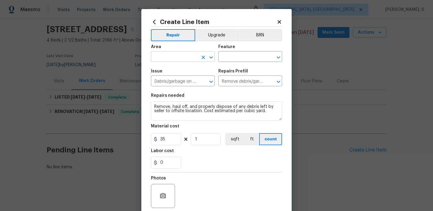
click at [210, 59] on icon "Open" at bounding box center [211, 57] width 7 height 7
click at [182, 70] on li "HVAC" at bounding box center [183, 71] width 64 height 10
click at [278, 58] on icon "Open" at bounding box center [278, 57] width 3 height 2
type input "HVAC"
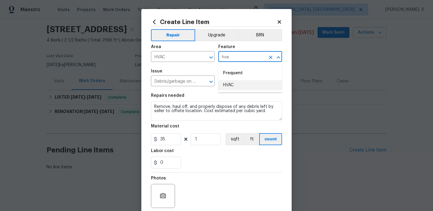
click at [262, 86] on li "HVAC" at bounding box center [250, 85] width 64 height 10
click at [213, 82] on icon "Open" at bounding box center [211, 81] width 7 height 7
type input "HVAC"
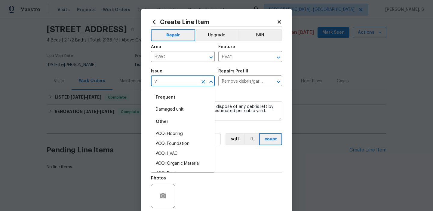
scroll to position [0, 0]
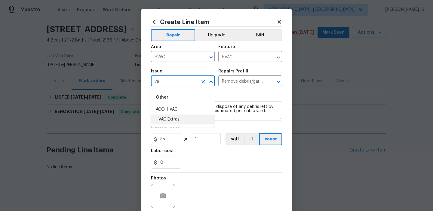
click at [189, 116] on li "HVAC Extras" at bounding box center [183, 120] width 64 height 10
type input "HVAC Extras"
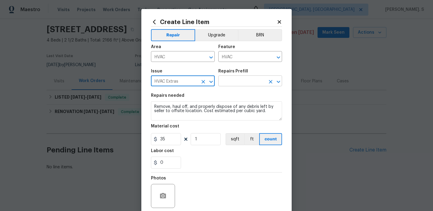
click at [280, 82] on icon "Open" at bounding box center [278, 82] width 3 height 2
type input "HVAC Extras"
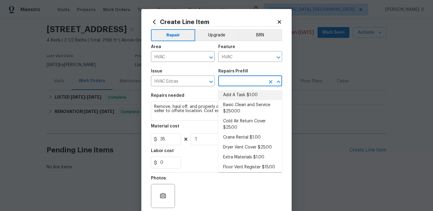
click at [257, 96] on li "Add A Task $1.00" at bounding box center [250, 95] width 64 height 10
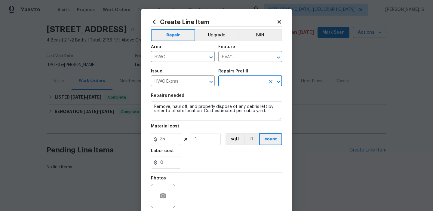
type input "Add A Task $1.00"
type textarea "HPM to detail"
type input "1"
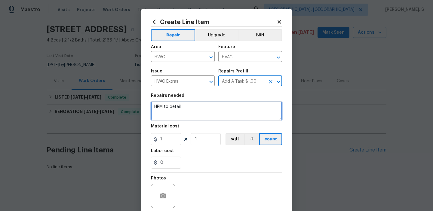
click at [204, 111] on textarea "HPM to detail" at bounding box center [216, 110] width 131 height 19
paste textarea "Received feedback that the thermostat isn’t turning on. Please replace batterie…"
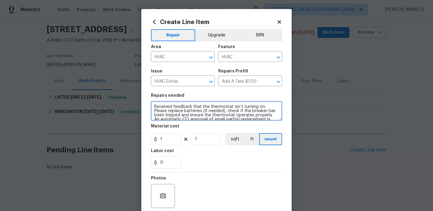
scroll to position [35, 0]
type textarea "Received feedback that the thermostat isn’t turning on. Please replace batterie…"
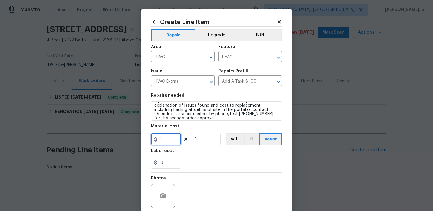
click at [171, 138] on input "1" at bounding box center [166, 139] width 30 height 12
type input "75"
click at [167, 200] on button "button" at bounding box center [163, 196] width 14 height 14
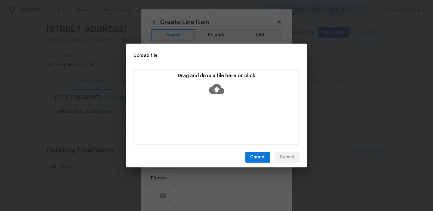
click at [222, 92] on icon at bounding box center [216, 89] width 15 height 10
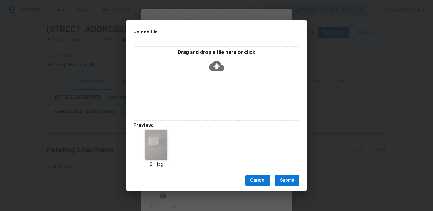
scroll to position [5, 0]
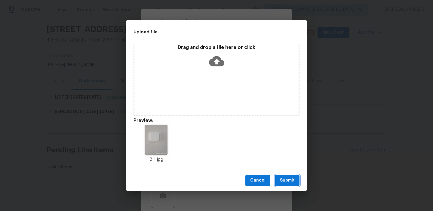
click at [291, 182] on span "Submit" at bounding box center [287, 181] width 15 height 8
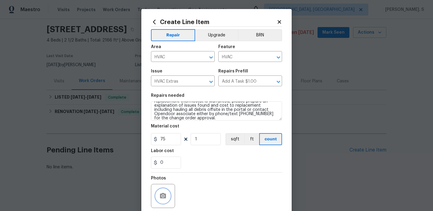
scroll to position [48, 0]
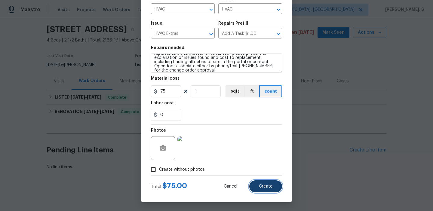
click at [274, 185] on button "Create" at bounding box center [265, 186] width 33 height 12
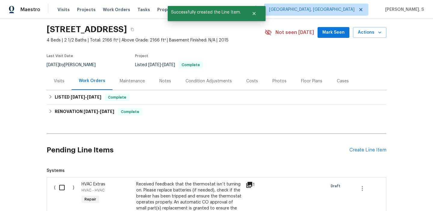
click at [60, 188] on input "checkbox" at bounding box center [64, 187] width 17 height 13
checkbox input "true"
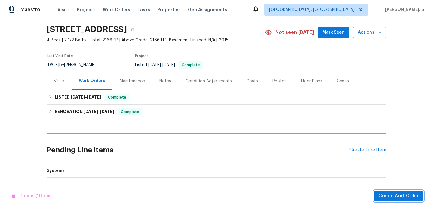
click at [397, 196] on span "Create Work Order" at bounding box center [399, 196] width 40 height 8
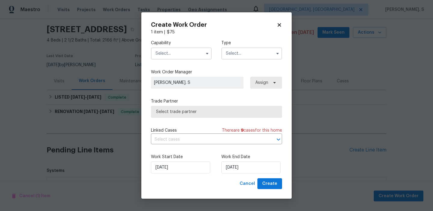
click at [187, 48] on input "text" at bounding box center [181, 54] width 61 height 12
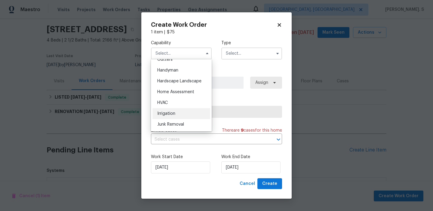
scroll to position [329, 0]
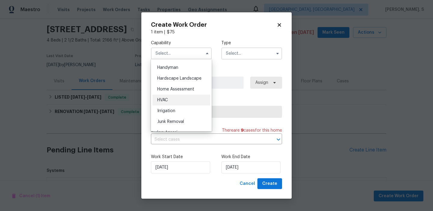
click at [176, 98] on div "HVAC" at bounding box center [181, 100] width 58 height 11
type input "HVAC"
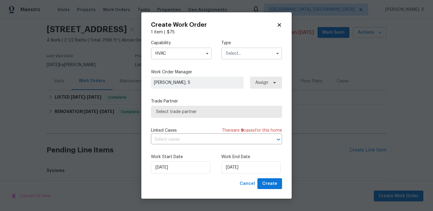
click at [256, 48] on input "text" at bounding box center [251, 54] width 61 height 12
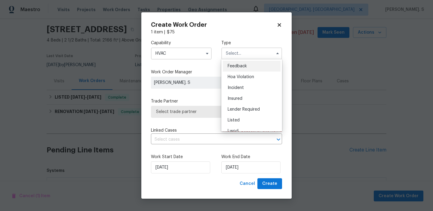
click at [249, 68] on div "Feedback" at bounding box center [252, 66] width 58 height 11
type input "Feedback"
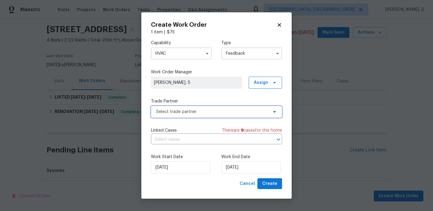
click at [226, 107] on span "Select trade partner" at bounding box center [216, 112] width 131 height 12
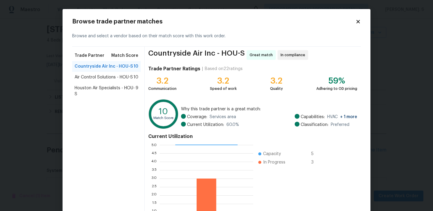
scroll to position [54, 0]
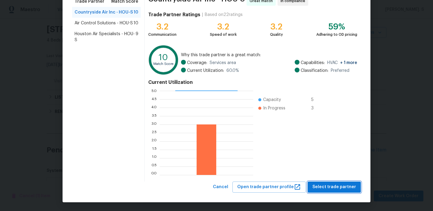
click at [331, 185] on span "Select trade partner" at bounding box center [334, 187] width 44 height 8
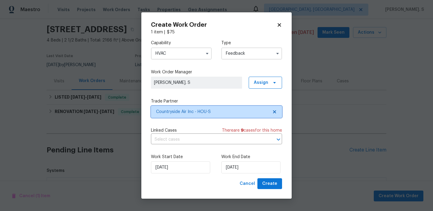
scroll to position [0, 0]
click at [184, 142] on input "text" at bounding box center [208, 139] width 114 height 9
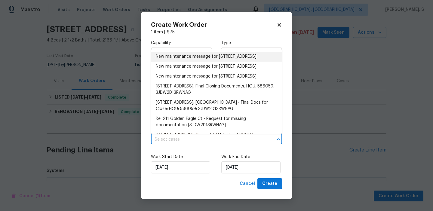
click at [185, 62] on li "New maintenance message for 211 Golden Eagle Ct , La Marque, TX 77568" at bounding box center [216, 57] width 131 height 10
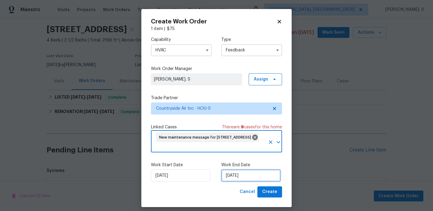
click at [227, 175] on input "[DATE]" at bounding box center [250, 176] width 59 height 12
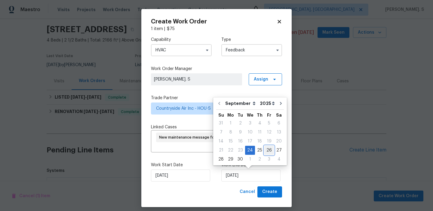
click at [269, 152] on div "26" at bounding box center [269, 150] width 10 height 8
type input "[DATE]"
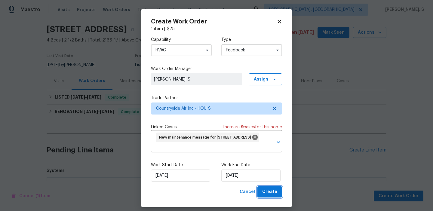
click at [267, 197] on button "Create" at bounding box center [269, 191] width 25 height 11
checkbox input "false"
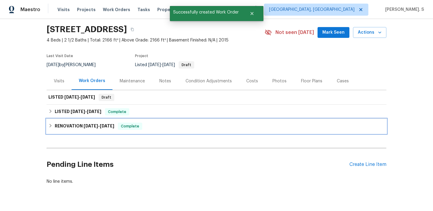
click at [87, 121] on div "RENOVATION 6/4/25 - 6/11/25 Complete" at bounding box center [217, 126] width 340 height 14
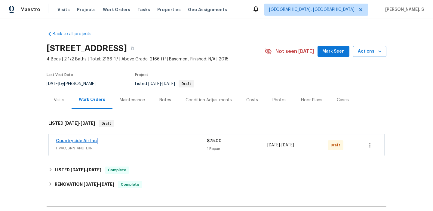
click at [84, 141] on link "Countryside Air Inc" at bounding box center [76, 141] width 41 height 4
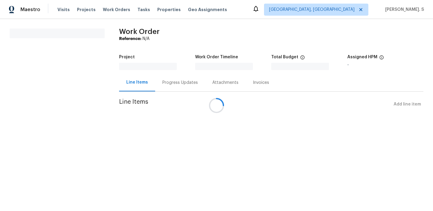
click at [221, 144] on div at bounding box center [216, 105] width 433 height 211
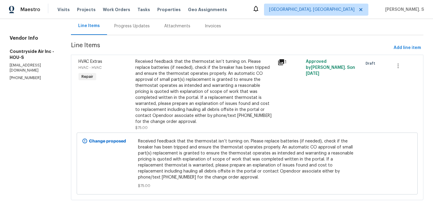
click at [119, 26] on div "Progress Updates" at bounding box center [131, 26] width 35 height 6
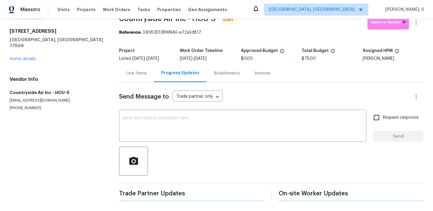
click at [155, 108] on div "Send Message to Trade partner only Trade partner only ​ x ​ Request response Se…" at bounding box center [271, 141] width 304 height 119
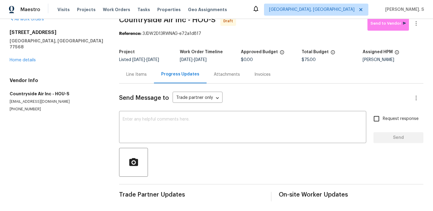
scroll to position [12, 0]
click at [158, 119] on textarea at bounding box center [243, 127] width 240 height 21
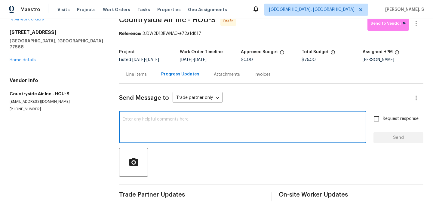
paste textarea "Hi this is Glory with Opendoor. I’m confirming you received the WO for the prop…"
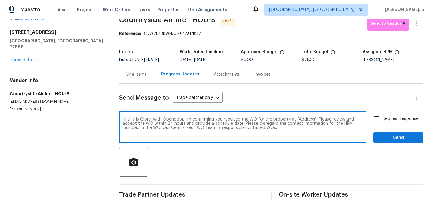
click at [301, 120] on textarea "Hi this is Glory with Opendoor. I’m confirming you received the WO for the prop…" at bounding box center [243, 127] width 240 height 21
paste textarea "[STREET_ADDRESS]"
type textarea "Hi this is Glory with Opendoor. I’m confirming you received the WO for the prop…"
click at [419, 20] on icon "button" at bounding box center [416, 23] width 7 height 7
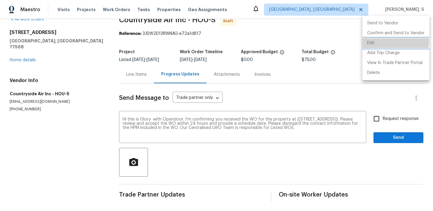
click at [392, 41] on li "Edit" at bounding box center [395, 43] width 67 height 10
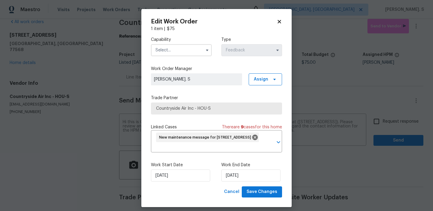
click at [174, 55] on input "text" at bounding box center [181, 50] width 61 height 12
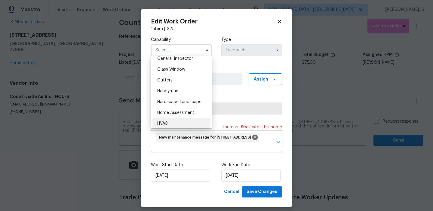
click at [171, 120] on div "HVAC" at bounding box center [181, 123] width 58 height 11
type input "HVAC"
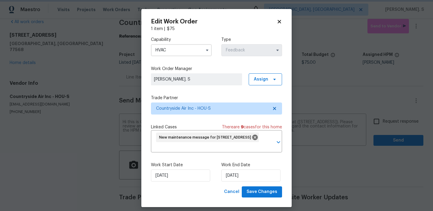
scroll to position [316, 0]
click at [260, 196] on button "Save Changes" at bounding box center [262, 191] width 40 height 11
click at [396, 124] on body "Maestro Visits Projects Work Orders Tasks Properties Geo Assignments Albuquerqu…" at bounding box center [216, 105] width 433 height 211
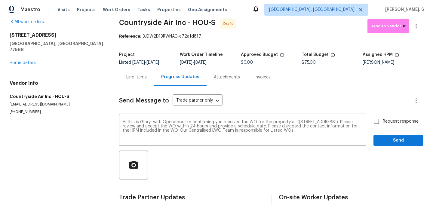
click at [396, 124] on span "Request response" at bounding box center [401, 121] width 36 height 6
click at [383, 124] on input "Request response" at bounding box center [376, 121] width 13 height 13
checkbox input "true"
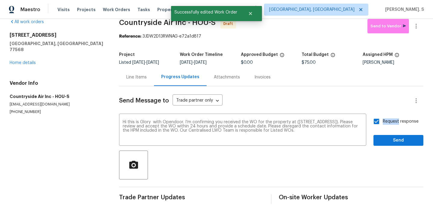
click at [390, 146] on div "Send Message to Trade partner only Trade partner only ​ Hi this is Glory with O…" at bounding box center [271, 145] width 304 height 118
click at [385, 140] on span "Send" at bounding box center [398, 141] width 40 height 8
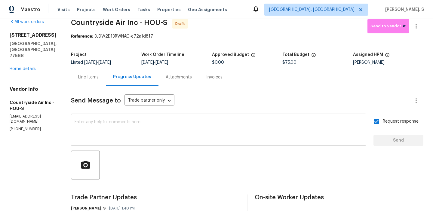
click at [222, 141] on textarea at bounding box center [219, 130] width 288 height 21
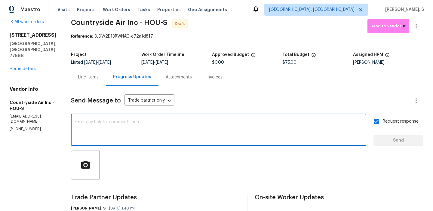
paste textarea "The Work Orders must include before-photos (both close-up and wide-angle) and a…"
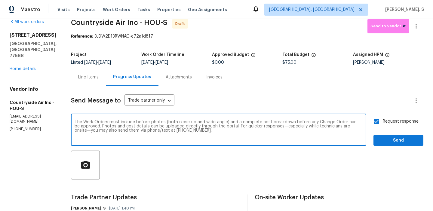
type textarea "The Work Orders must include before-photos (both close-up and wide-angle) and a…"
click at [408, 139] on span "Send" at bounding box center [398, 141] width 40 height 8
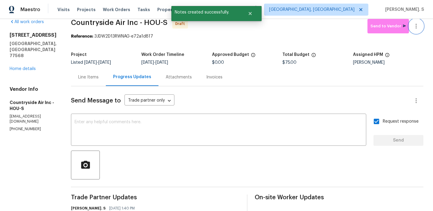
click at [415, 29] on icon "button" at bounding box center [416, 26] width 7 height 7
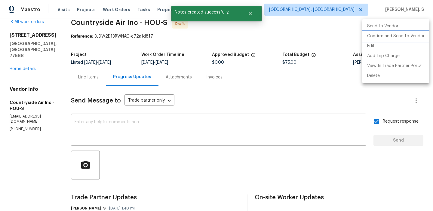
click at [409, 35] on li "Confirm and Send to Vendor" at bounding box center [395, 36] width 67 height 10
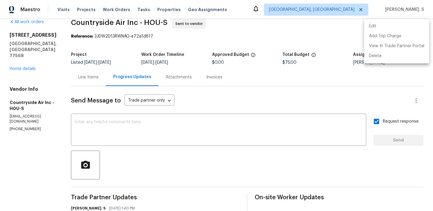
click at [136, 19] on div at bounding box center [216, 105] width 433 height 211
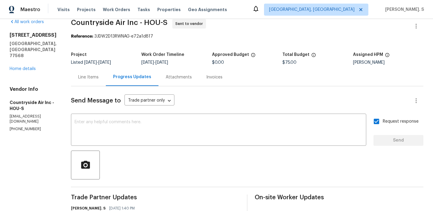
click at [136, 19] on div "Edit Add Trip Charge View In Trade Partner Portal Delete" at bounding box center [216, 105] width 433 height 211
click at [136, 19] on span "Countryside Air Inc - HOU-S" at bounding box center [119, 22] width 97 height 7
copy span "Countryside Air Inc - HOU-S"
drag, startPoint x: 94, startPoint y: 37, endPoint x: 194, endPoint y: 37, distance: 100.8
click at [194, 37] on div "Reference: 3JDW2D13RWNAG-e72a1d817" at bounding box center [247, 36] width 352 height 6
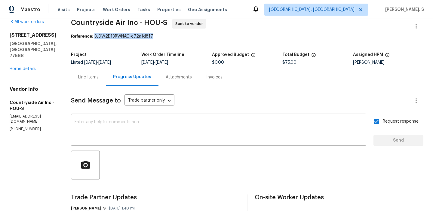
copy div "3JDW2D13RWNAG-e72a1d817"
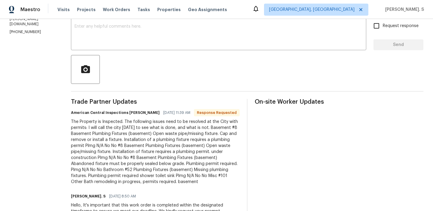
scroll to position [52, 0]
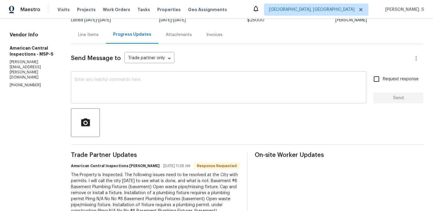
click at [115, 96] on textarea at bounding box center [219, 88] width 288 height 21
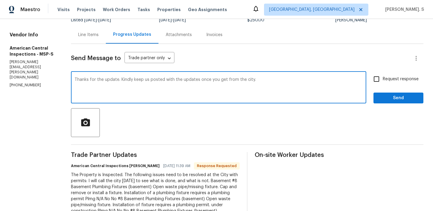
scroll to position [135, 0]
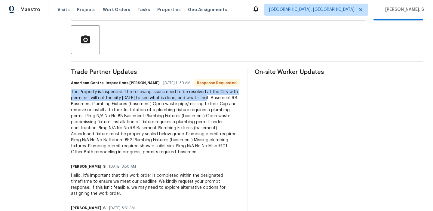
drag, startPoint x: 63, startPoint y: 90, endPoint x: 202, endPoint y: 96, distance: 139.1
click at [202, 96] on div "All work orders [STREET_ADDRESS] Home details Vendor Info American Central Insp…" at bounding box center [216, 111] width 433 height 454
copy div "The Property is Inspected. The following issues need to be resolved at the City…"
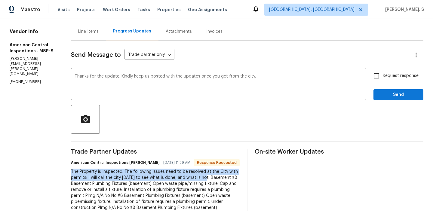
scroll to position [42, 0]
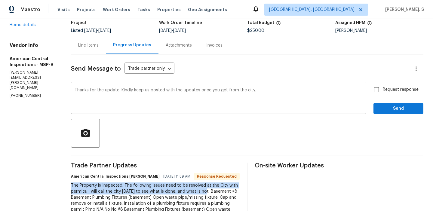
click at [0, 0] on div "Change the pronoun" at bounding box center [0, 0] width 0 height 0
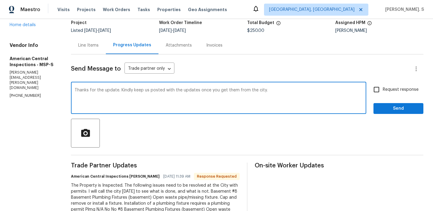
type textarea "Thanks for the update. Kindly keep us posted with the updates once you get them…"
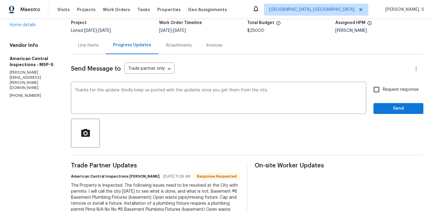
click at [382, 97] on div "Request response Send" at bounding box center [399, 98] width 50 height 31
click at [378, 84] on input "Request response" at bounding box center [376, 89] width 13 height 13
checkbox input "true"
click at [386, 109] on span "Send" at bounding box center [398, 109] width 40 height 8
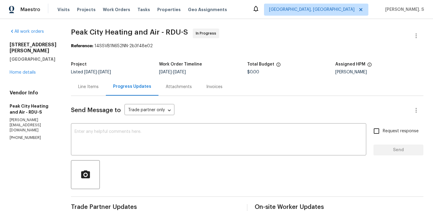
click at [88, 90] on div "Line Items" at bounding box center [88, 87] width 35 height 18
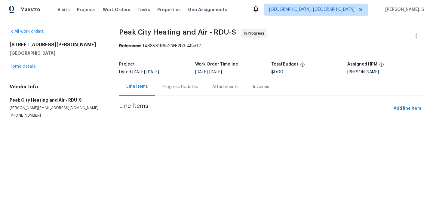
click at [162, 91] on div "Progress Updates" at bounding box center [180, 87] width 50 height 18
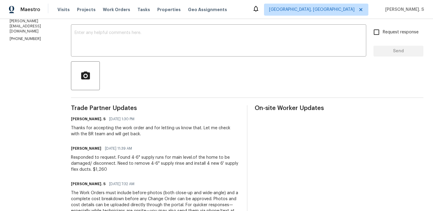
scroll to position [53, 0]
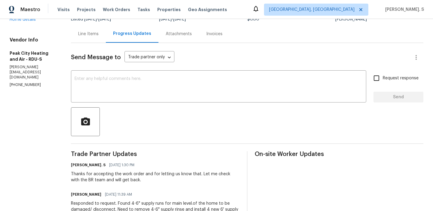
click at [91, 45] on div "Send Message to Trade partner only Trade partner only ​ x ​ Request response Se…" at bounding box center [247, 179] width 352 height 272
click at [91, 41] on div "Line Items" at bounding box center [88, 34] width 35 height 18
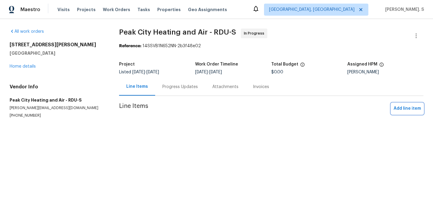
click at [408, 110] on span "Add line item" at bounding box center [407, 109] width 27 height 8
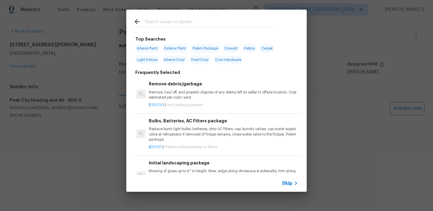
click at [88, 64] on div "Top Searches Interior Paint Exterior Paint Prelim Package Drywall Debris Carpet…" at bounding box center [216, 101] width 433 height 202
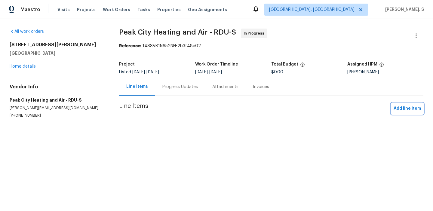
click at [400, 111] on span "Add line item" at bounding box center [407, 109] width 27 height 8
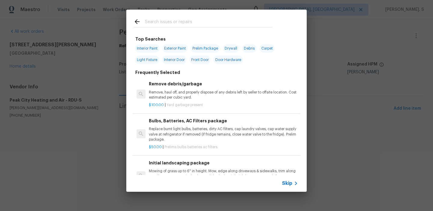
click at [172, 108] on div "Remove debris/garbage Remove, haul off, and properly dispose of any debris left…" at bounding box center [223, 94] width 151 height 29
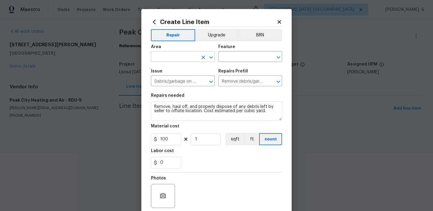
click at [211, 59] on icon "Open" at bounding box center [211, 57] width 7 height 7
click at [197, 71] on li "HVAC" at bounding box center [183, 71] width 64 height 10
click at [281, 57] on icon "Open" at bounding box center [278, 57] width 7 height 7
type input "HVAC"
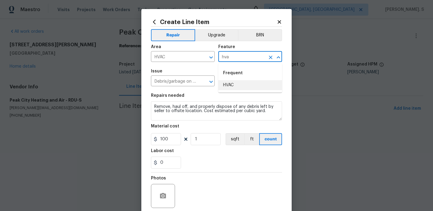
click at [243, 91] on ul "Frequent HVAC" at bounding box center [250, 77] width 64 height 29
click at [228, 87] on li "HVAC" at bounding box center [250, 85] width 64 height 10
click at [210, 85] on icon "Open" at bounding box center [211, 81] width 7 height 7
type input "HVAC"
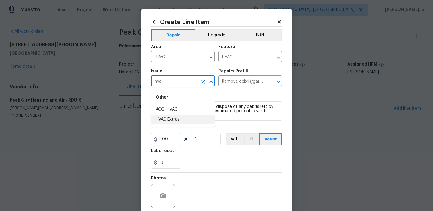
click at [199, 121] on li "HVAC Extras" at bounding box center [183, 120] width 64 height 10
type input "HVAC Extras"
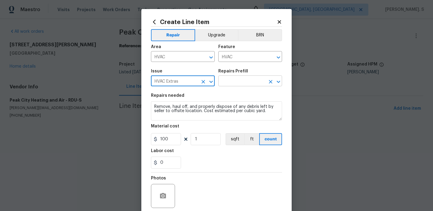
click at [281, 81] on icon "Open" at bounding box center [278, 81] width 7 height 7
type input "HVAC Extras"
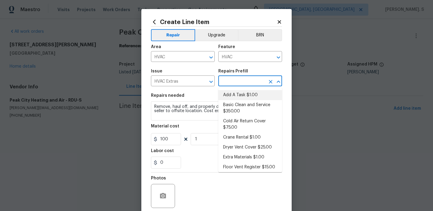
click at [260, 96] on li "Add A Task $1.00" at bounding box center [250, 95] width 64 height 10
type input "Add A Task $1.00"
type textarea "HPM to detail"
type input "1"
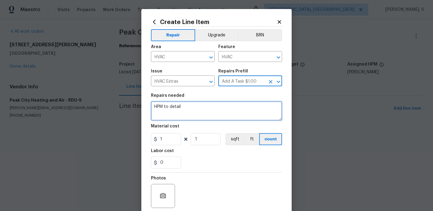
click at [217, 112] on textarea "HPM to detail" at bounding box center [216, 110] width 131 height 19
paste textarea "Feedback received that one or more metal ducts are rusted through. Please inspe…"
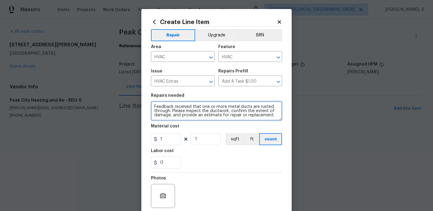
type textarea "Feedback received that one or more metal ducts are rusted through. Please inspe…"
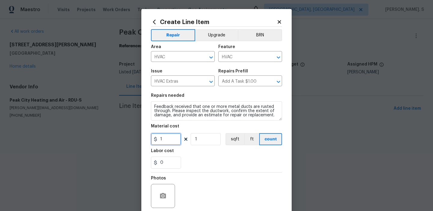
click at [180, 141] on input "1" at bounding box center [166, 139] width 30 height 12
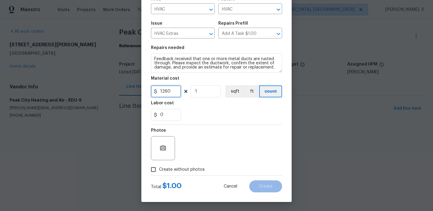
type input "1260"
click at [180, 174] on div "Photos Create without photos" at bounding box center [216, 150] width 131 height 51
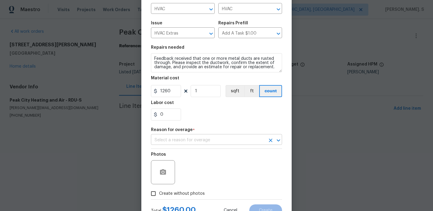
click at [232, 143] on input "text" at bounding box center [208, 140] width 114 height 9
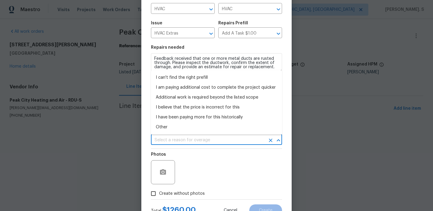
click at [220, 142] on input "text" at bounding box center [208, 140] width 114 height 9
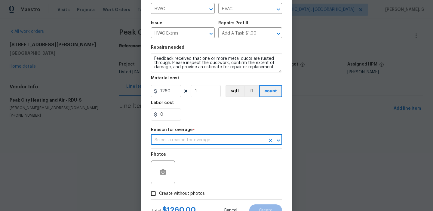
click at [210, 138] on input "text" at bounding box center [208, 140] width 114 height 9
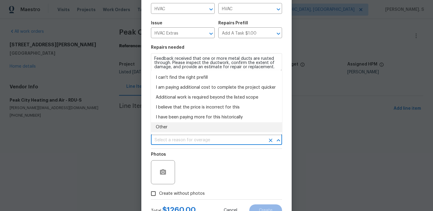
click at [205, 128] on li "Other" at bounding box center [216, 127] width 131 height 10
type input "Other"
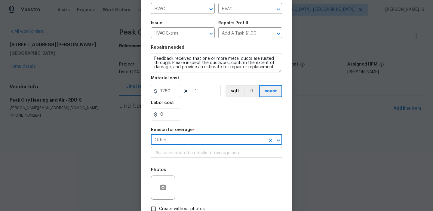
click at [197, 154] on input "text" at bounding box center [216, 153] width 131 height 9
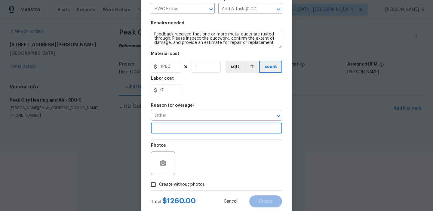
scroll to position [88, 0]
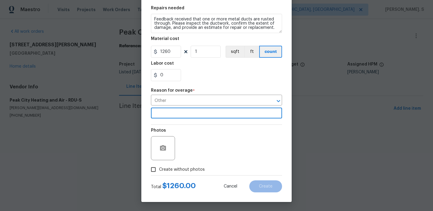
click at [191, 169] on span "Create without photos" at bounding box center [182, 170] width 46 height 6
click at [159, 169] on input "Create without photos" at bounding box center [153, 169] width 11 height 11
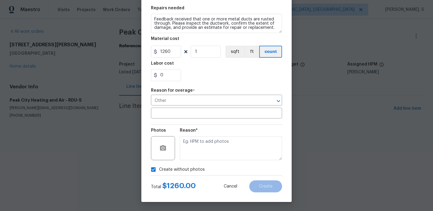
click at [155, 170] on input "Create without photos" at bounding box center [153, 169] width 11 height 11
checkbox input "false"
click at [165, 152] on icon "button" at bounding box center [162, 148] width 7 height 7
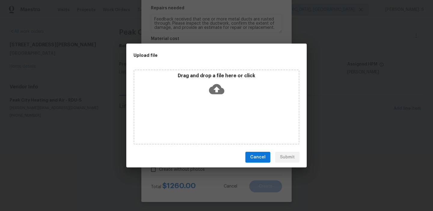
click at [214, 87] on icon at bounding box center [216, 89] width 15 height 10
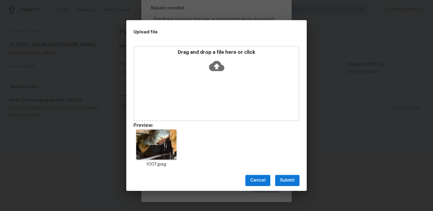
click at [292, 182] on span "Submit" at bounding box center [287, 181] width 15 height 8
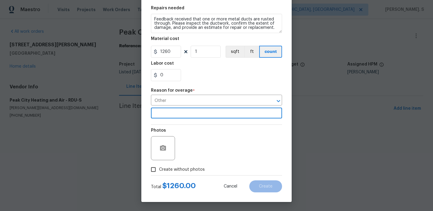
click at [221, 118] on input "text" at bounding box center [216, 113] width 131 height 9
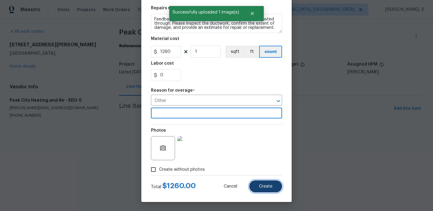
click at [272, 186] on span "Create" at bounding box center [266, 186] width 14 height 5
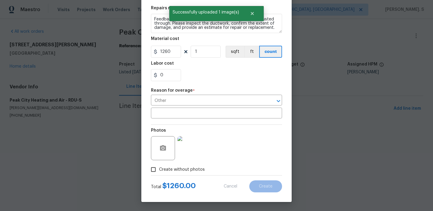
type input "0"
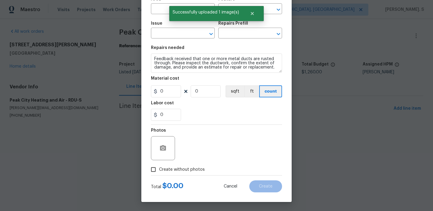
scroll to position [48, 0]
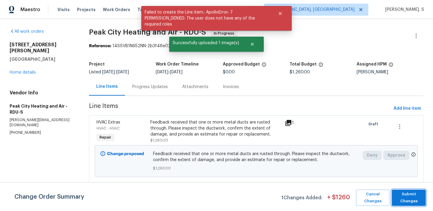
click at [406, 193] on span "Submit Changes" at bounding box center [409, 198] width 28 height 14
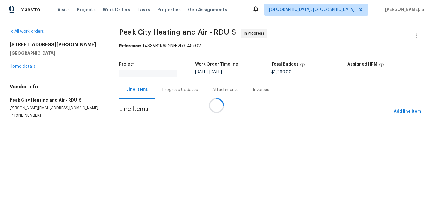
click at [159, 93] on div at bounding box center [216, 105] width 433 height 211
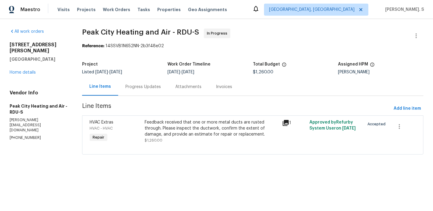
click at [159, 93] on div "Progress Updates" at bounding box center [143, 87] width 50 height 18
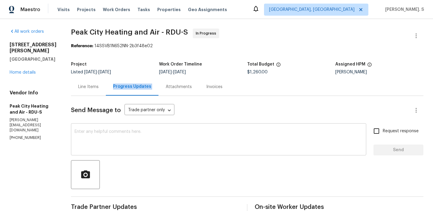
click at [156, 139] on textarea at bounding box center [219, 140] width 288 height 21
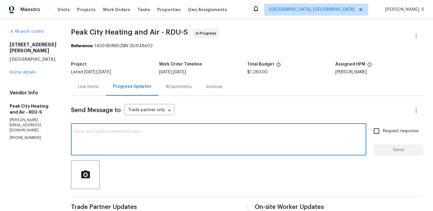
paste textarea "The BR team has approved the cost, and it has been updated."
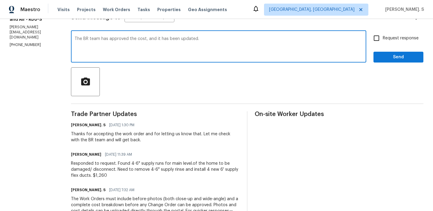
scroll to position [93, 0]
type textarea "The BR team has approved the cost, and it has been updated. Kindly go ahead wit…"
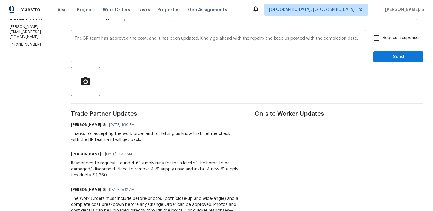
click at [156, 139] on div "Thanks for accepting the work order and for letting us know that. Let me check …" at bounding box center [155, 137] width 169 height 12
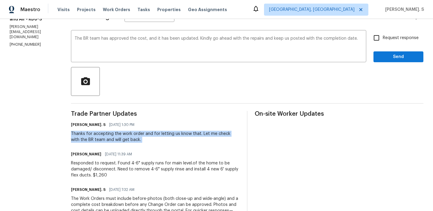
click at [246, 29] on div "Send Message to Trade partner only Trade partner only ​ The BR team has approve…" at bounding box center [247, 139] width 352 height 272
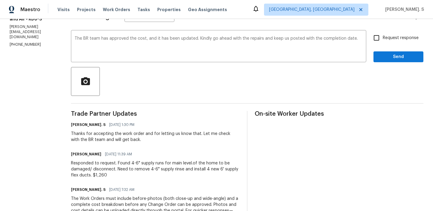
click at [246, 29] on div "Send Message to Trade partner only Trade partner only ​ The BR team has approve…" at bounding box center [247, 139] width 352 height 272
click at [248, 39] on textarea "The BR team has approved the cost, and it has been updated. Kindly go ahead wit…" at bounding box center [219, 46] width 288 height 21
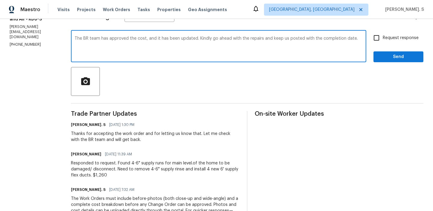
click at [248, 39] on textarea "The BR team has approved the cost, and it has been updated. Kindly go ahead wit…" at bounding box center [219, 46] width 288 height 21
click at [374, 22] on div "Send Message to Trade partner only Trade partner only ​" at bounding box center [240, 17] width 338 height 14
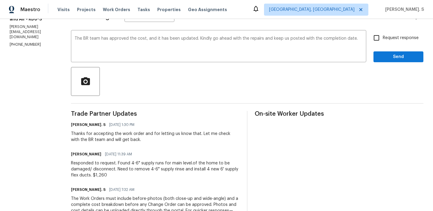
click at [378, 35] on input "Request response" at bounding box center [376, 38] width 13 height 13
checkbox input "true"
click at [383, 59] on span "Send" at bounding box center [398, 57] width 40 height 8
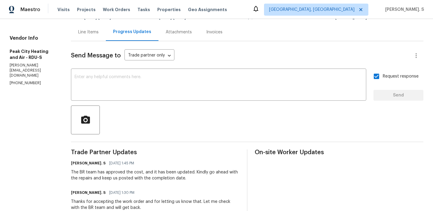
scroll to position [11, 0]
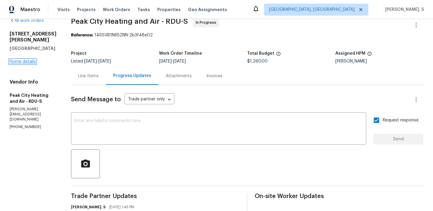
click at [29, 60] on link "Home details" at bounding box center [23, 62] width 26 height 4
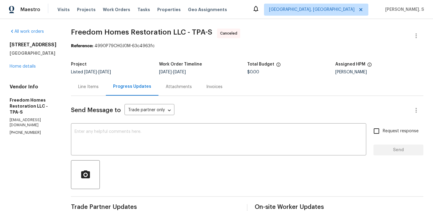
click at [19, 69] on div "[STREET_ADDRESS] Home details" at bounding box center [33, 56] width 47 height 28
click at [22, 69] on link "Home details" at bounding box center [23, 66] width 26 height 4
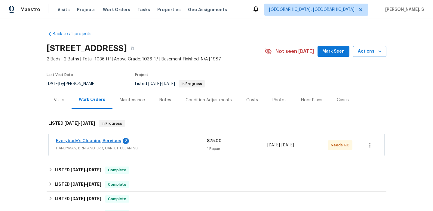
click at [111, 143] on link "Everybody’s Cleaning Services" at bounding box center [88, 141] width 65 height 4
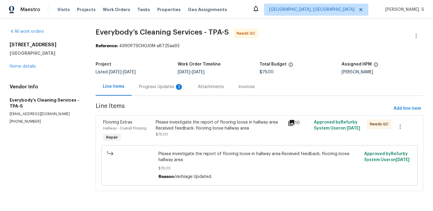
click at [179, 81] on div "Progress Updates 2" at bounding box center [161, 87] width 59 height 18
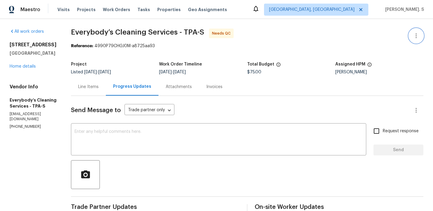
click at [417, 39] on icon "button" at bounding box center [416, 35] width 7 height 7
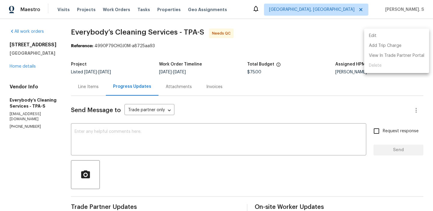
click at [396, 37] on li "Edit" at bounding box center [396, 36] width 65 height 10
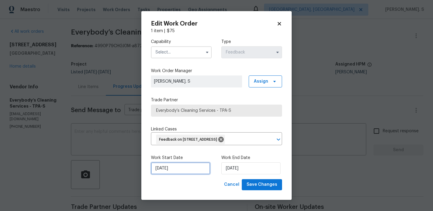
click at [163, 174] on input "[DATE]" at bounding box center [180, 168] width 59 height 12
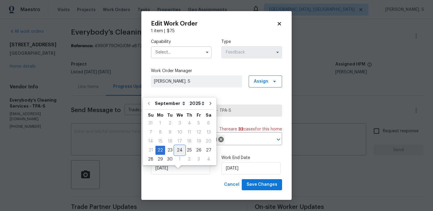
click at [180, 151] on div "24" at bounding box center [180, 150] width 10 height 8
type input "[DATE]"
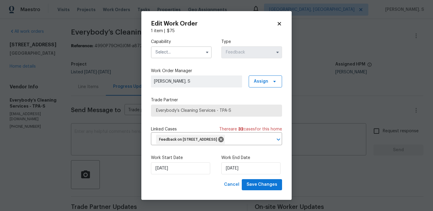
click at [188, 56] on input "text" at bounding box center [181, 52] width 61 height 12
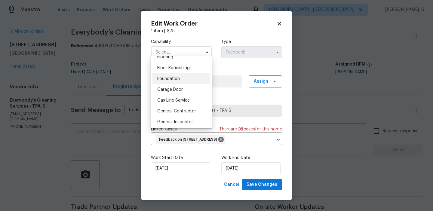
scroll to position [300, 0]
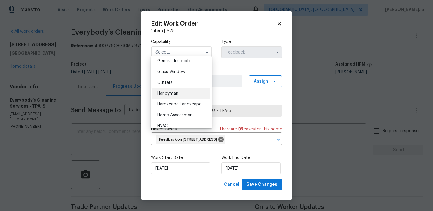
click at [177, 94] on span "Handyman" at bounding box center [167, 93] width 21 height 4
type input "Handyman"
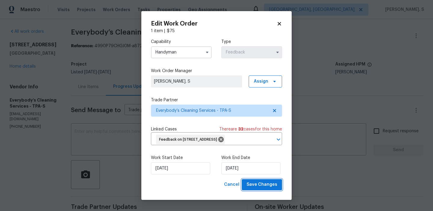
click at [264, 189] on span "Save Changes" at bounding box center [262, 185] width 31 height 8
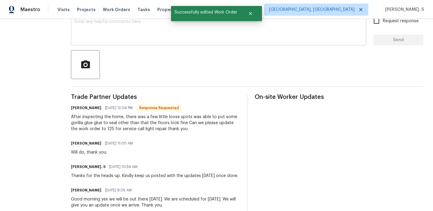
scroll to position [133, 0]
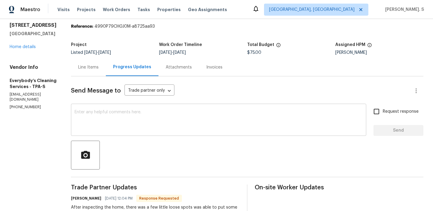
scroll to position [0, 0]
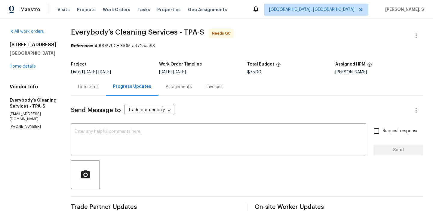
click at [99, 86] on div "Line Items" at bounding box center [88, 87] width 20 height 6
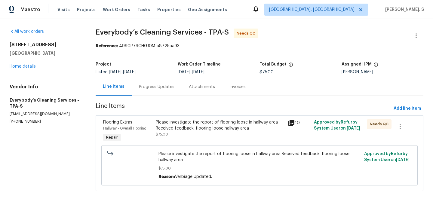
click at [202, 122] on div "Please investigate the report of flooring loose in hallway area Received feedba…" at bounding box center [220, 125] width 128 height 12
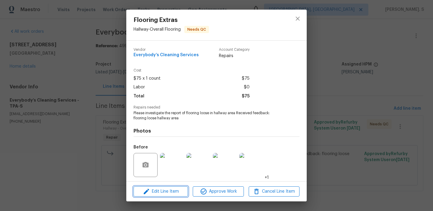
click at [179, 192] on span "Edit Line Item" at bounding box center [160, 192] width 51 height 8
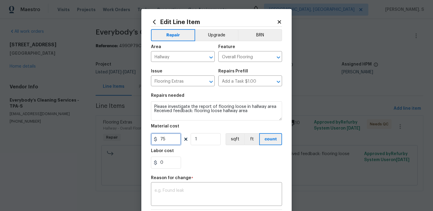
click at [173, 140] on input "75" at bounding box center [166, 139] width 30 height 12
type input "125"
click at [236, 193] on textarea at bounding box center [217, 195] width 124 height 13
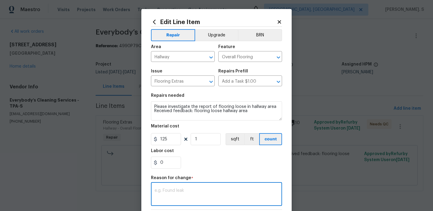
paste textarea "(GJ) Updated per vendor’s final cost"
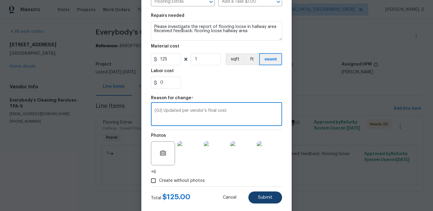
type textarea "(GJ) Updated per vendor’s final cost"
click at [264, 201] on button "Submit" at bounding box center [265, 198] width 34 height 12
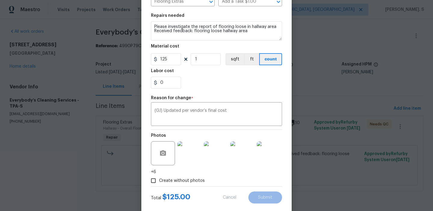
type input "75"
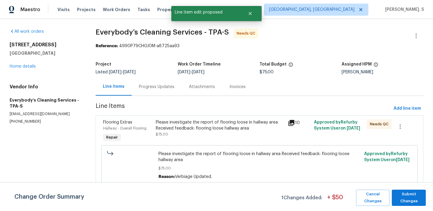
scroll to position [0, 0]
click at [405, 193] on span "Submit Changes" at bounding box center [409, 198] width 28 height 14
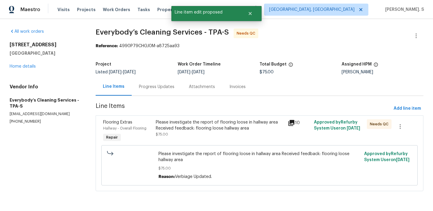
click at [162, 141] on div "Please investigate the report of flooring loose in hallway area Received feedba…" at bounding box center [220, 132] width 132 height 28
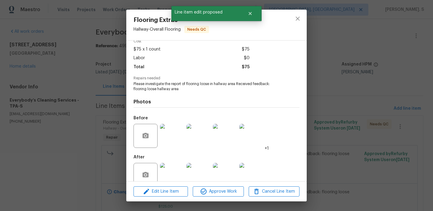
scroll to position [41, 0]
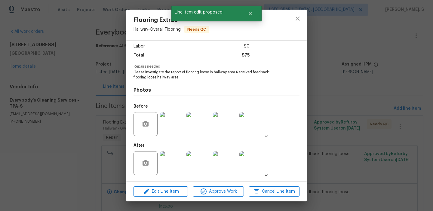
click at [168, 169] on img at bounding box center [172, 163] width 24 height 24
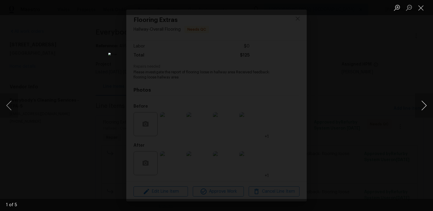
click at [423, 109] on button "Next image" at bounding box center [424, 106] width 18 height 24
click at [418, 6] on button "Close lightbox" at bounding box center [421, 7] width 12 height 11
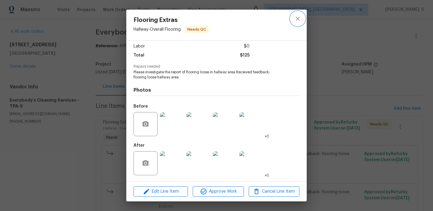
click at [298, 22] on icon "close" at bounding box center [297, 18] width 7 height 7
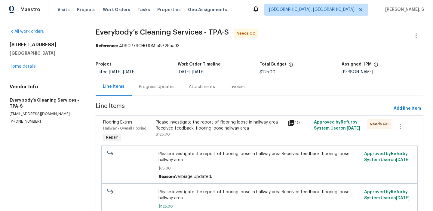
click at [180, 126] on div "Please investigate the report of flooring loose in hallway area Received feedba…" at bounding box center [220, 125] width 128 height 12
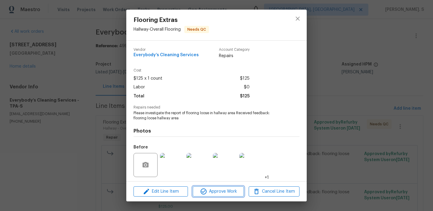
click at [208, 194] on span "Approve Work" at bounding box center [218, 192] width 47 height 8
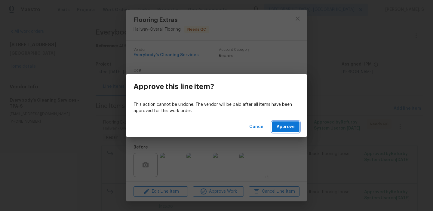
click at [291, 128] on span "Approve" at bounding box center [286, 127] width 18 height 8
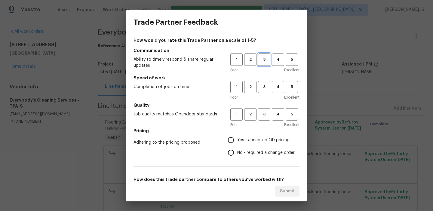
click at [260, 61] on span "3" at bounding box center [264, 59] width 11 height 7
click at [262, 86] on span "3" at bounding box center [264, 87] width 11 height 7
click at [262, 120] on button "3" at bounding box center [264, 114] width 12 height 12
click at [256, 165] on div "How would you rate this Trade Partner on a scale of 1-5? Communication Ability …" at bounding box center [217, 154] width 166 height 235
click at [256, 150] on span "No - required a change order" at bounding box center [265, 153] width 57 height 6
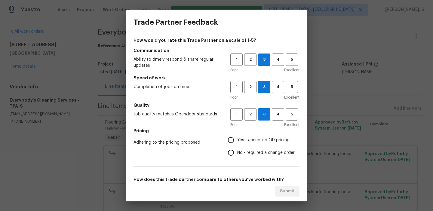
click at [237, 150] on input "No - required a change order" at bounding box center [231, 152] width 13 height 13
radio input "true"
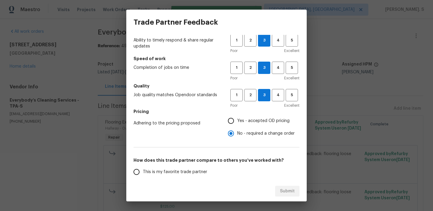
scroll to position [53, 0]
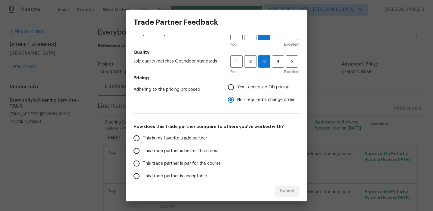
click at [212, 159] on label "This trade partner is par for the course" at bounding box center [177, 163] width 95 height 13
click at [143, 159] on input "This trade partner is par for the course" at bounding box center [136, 163] width 13 height 13
click at [284, 196] on button "Submit" at bounding box center [287, 191] width 24 height 11
radio input "true"
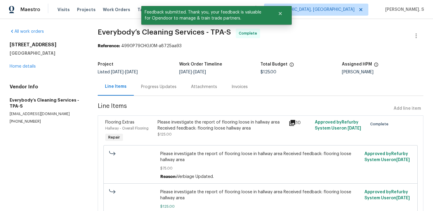
click at [139, 87] on div "Progress Updates" at bounding box center [159, 87] width 50 height 18
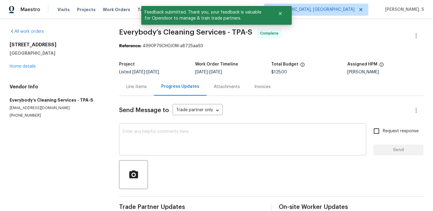
click at [166, 128] on div "x ​" at bounding box center [242, 140] width 247 height 31
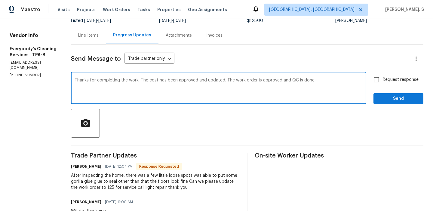
scroll to position [116, 0]
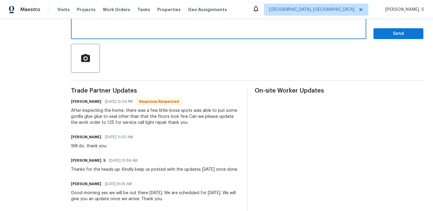
type textarea "Thanks for completing the work. The cost has been approved and updated. The wor…"
click at [127, 121] on div "After inspecting the home, there was a few little loose spots was able to put s…" at bounding box center [155, 117] width 169 height 18
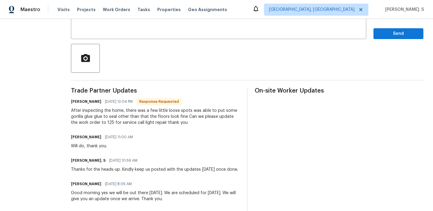
click at [127, 121] on div "After inspecting the home, there was a few little loose spots was able to put s…" at bounding box center [155, 117] width 169 height 18
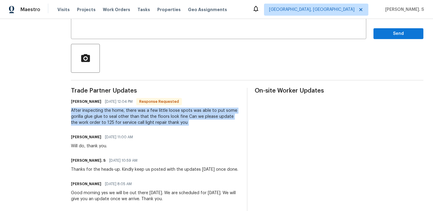
copy div "After inspecting the home, there was a few little loose spots was able to put s…"
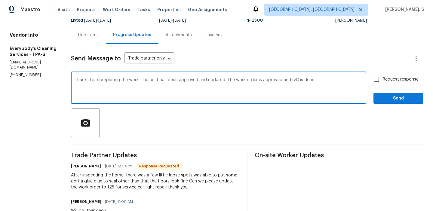
drag, startPoint x: 101, startPoint y: 80, endPoint x: 351, endPoint y: 88, distance: 250.3
click at [351, 88] on textarea "Thanks for completing the work. The cost has been approved and updated. The wor…" at bounding box center [219, 88] width 288 height 21
click at [418, 81] on span "Request response" at bounding box center [401, 79] width 36 height 6
click at [383, 81] on input "Request response" at bounding box center [376, 79] width 13 height 13
checkbox input "true"
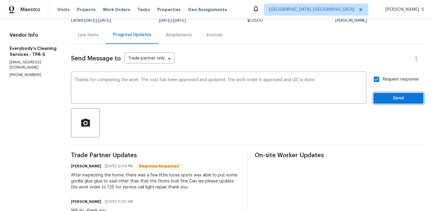
click at [402, 100] on span "Send" at bounding box center [398, 99] width 40 height 8
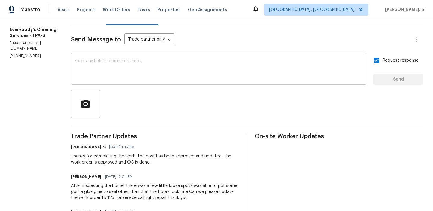
scroll to position [0, 0]
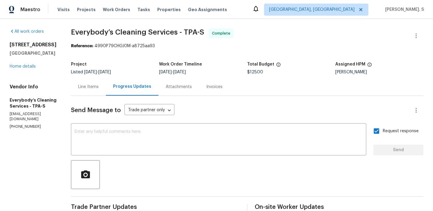
click at [99, 88] on div "Line Items" at bounding box center [88, 87] width 20 height 6
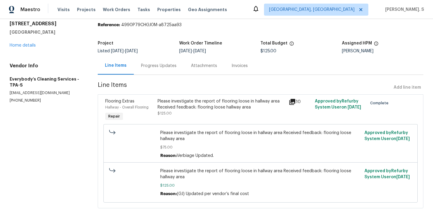
scroll to position [23, 0]
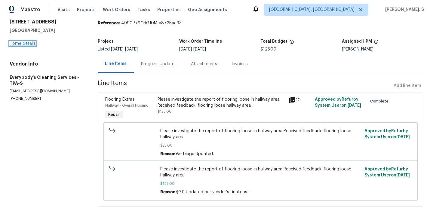
click at [26, 44] on link "Home details" at bounding box center [23, 44] width 26 height 4
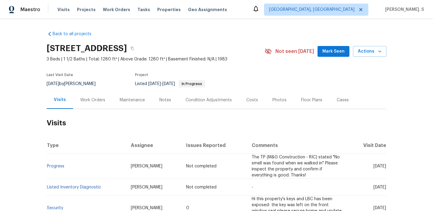
click at [90, 100] on div "Work Orders" at bounding box center [92, 100] width 25 height 6
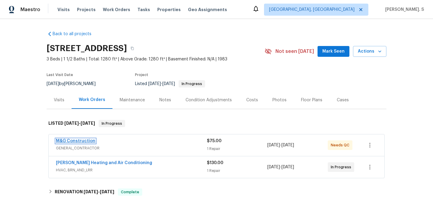
click at [79, 140] on link "M&G Construction" at bounding box center [75, 141] width 39 height 4
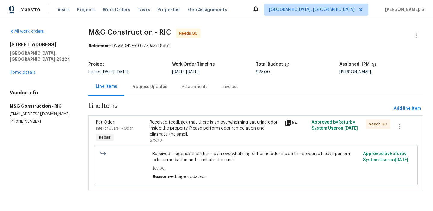
click at [139, 94] on div "Progress Updates" at bounding box center [150, 87] width 50 height 18
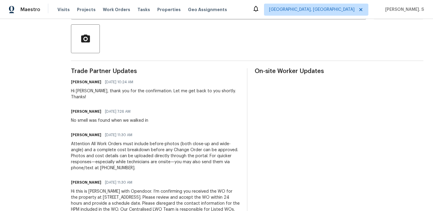
scroll to position [139, 0]
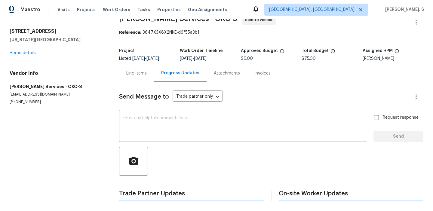
scroll to position [25, 0]
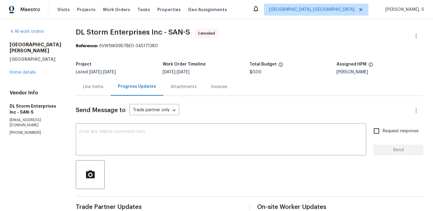
click at [25, 69] on div "[STREET_ADDRESS][PERSON_NAME] Home details" at bounding box center [36, 59] width 52 height 34
click at [25, 70] on link "Home details" at bounding box center [23, 72] width 26 height 4
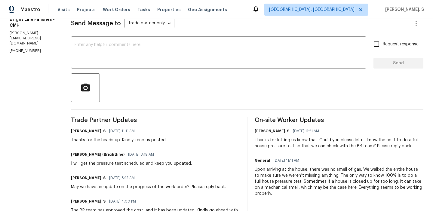
scroll to position [114, 0]
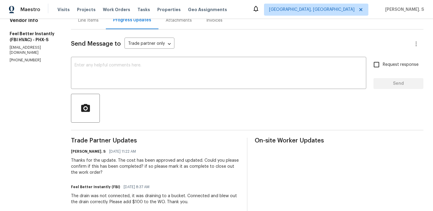
scroll to position [93, 0]
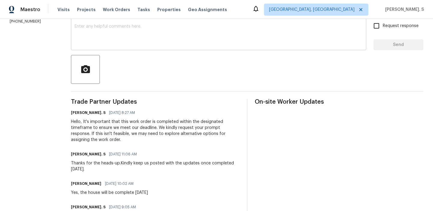
scroll to position [134, 0]
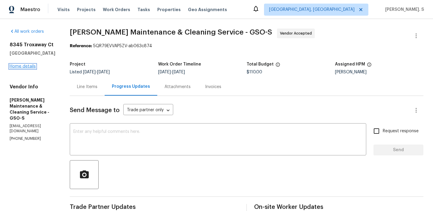
click at [22, 66] on link "Home details" at bounding box center [23, 66] width 26 height 4
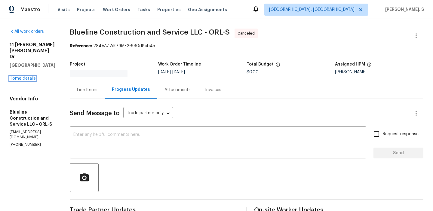
click at [19, 76] on link "Home details" at bounding box center [23, 78] width 26 height 4
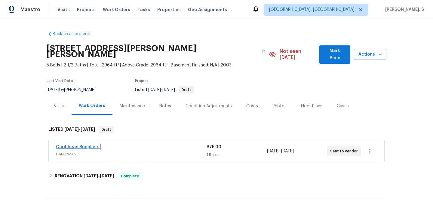
click at [89, 145] on link "Caribbean Suppliers" at bounding box center [78, 147] width 44 height 4
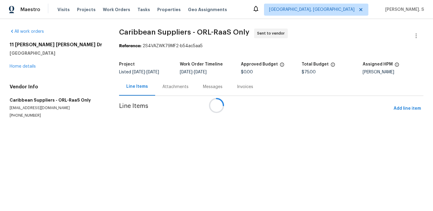
click at [173, 88] on div "Attachments" at bounding box center [175, 87] width 41 height 18
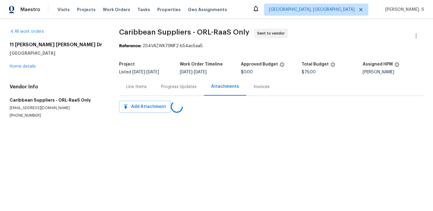
click at [173, 88] on div "Progress Updates" at bounding box center [178, 87] width 35 height 6
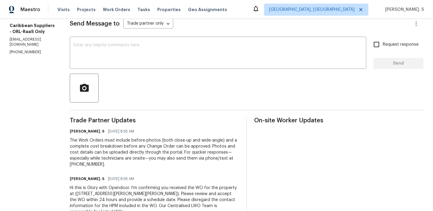
scroll to position [88, 0]
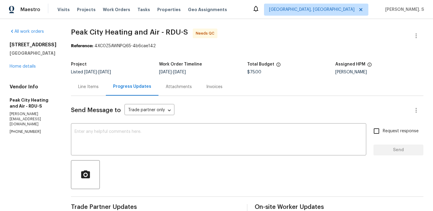
click at [87, 88] on div "Line Items" at bounding box center [88, 87] width 20 height 6
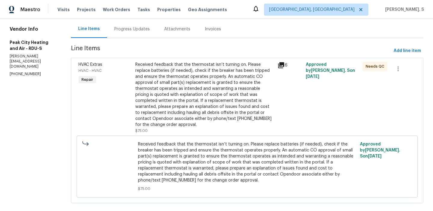
scroll to position [61, 0]
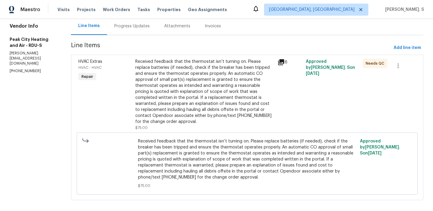
click at [227, 133] on div "Received feedback that the thermostat isn’t turning on. Please replace batterie…" at bounding box center [247, 164] width 341 height 62
click at [218, 97] on div "Received feedback that the thermostat isn’t turning on. Please replace batterie…" at bounding box center [204, 92] width 139 height 66
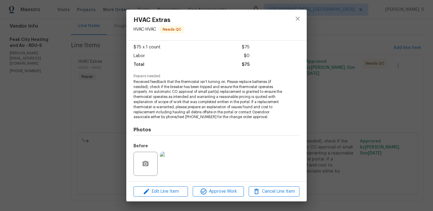
scroll to position [71, 0]
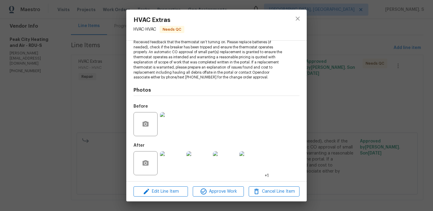
click at [168, 131] on img at bounding box center [172, 124] width 24 height 24
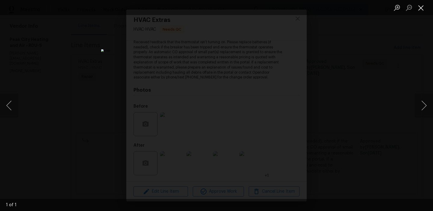
click at [421, 9] on button "Close lightbox" at bounding box center [421, 7] width 12 height 11
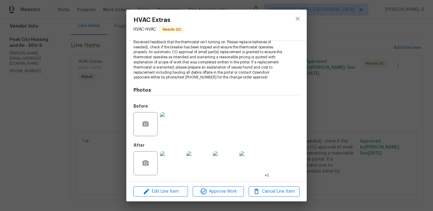
click at [165, 164] on img at bounding box center [172, 163] width 24 height 24
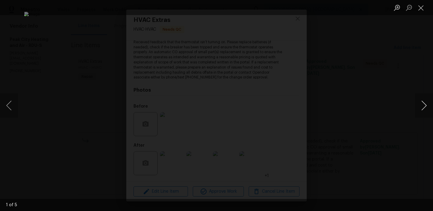
click at [420, 104] on button "Next image" at bounding box center [424, 106] width 18 height 24
click at [423, 8] on button "Close lightbox" at bounding box center [421, 7] width 12 height 11
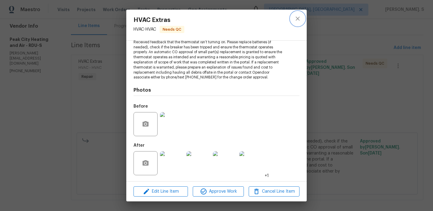
click at [299, 19] on icon "close" at bounding box center [297, 18] width 7 height 7
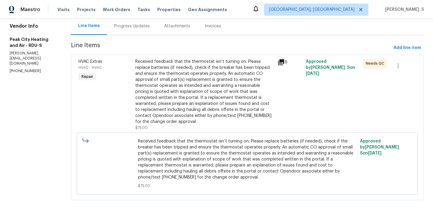
click at [143, 33] on div "Progress Updates" at bounding box center [132, 26] width 50 height 18
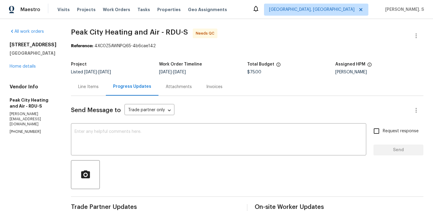
click at [88, 80] on div "Line Items" at bounding box center [88, 87] width 35 height 18
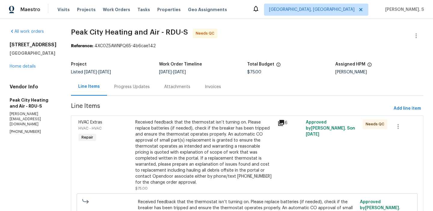
click at [179, 143] on div "Received feedback that the thermostat isn’t turning on. Please replace batterie…" at bounding box center [204, 152] width 139 height 66
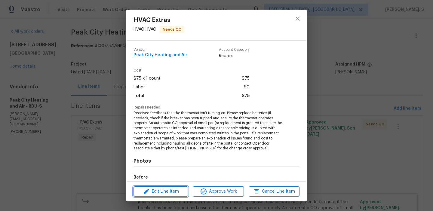
click at [155, 195] on span "Edit Line Item" at bounding box center [160, 192] width 51 height 8
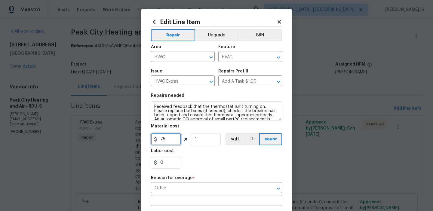
click at [166, 140] on input "75" at bounding box center [166, 139] width 30 height 12
type input "340"
click at [229, 187] on input "Other" at bounding box center [208, 188] width 114 height 9
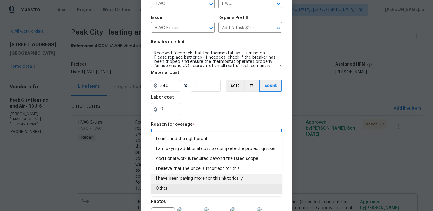
scroll to position [68, 0]
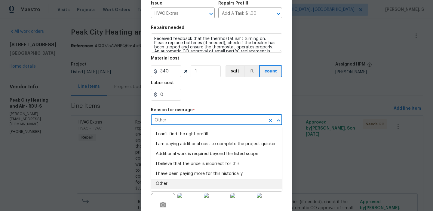
click at [194, 181] on li "Other" at bounding box center [216, 184] width 131 height 10
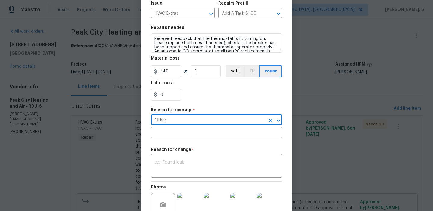
click at [190, 132] on input "text" at bounding box center [216, 133] width 131 height 9
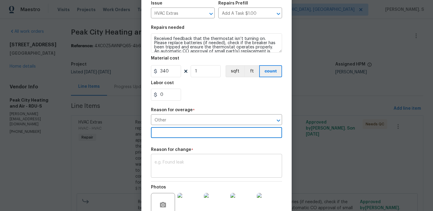
click at [191, 163] on textarea at bounding box center [217, 166] width 124 height 13
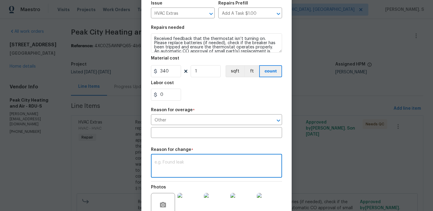
paste textarea "(GJ) Updated per vendor’s final cost"
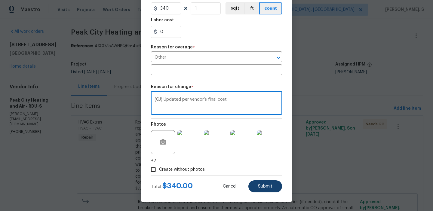
type textarea "(GJ) Updated per vendor’s final cost"
click at [265, 186] on span "Submit" at bounding box center [265, 186] width 14 height 5
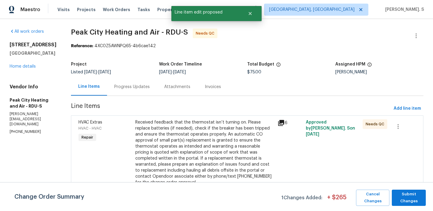
scroll to position [0, 0]
click at [407, 191] on span "Submit Changes" at bounding box center [409, 198] width 28 height 14
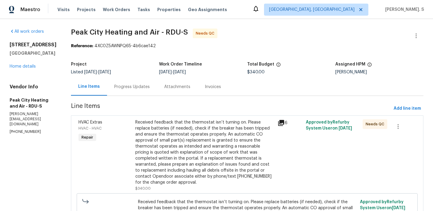
click at [413, 27] on div "All work orders [STREET_ADDRESS] Home details Vendor Info Peak City Heating and…" at bounding box center [216, 152] width 433 height 267
click at [414, 30] on button "button" at bounding box center [416, 36] width 14 height 14
click at [397, 31] on li "Edit" at bounding box center [396, 36] width 65 height 10
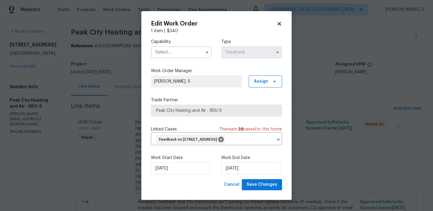
click at [238, 169] on div "Work End Date [DATE]" at bounding box center [251, 165] width 61 height 20
click at [240, 173] on input "[DATE]" at bounding box center [250, 168] width 59 height 12
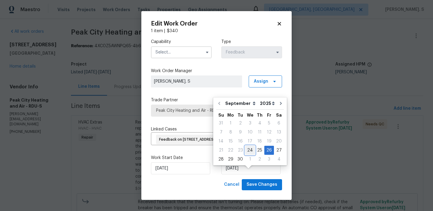
click at [247, 150] on div "24" at bounding box center [250, 150] width 10 height 8
type input "[DATE]"
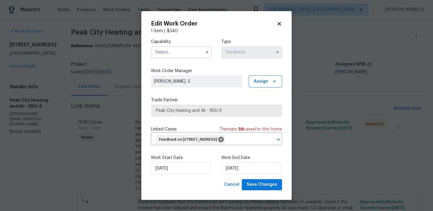
click at [175, 54] on input "text" at bounding box center [181, 52] width 61 height 12
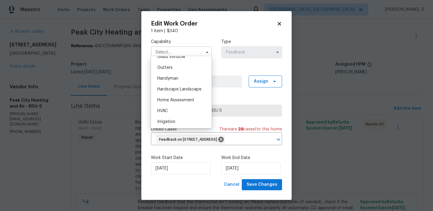
scroll to position [338, 0]
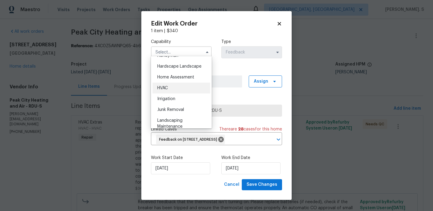
click at [174, 92] on div "HVAC" at bounding box center [181, 88] width 58 height 11
type input "HVAC"
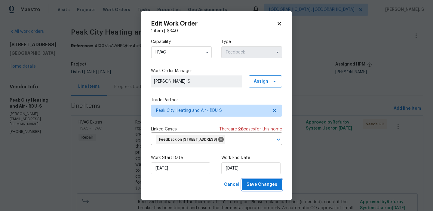
click at [263, 189] on span "Save Changes" at bounding box center [262, 185] width 31 height 8
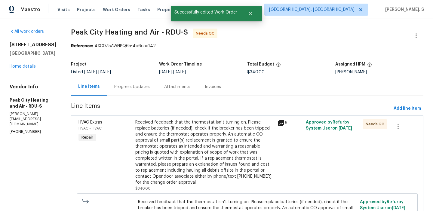
click at [208, 152] on div "Received feedback that the thermostat isn’t turning on. Please replace batterie…" at bounding box center [204, 152] width 139 height 66
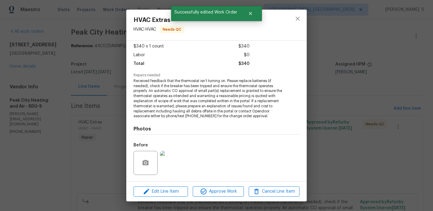
scroll to position [71, 0]
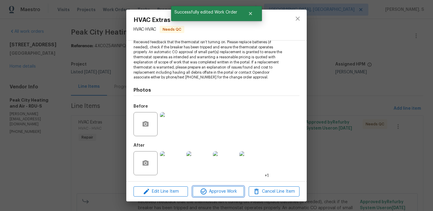
click at [224, 190] on span "Approve Work" at bounding box center [218, 192] width 47 height 8
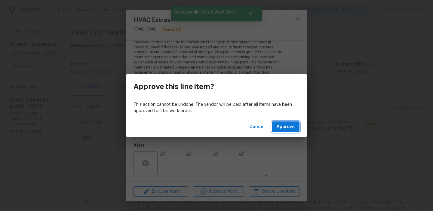
click at [295, 128] on button "Approve" at bounding box center [286, 127] width 28 height 11
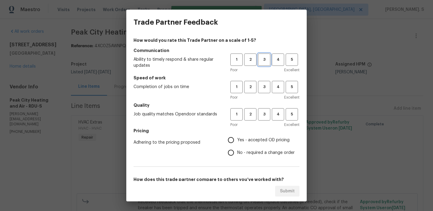
click at [259, 62] on span "3" at bounding box center [264, 59] width 11 height 7
click at [265, 82] on button "3" at bounding box center [264, 87] width 12 height 12
click at [265, 115] on span "3" at bounding box center [264, 114] width 11 height 7
click at [261, 156] on label "No - required a change order" at bounding box center [260, 152] width 70 height 13
click at [237, 156] on input "No - required a change order" at bounding box center [231, 152] width 13 height 13
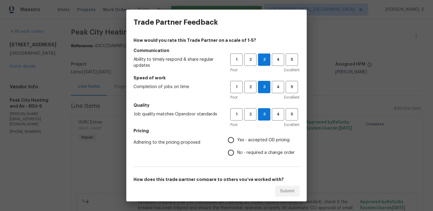
radio input "true"
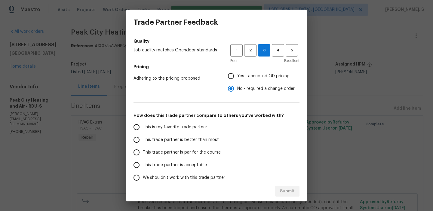
click at [216, 161] on label "This trade partner is acceptable" at bounding box center [177, 165] width 95 height 13
click at [143, 161] on input "This trade partner is acceptable" at bounding box center [136, 165] width 13 height 13
radio input "false"
click at [213, 153] on span "This trade partner is par for the course" at bounding box center [182, 152] width 78 height 6
click at [143, 153] on input "This trade partner is par for the course" at bounding box center [136, 152] width 13 height 13
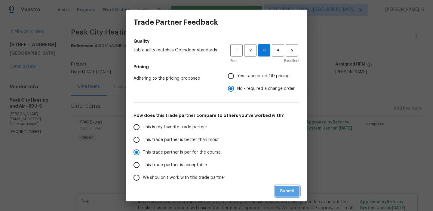
click at [293, 192] on span "Submit" at bounding box center [287, 192] width 15 height 8
radio input "true"
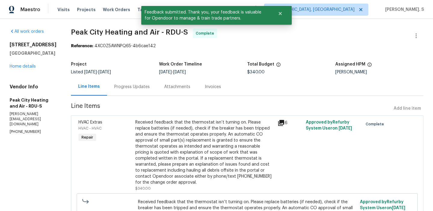
click at [152, 87] on div "Progress Updates" at bounding box center [132, 87] width 50 height 18
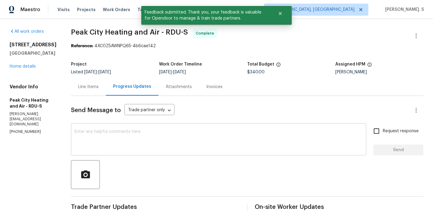
click at [164, 134] on textarea at bounding box center [219, 140] width 288 height 21
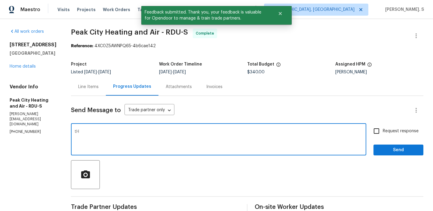
type textarea "t"
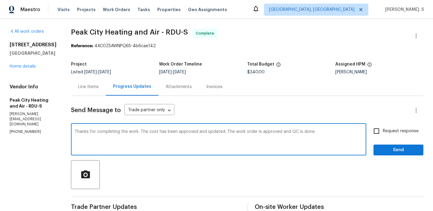
scroll to position [137, 0]
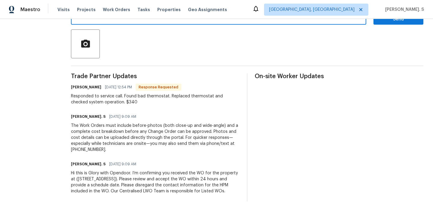
type textarea "Thanks for completing the work. The cost has been approved and updated. The wor…"
click at [117, 84] on span "09/24/2025 12:54 PM" at bounding box center [118, 87] width 27 height 6
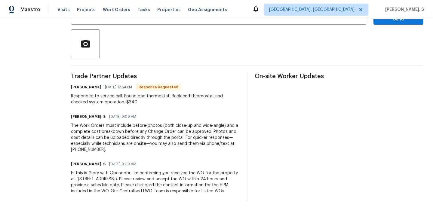
click at [117, 94] on div "Responded to service call. Found bad thermostat. Replaced thermostat and checke…" at bounding box center [155, 99] width 169 height 12
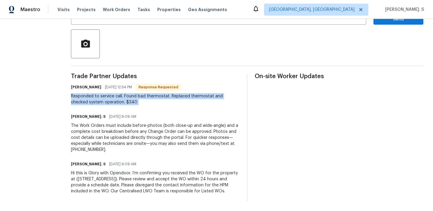
copy div "Responded to service call. Found bad thermostat. Replaced thermostat and checke…"
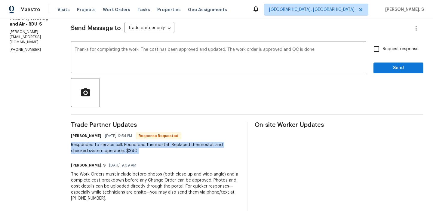
scroll to position [4, 0]
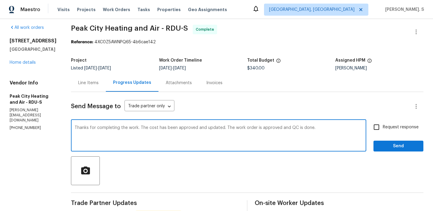
drag, startPoint x: 78, startPoint y: 126, endPoint x: 322, endPoint y: 131, distance: 243.7
click at [322, 131] on textarea "Thanks for completing the work. The cost has been approved and updated. The wor…" at bounding box center [219, 136] width 288 height 21
click at [164, 31] on span "Peak City Heating and Air - RDU-S" at bounding box center [129, 28] width 117 height 7
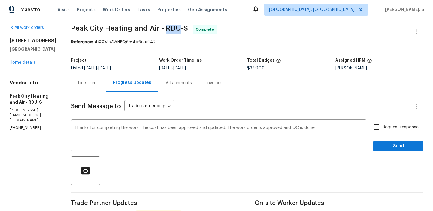
click at [164, 31] on span "Peak City Heating and Air - RDU-S" at bounding box center [129, 28] width 117 height 7
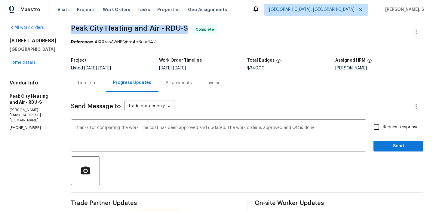
copy span "Peak City Heating and Air - RDU-S"
click at [384, 123] on label "Request response" at bounding box center [394, 127] width 48 height 13
click at [383, 123] on input "Request response" at bounding box center [376, 127] width 13 height 13
checkbox input "true"
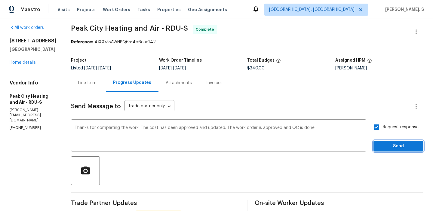
click at [386, 151] on button "Send" at bounding box center [399, 146] width 50 height 11
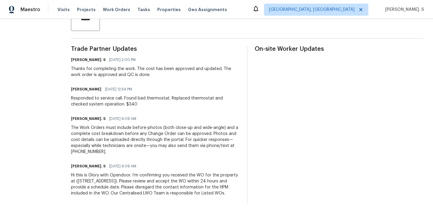
scroll to position [166, 0]
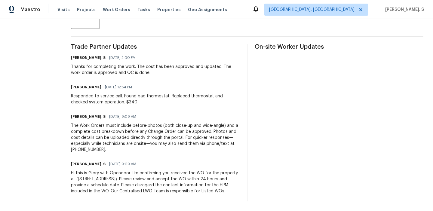
click at [119, 93] on div "Responded to service call. Found bad thermostat. Replaced thermostat and checke…" at bounding box center [155, 99] width 169 height 12
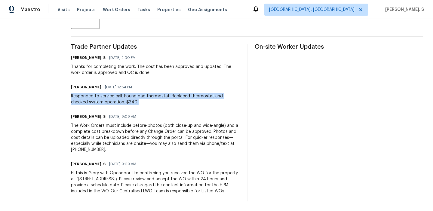
copy div "Responded to service call. Found bad thermostat. Replaced thermostat and checke…"
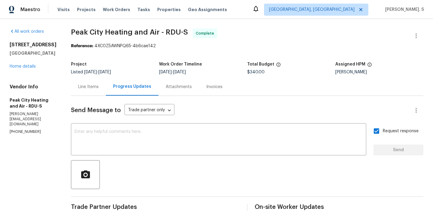
click at [87, 86] on div "Line Items" at bounding box center [88, 87] width 20 height 6
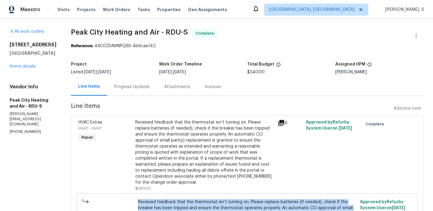
copy span "Received feedback that the thermostat isn’t turning on. Please replace batterie…"
click at [35, 67] on link "Home details" at bounding box center [23, 66] width 26 height 4
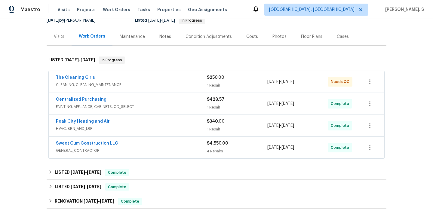
scroll to position [86, 0]
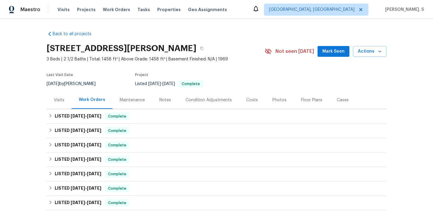
scroll to position [106, 0]
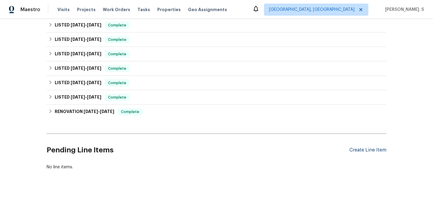
click at [365, 152] on div "Create Line Item" at bounding box center [367, 150] width 37 height 6
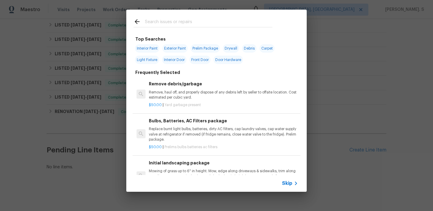
click at [227, 94] on p "Remove, haul off, and properly dispose of any debris left by seller to offsite …" at bounding box center [223, 95] width 149 height 10
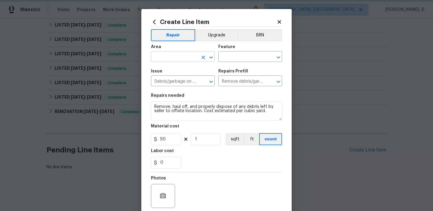
click at [213, 60] on icon "Open" at bounding box center [211, 57] width 7 height 7
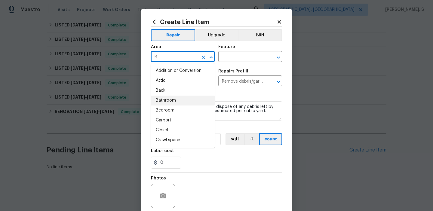
click at [186, 98] on li "Bathroom" at bounding box center [183, 101] width 64 height 10
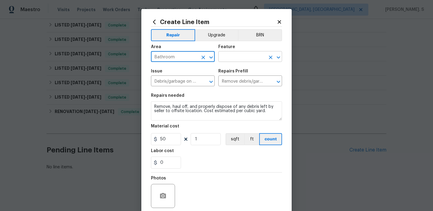
click at [280, 60] on icon "Open" at bounding box center [278, 57] width 7 height 7
type input "Bathroom"
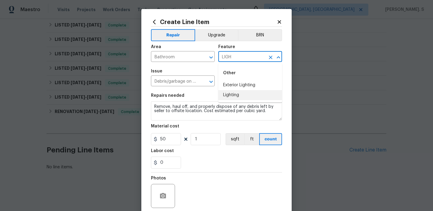
click at [247, 95] on li "Lighting" at bounding box center [250, 95] width 64 height 10
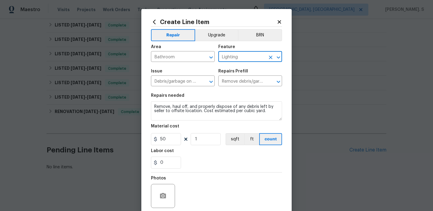
type input "Lighting"
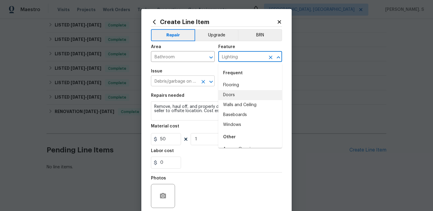
click at [211, 81] on icon "Open" at bounding box center [211, 81] width 7 height 7
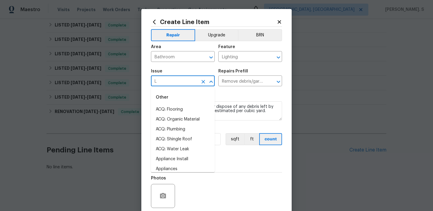
scroll to position [0, 0]
click at [175, 109] on li "Electrical Lighting" at bounding box center [183, 110] width 64 height 10
type input "Electrical Lighting"
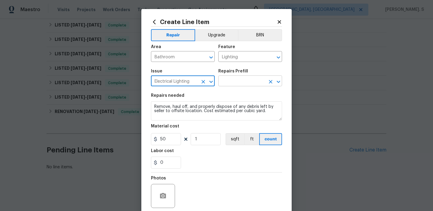
click at [278, 82] on icon "Open" at bounding box center [278, 81] width 7 height 7
type input "Electrical Lighting"
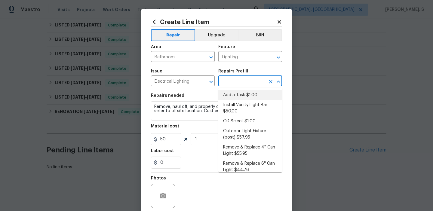
click at [253, 96] on li "Add a Task $1.00" at bounding box center [250, 95] width 64 height 10
click at [193, 113] on textarea "Remove, haul off, and properly dispose of any debris left by seller to offsite …" at bounding box center [216, 110] width 131 height 19
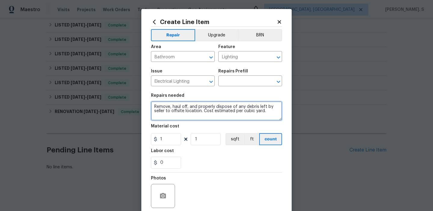
type input "Add a Task $1.00"
type textarea "HPM to detail"
type input "1"
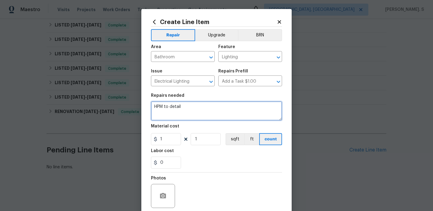
click at [193, 113] on textarea "HPM to detail" at bounding box center [216, 110] width 131 height 19
paste textarea "ight in main level bathroom does not work""
type textarea "ight in main level bathroom does not work""
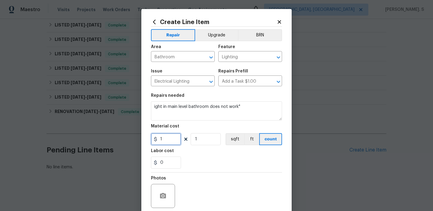
click at [173, 142] on input "1" at bounding box center [166, 139] width 30 height 12
type input "75"
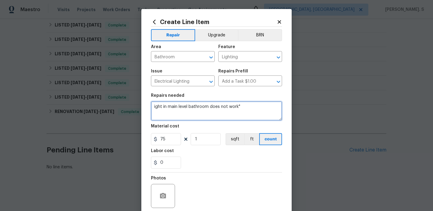
click at [155, 106] on textarea "ight in main level bathroom does not work"" at bounding box center [216, 110] width 131 height 19
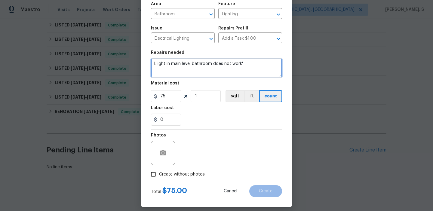
scroll to position [48, 0]
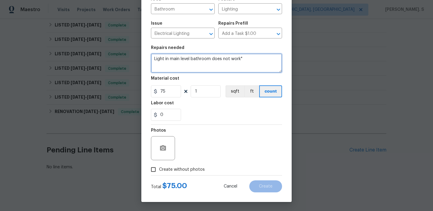
type textarea "Light in main level bathroom does not work""
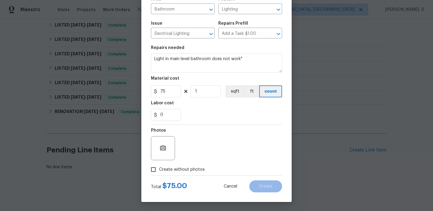
click at [179, 159] on div "Photos" at bounding box center [216, 144] width 131 height 39
click at [180, 175] on label "Create without photos" at bounding box center [176, 169] width 57 height 11
click at [159, 175] on input "Create without photos" at bounding box center [153, 169] width 11 height 11
checkbox input "true"
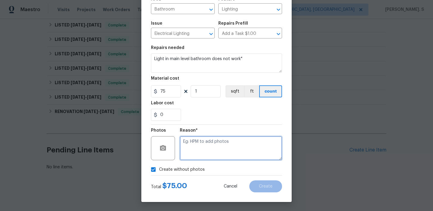
click at [212, 146] on textarea at bounding box center [231, 148] width 102 height 24
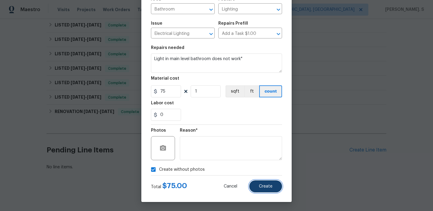
click at [254, 189] on button "Create" at bounding box center [265, 186] width 33 height 12
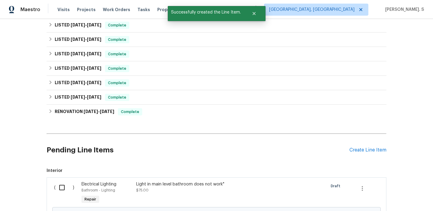
click at [60, 184] on input "checkbox" at bounding box center [64, 187] width 17 height 13
checkbox input "true"
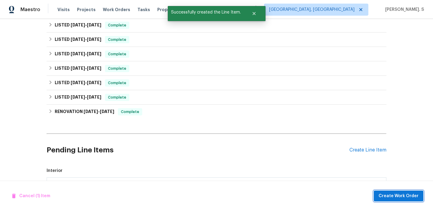
click at [404, 195] on span "Create Work Order" at bounding box center [399, 196] width 40 height 8
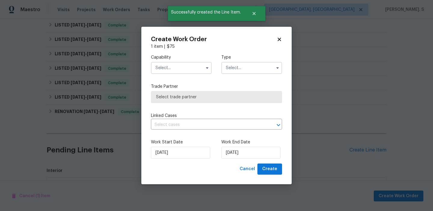
click at [169, 67] on input "text" at bounding box center [181, 68] width 61 height 12
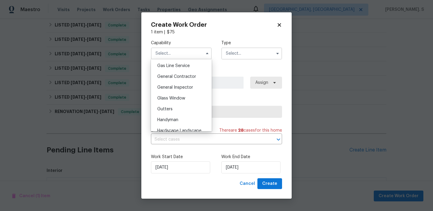
scroll to position [268, 0]
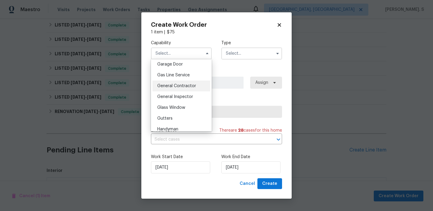
click at [180, 88] on span "General Contractor" at bounding box center [176, 86] width 39 height 4
type input "General Contractor"
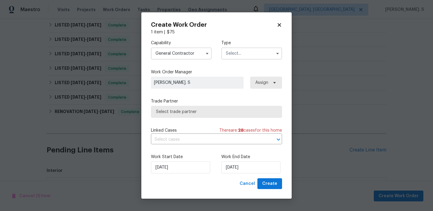
click at [243, 50] on input "text" at bounding box center [251, 54] width 61 height 12
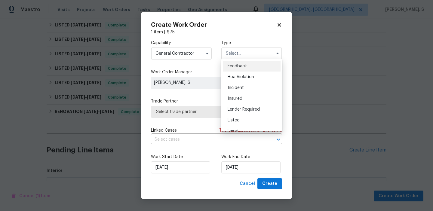
click at [243, 66] on span "Feedback" at bounding box center [237, 66] width 19 height 4
type input "Feedback"
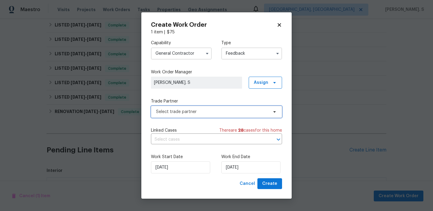
click at [219, 109] on span "Select trade partner" at bounding box center [212, 112] width 112 height 6
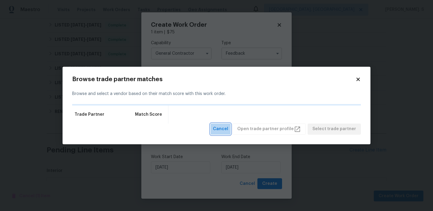
click at [224, 128] on span "Cancel" at bounding box center [220, 129] width 15 height 8
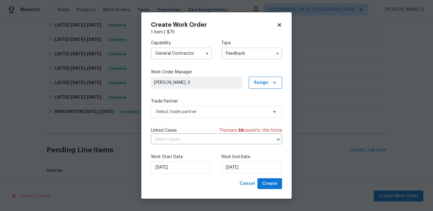
click at [215, 104] on div "Trade Partner Select trade partner" at bounding box center [216, 108] width 131 height 20
click at [216, 111] on span "Select trade partner" at bounding box center [212, 112] width 112 height 6
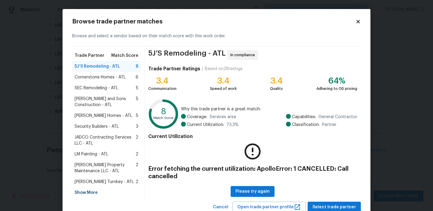
click at [103, 161] on div "Glen Property Maintenance LLC - ATL 2" at bounding box center [106, 168] width 69 height 17
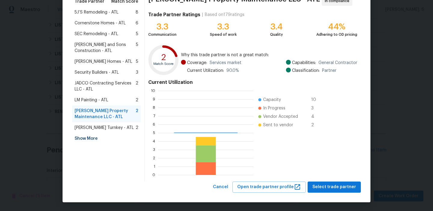
scroll to position [84, 95]
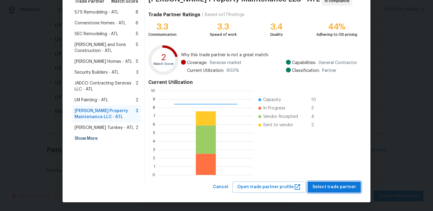
click at [343, 183] on span "Select trade partner" at bounding box center [334, 187] width 44 height 8
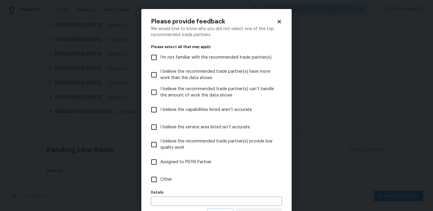
scroll to position [0, 0]
click at [163, 178] on span "Other" at bounding box center [166, 180] width 12 height 6
click at [160, 178] on input "Other" at bounding box center [154, 179] width 13 height 13
checkbox input "true"
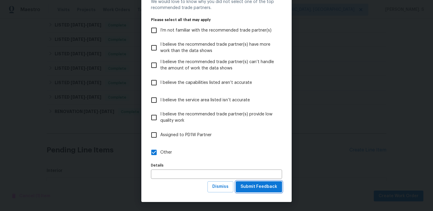
click at [271, 188] on span "Submit Feedback" at bounding box center [259, 187] width 37 height 8
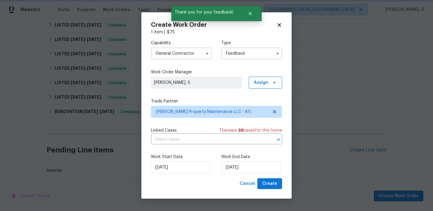
scroll to position [0, 0]
click at [172, 133] on span "Linked Cases" at bounding box center [164, 131] width 26 height 6
click at [172, 145] on div "Capability General Contractor Type Feedback Work Order Manager Glory Joyce. S A…" at bounding box center [216, 106] width 131 height 143
click at [173, 141] on input "text" at bounding box center [208, 139] width 114 height 9
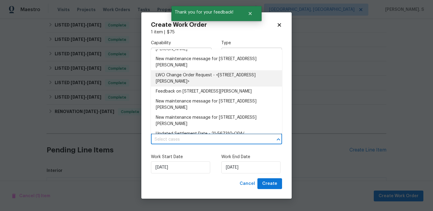
scroll to position [59, 0]
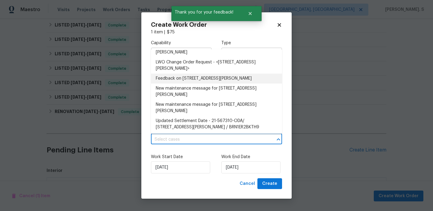
click at [174, 84] on li "Feedback on [STREET_ADDRESS][PERSON_NAME]" at bounding box center [216, 79] width 131 height 10
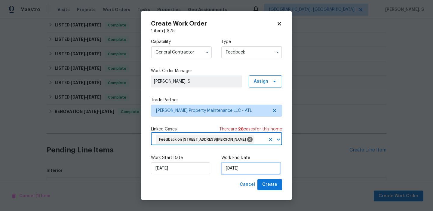
click at [242, 174] on input "[DATE]" at bounding box center [250, 168] width 59 height 12
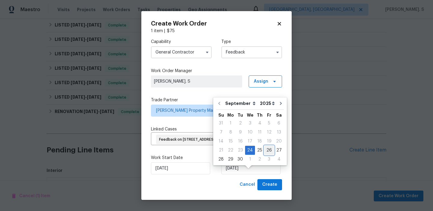
click at [267, 151] on div "26" at bounding box center [269, 150] width 10 height 8
type input "[DATE]"
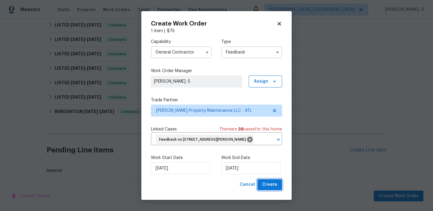
click at [269, 188] on button "Create" at bounding box center [269, 184] width 25 height 11
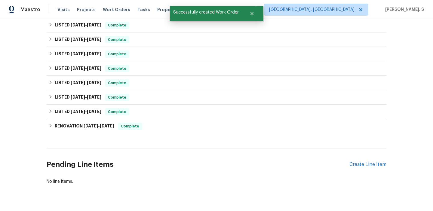
scroll to position [0, 0]
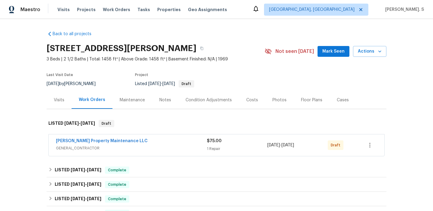
click at [85, 143] on span "[PERSON_NAME] Property Maintenance LLC" at bounding box center [102, 141] width 92 height 6
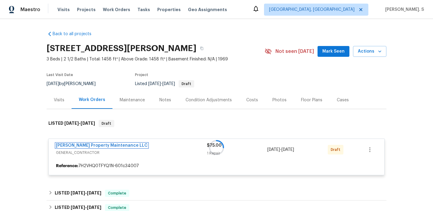
click at [94, 147] on link "[PERSON_NAME] Property Maintenance LLC" at bounding box center [102, 145] width 92 height 4
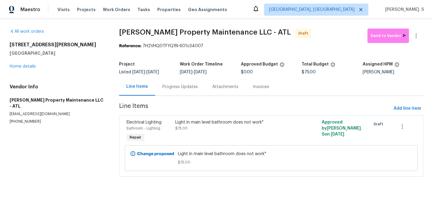
click at [171, 98] on section "[PERSON_NAME] Property Maintenance LLC - ATL Draft Send to Vendor Reference: 7H…" at bounding box center [271, 106] width 304 height 155
click at [171, 91] on div "Progress Updates" at bounding box center [180, 87] width 50 height 18
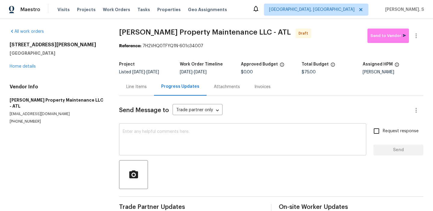
click at [160, 131] on textarea at bounding box center [243, 140] width 240 height 21
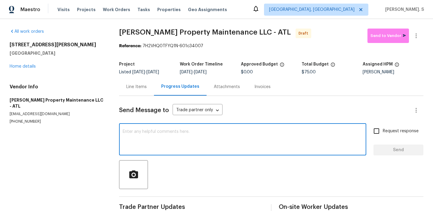
paste textarea "Hi this is Glory with Opendoor. I’m confirming you received the WO for the prop…"
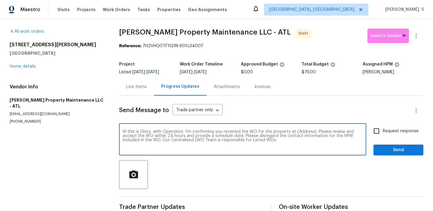
click at [302, 133] on textarea "Hi this is Glory with Opendoor. I’m confirming you received the WO for the prop…" at bounding box center [243, 140] width 240 height 21
paste textarea "[STREET_ADDRESS][PERSON_NAME]"
click at [297, 132] on textarea "Hi this is Glory with Opendoor. I’m confirming you received the WO for the prop…" at bounding box center [243, 140] width 240 height 21
type textarea "Hi this is Glory with Opendoor. I’m confirming you received the WO for the prop…"
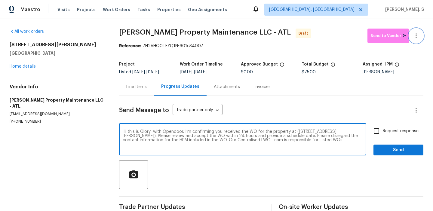
click at [417, 39] on button "button" at bounding box center [416, 36] width 14 height 14
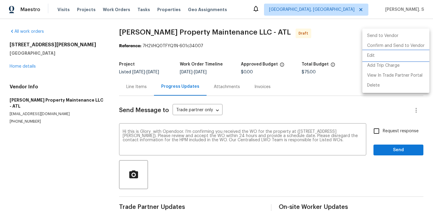
click at [374, 55] on li "Edit" at bounding box center [395, 56] width 67 height 10
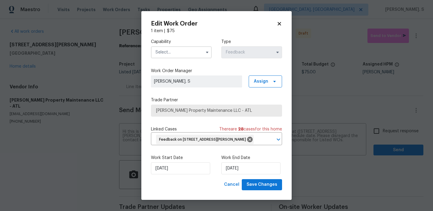
click at [152, 53] on input "text" at bounding box center [181, 52] width 61 height 12
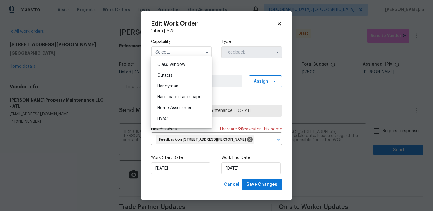
scroll to position [314, 0]
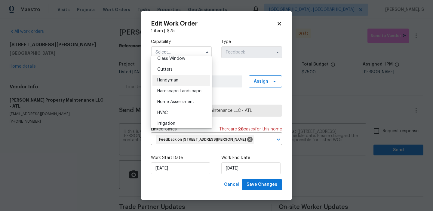
click at [170, 75] on div "Handyman" at bounding box center [181, 80] width 58 height 11
type input "Handyman"
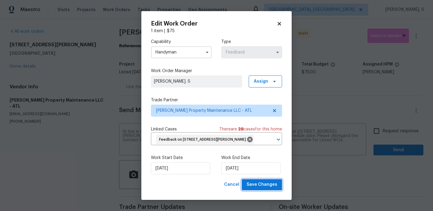
click at [269, 182] on button "Save Changes" at bounding box center [262, 184] width 40 height 11
click at [400, 133] on body "Maestro Visits Projects Work Orders Tasks Properties Geo Assignments [GEOGRAPHI…" at bounding box center [216, 105] width 433 height 211
click at [400, 133] on span "Request response" at bounding box center [401, 131] width 36 height 6
click at [383, 133] on input "Request response" at bounding box center [376, 131] width 13 height 13
checkbox input "true"
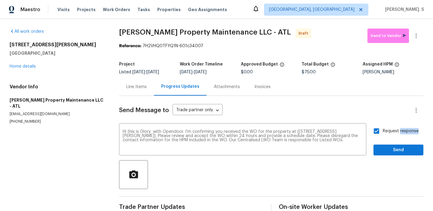
scroll to position [0, 0]
click at [393, 148] on span "Send" at bounding box center [398, 150] width 40 height 8
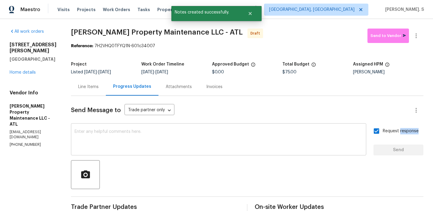
click at [218, 145] on textarea at bounding box center [219, 140] width 288 height 21
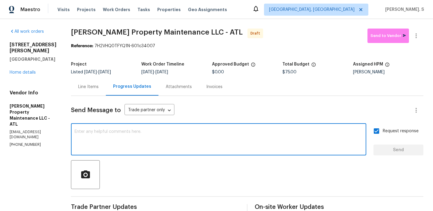
click at [218, 145] on textarea at bounding box center [219, 140] width 288 height 21
type textarea "V"
paste textarea "The Work Orders must include before-photos (both close-up and wide-angle) and a…"
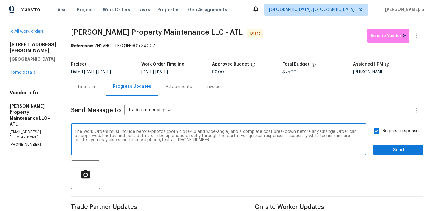
type textarea "The Work Orders must include before-photos (both close-up and wide-angle) and a…"
click at [412, 152] on span "Send" at bounding box center [398, 150] width 40 height 8
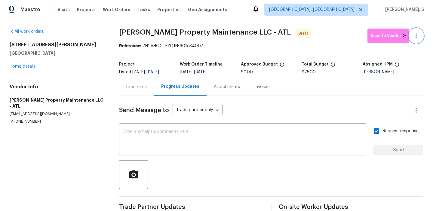
click at [419, 32] on icon "button" at bounding box center [416, 35] width 7 height 7
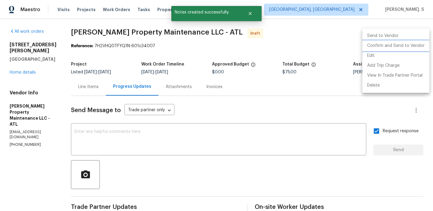
click at [403, 48] on li "Confirm and Send to Vendor" at bounding box center [395, 46] width 67 height 10
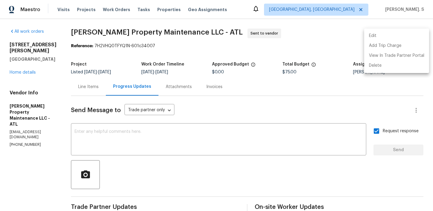
click at [144, 43] on div at bounding box center [216, 105] width 433 height 211
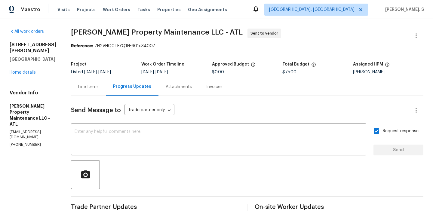
click at [152, 34] on span "[PERSON_NAME] Property Maintenance LLC - ATL" at bounding box center [157, 32] width 172 height 7
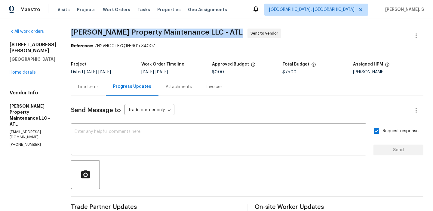
copy span "[PERSON_NAME] Property Maintenance LLC - ATL"
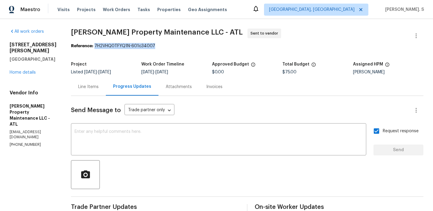
drag, startPoint x: 98, startPoint y: 46, endPoint x: 247, endPoint y: 46, distance: 149.2
click at [247, 46] on div "Reference: 7H2VHQ0TFYQ1N-601c34007" at bounding box center [247, 46] width 352 height 6
copy div "7H2VHQ0TFYQ1N-601c34007"
